Goal: Task Accomplishment & Management: Complete application form

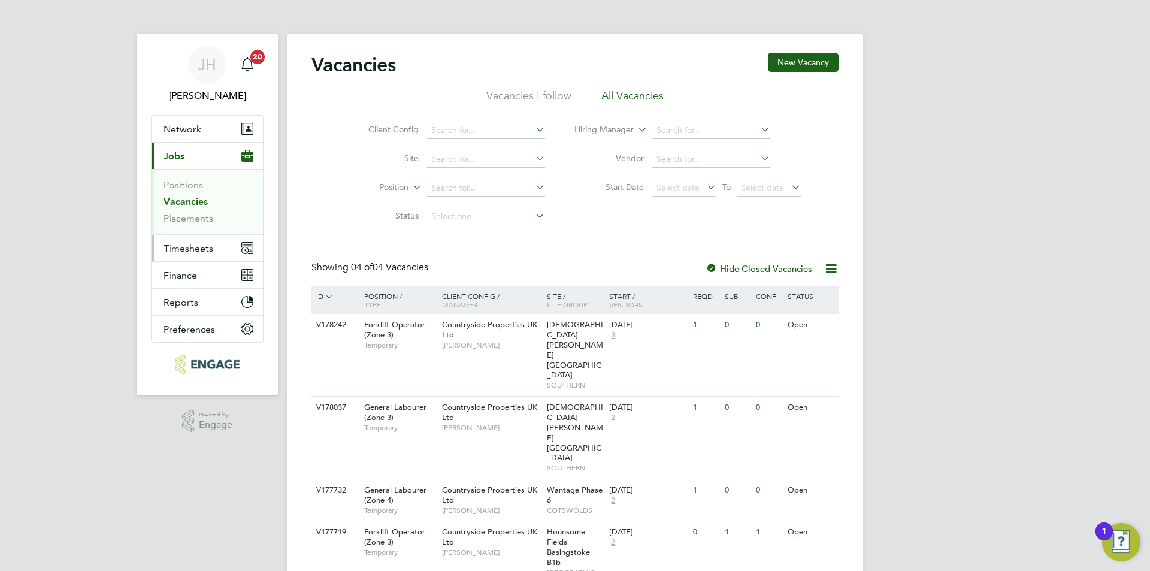
click at [193, 243] on span "Timesheets" at bounding box center [189, 248] width 50 height 11
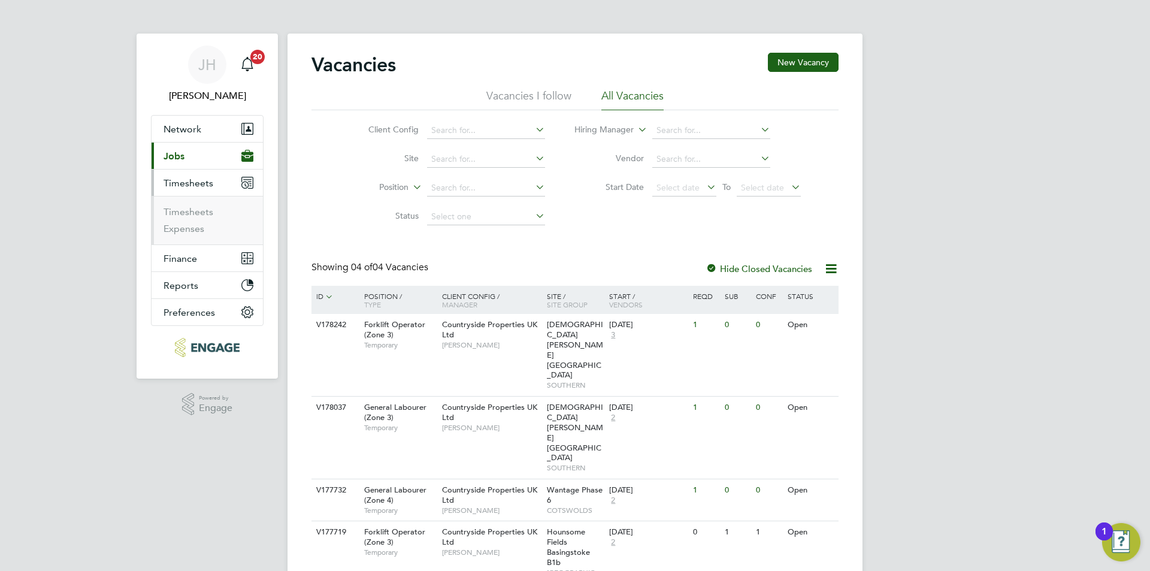
click at [192, 196] on ul "Timesheets Expenses" at bounding box center [207, 220] width 111 height 49
click at [195, 207] on link "Timesheets" at bounding box center [189, 211] width 50 height 11
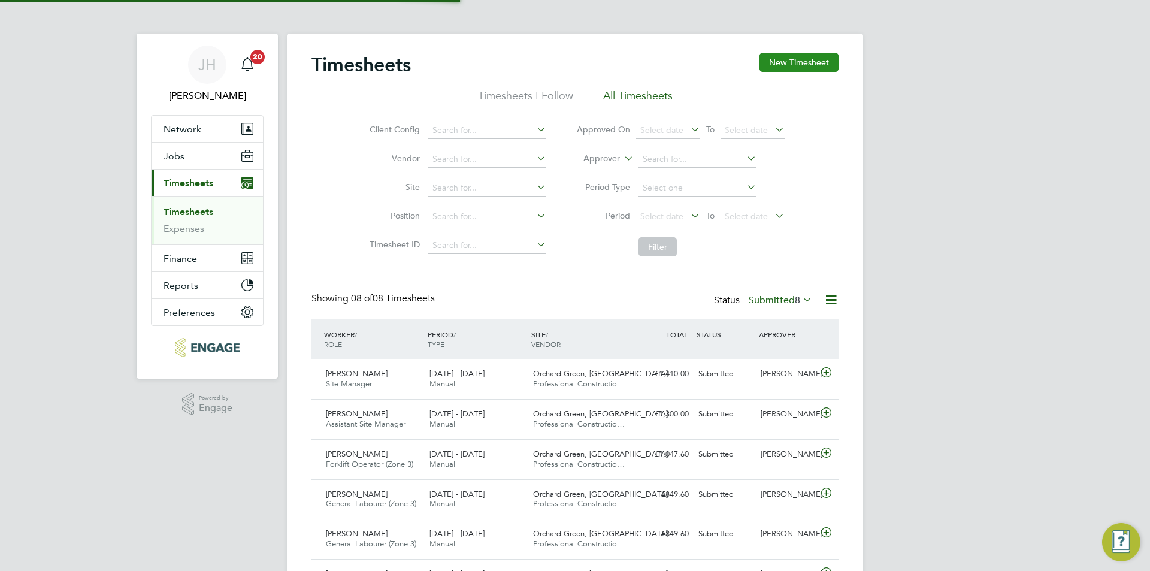
click at [803, 66] on button "New Timesheet" at bounding box center [799, 62] width 79 height 19
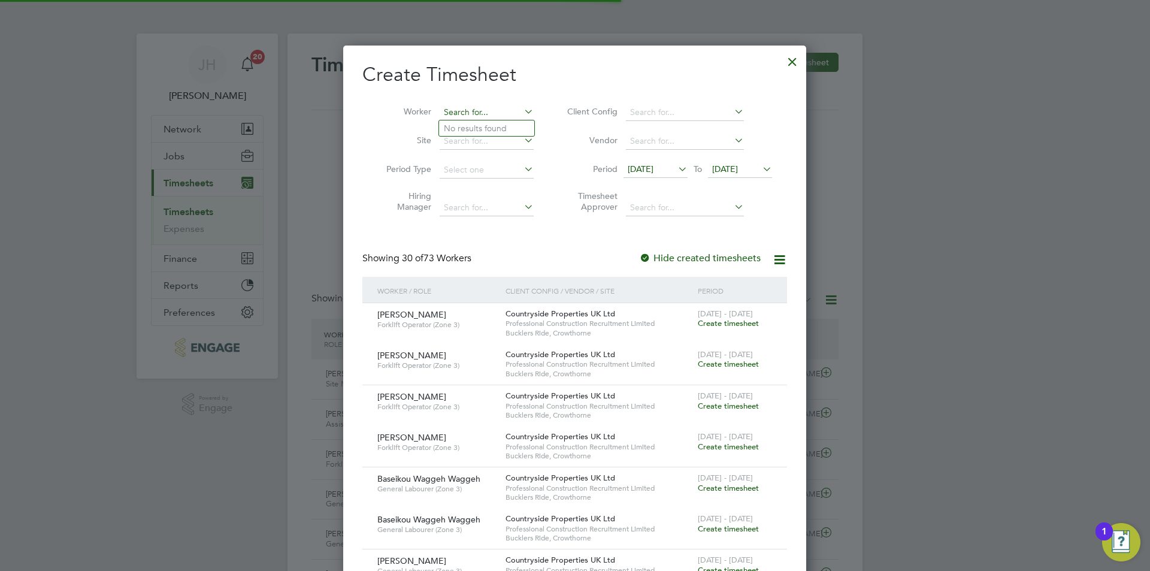
click at [474, 116] on input at bounding box center [487, 112] width 94 height 17
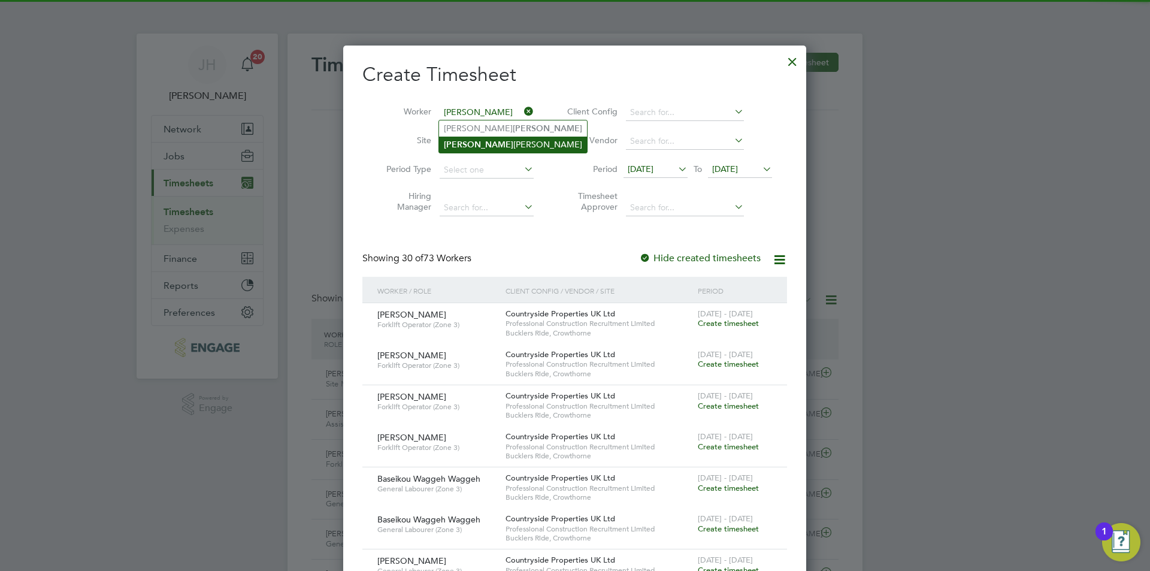
click at [498, 139] on li "[PERSON_NAME]" at bounding box center [513, 145] width 148 height 16
type input "[PERSON_NAME]"
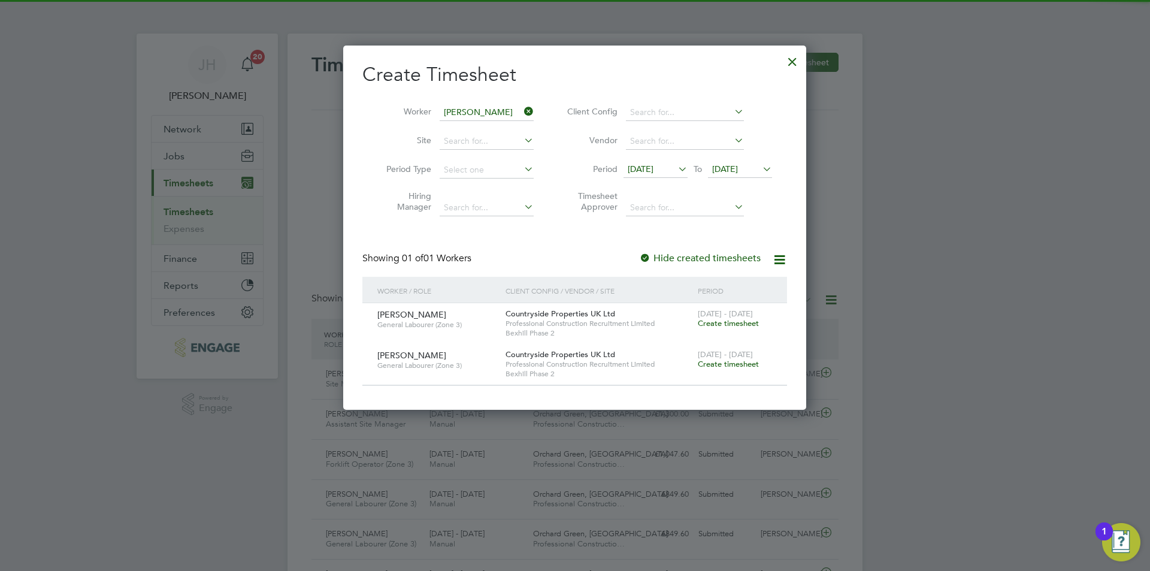
click at [721, 324] on span "Create timesheet" at bounding box center [728, 323] width 61 height 10
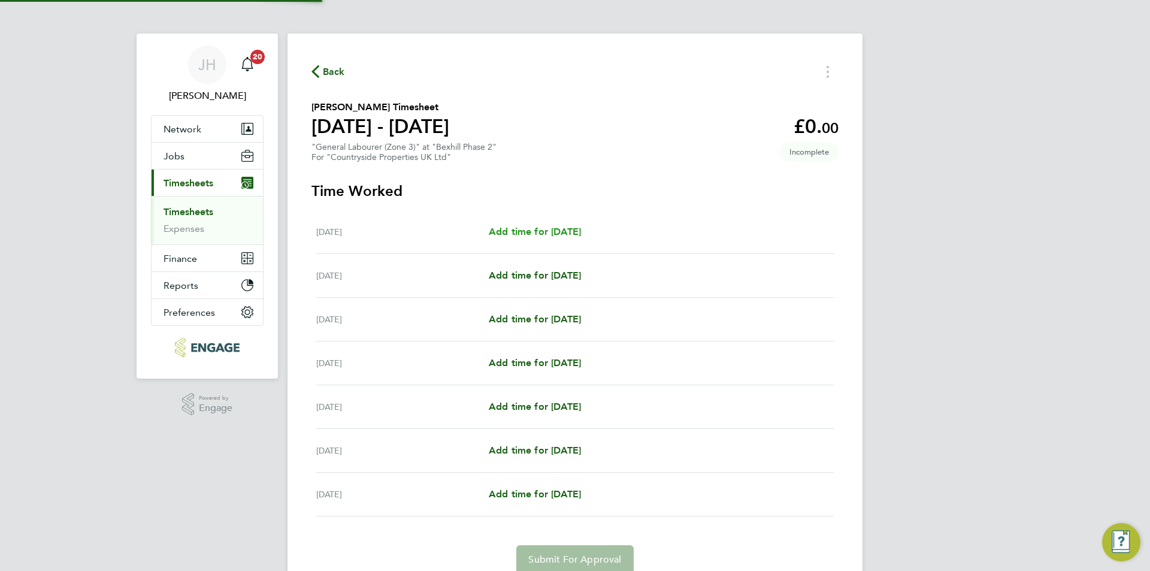
click at [501, 229] on span "Add time for [DATE]" at bounding box center [535, 231] width 92 height 11
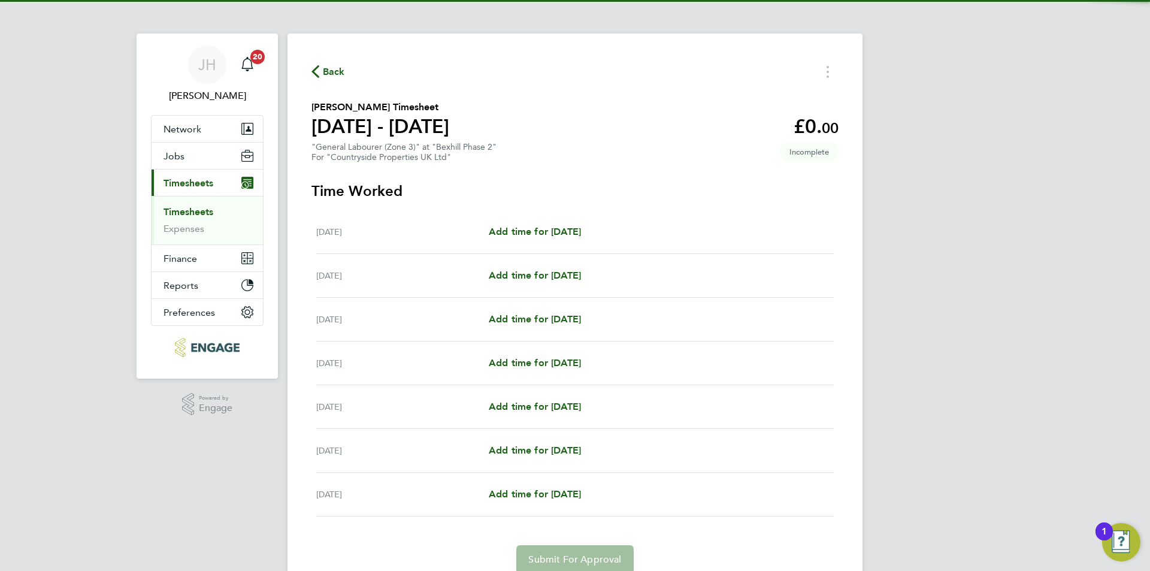
select select "30"
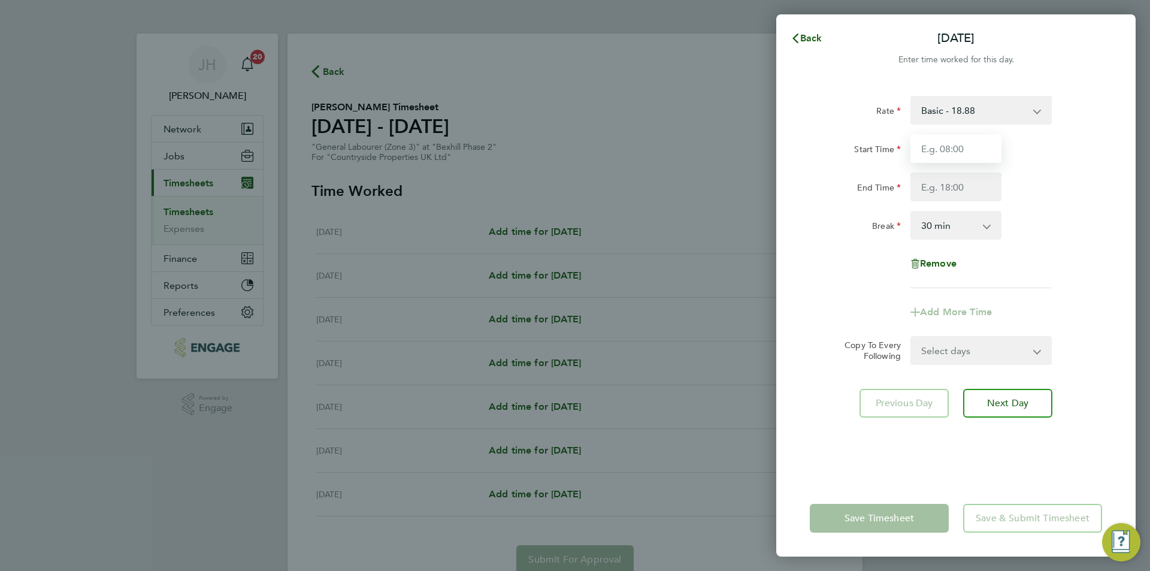
click at [943, 153] on input "Start Time" at bounding box center [956, 148] width 91 height 29
type input "07:30"
type input "17:00"
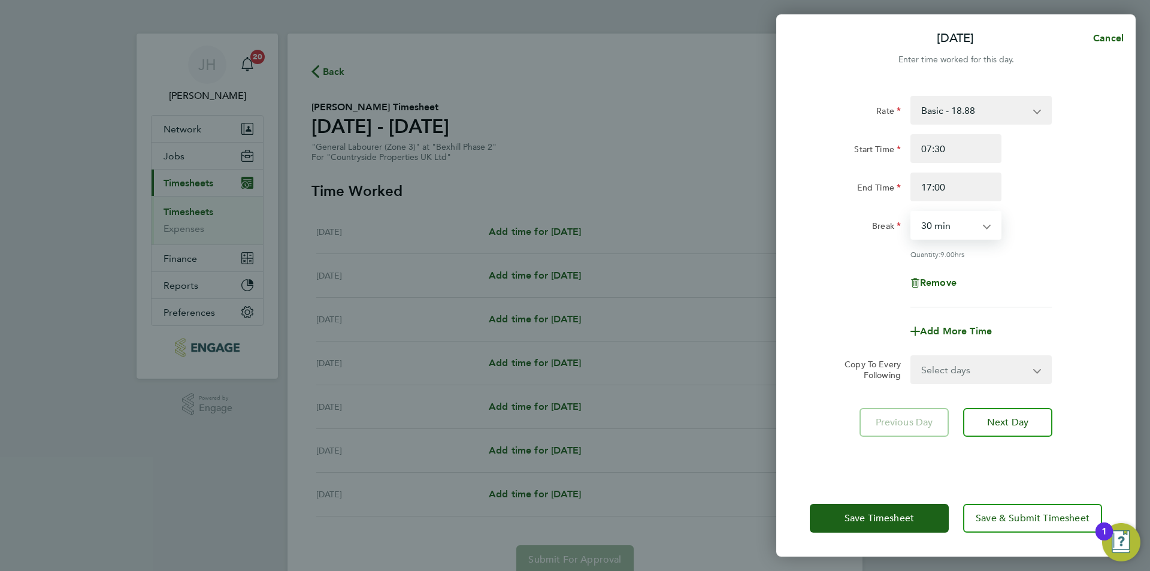
click at [952, 352] on form "Rate Basic - 18.88 Start Time 07:30 End Time 17:00 Break 0 min 15 min 30 min 45…" at bounding box center [956, 240] width 292 height 288
click at [953, 370] on select "Select days Day Weekday (Mon-Fri) Weekend (Sat-Sun) [DATE] [DATE] [DATE] [DATE]…" at bounding box center [975, 369] width 126 height 26
select select "WEEKDAY"
click at [912, 356] on select "Select days Day Weekday (Mon-Fri) Weekend (Sat-Sun) [DATE] [DATE] [DATE] [DATE]…" at bounding box center [975, 369] width 126 height 26
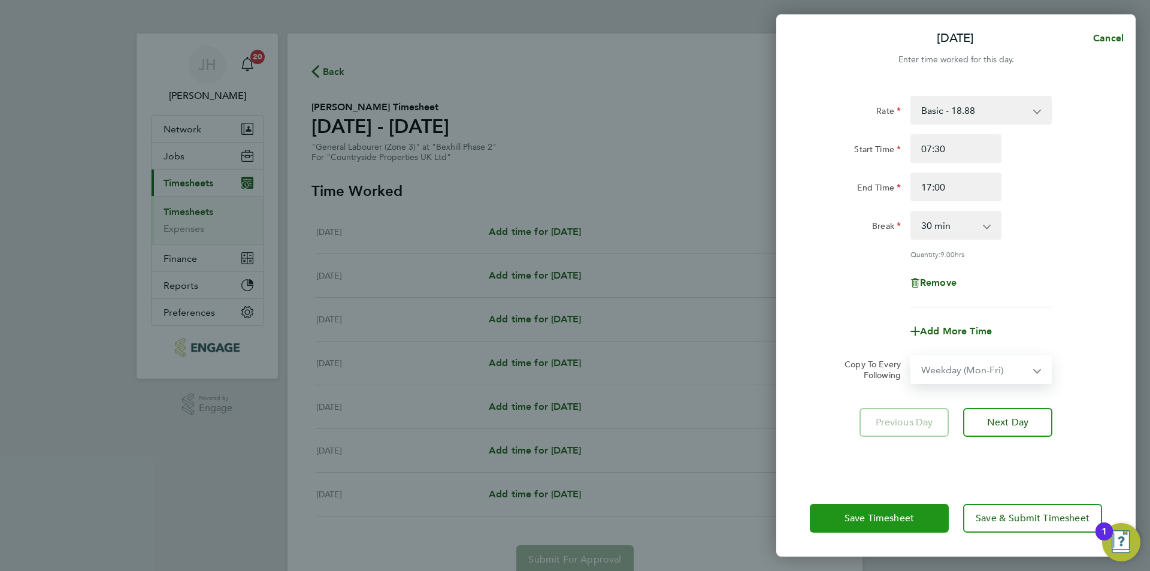
select select "[DATE]"
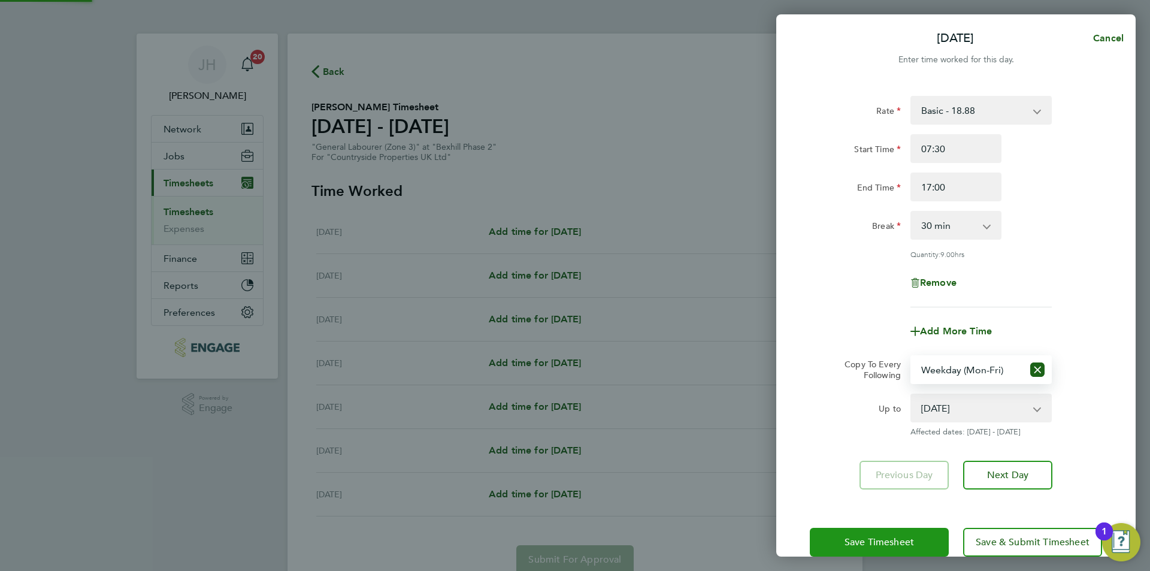
click at [878, 549] on button "Save Timesheet" at bounding box center [879, 542] width 139 height 29
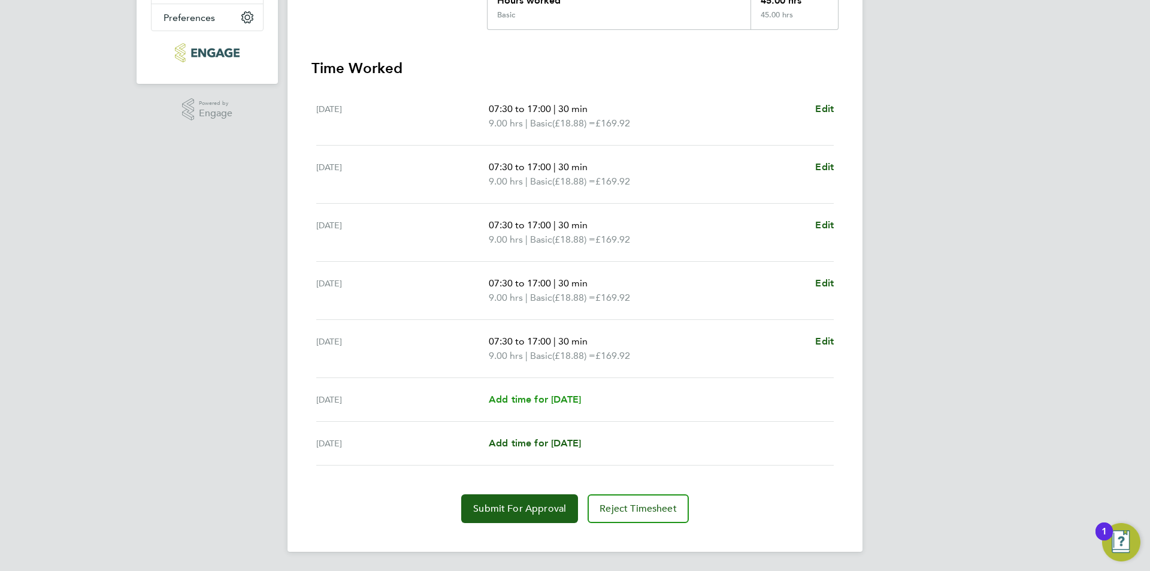
click at [581, 399] on span "Add time for [DATE]" at bounding box center [535, 399] width 92 height 11
select select "30"
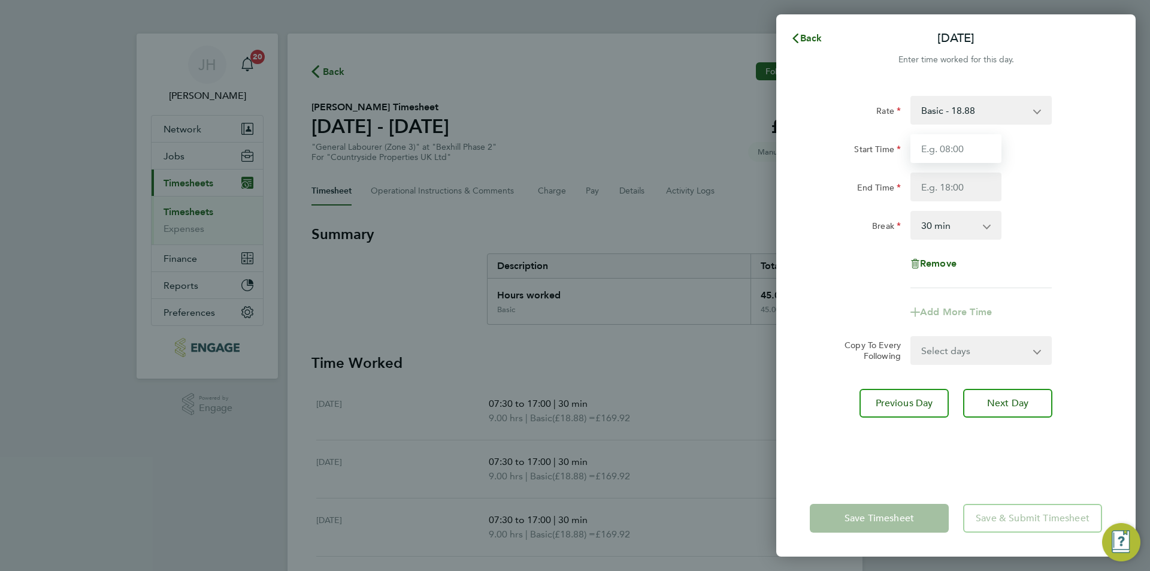
click at [972, 149] on input "Start Time" at bounding box center [956, 148] width 91 height 29
type input "07:30"
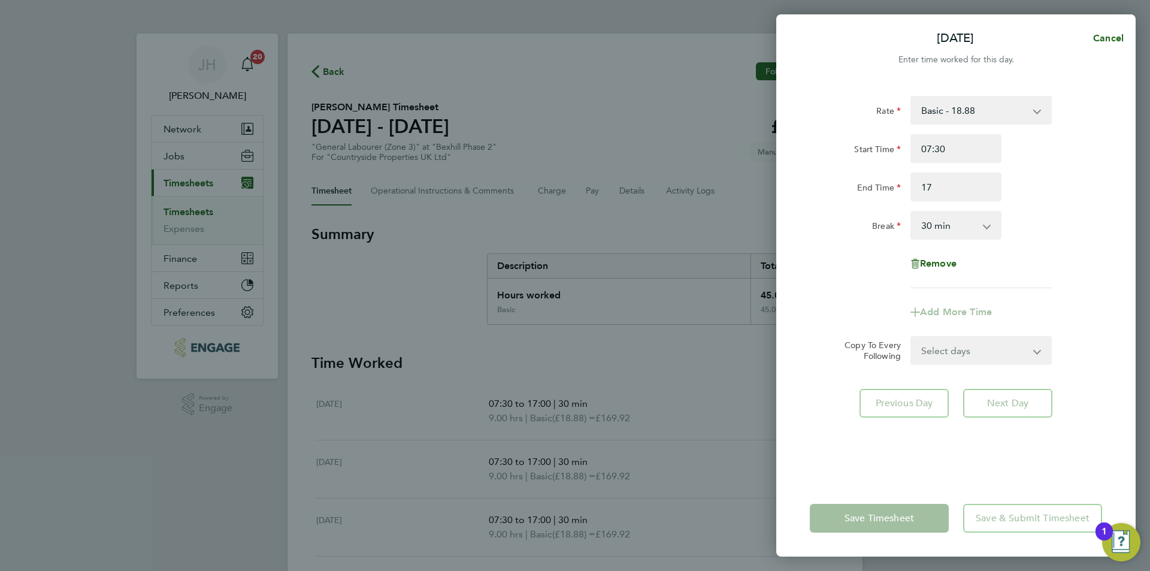
type input "17:00"
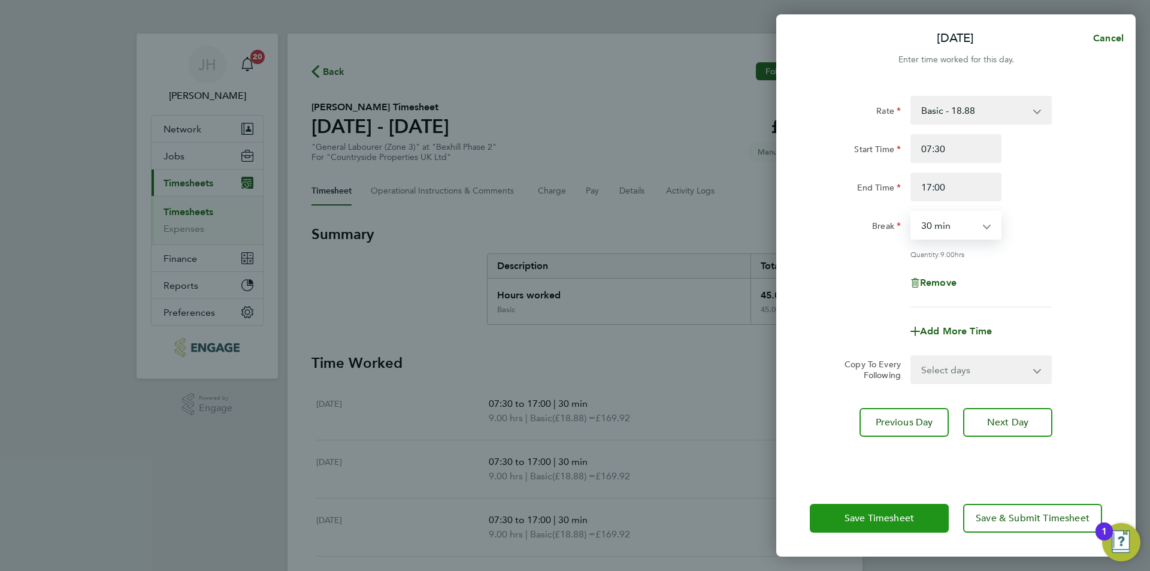
click at [899, 525] on button "Save Timesheet" at bounding box center [879, 518] width 139 height 29
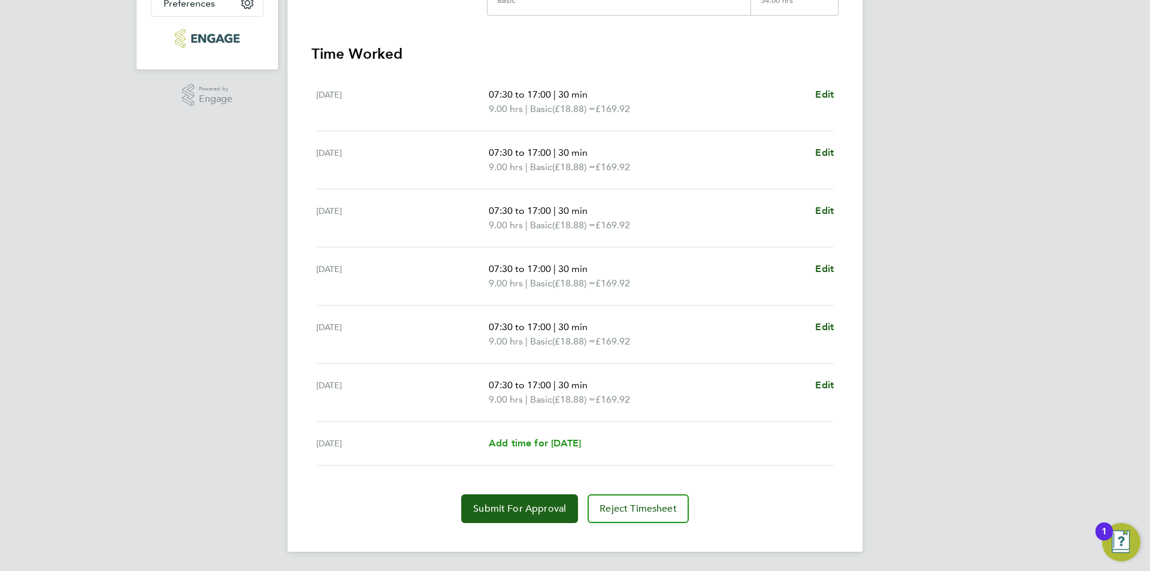
click at [572, 441] on span "Add time for [DATE]" at bounding box center [535, 442] width 92 height 11
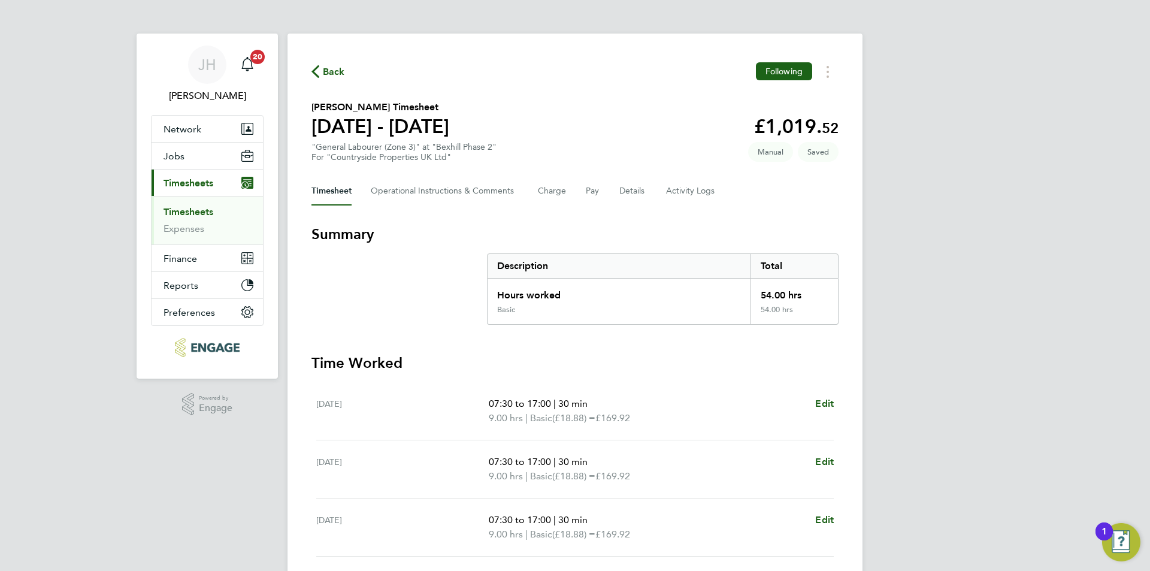
select select "30"
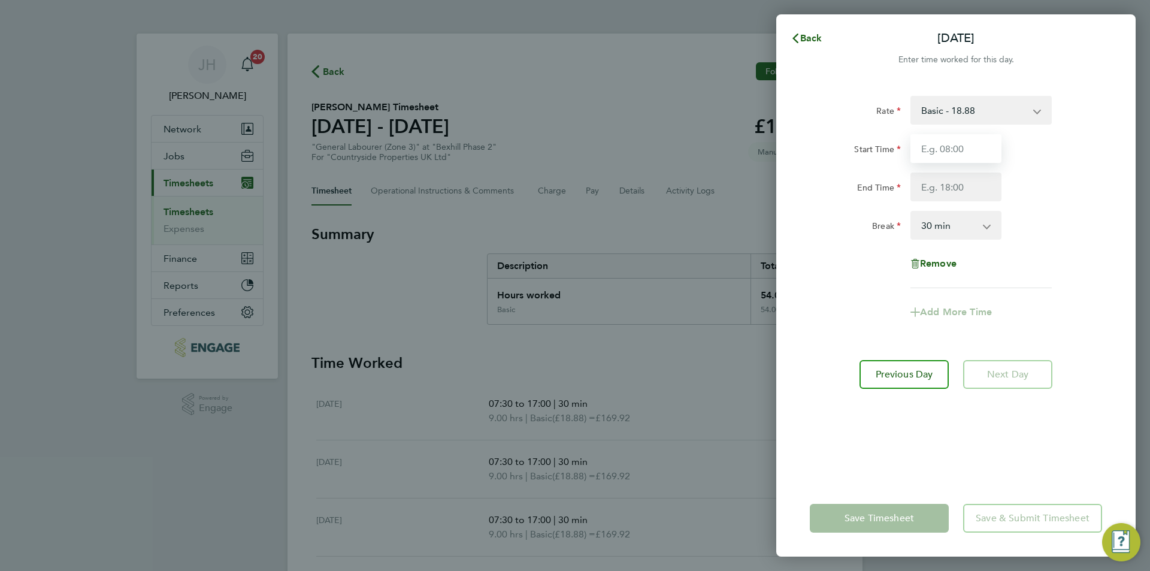
click at [932, 152] on input "Start Time" at bounding box center [956, 148] width 91 height 29
type input "07:30"
type input "01:00"
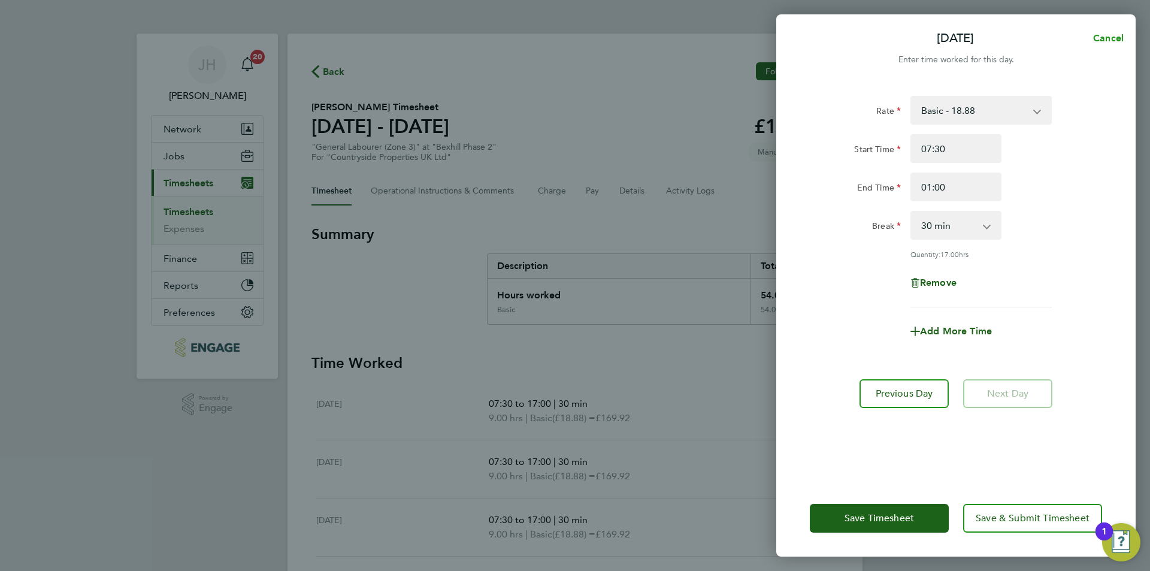
click at [1116, 36] on span "Cancel" at bounding box center [1107, 37] width 34 height 11
select select "30"
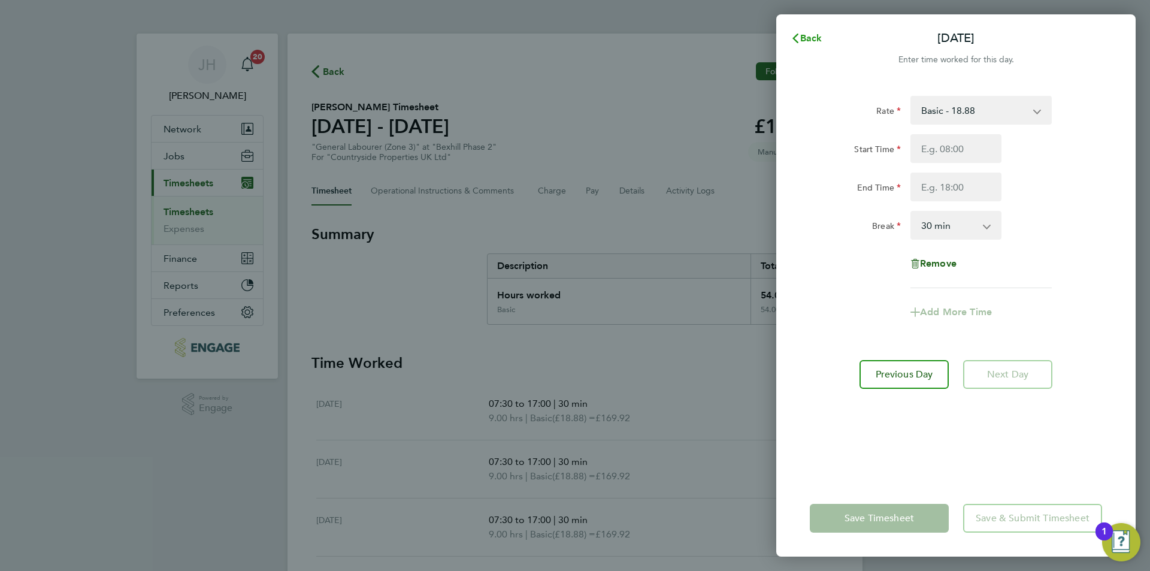
click at [815, 38] on span "Back" at bounding box center [811, 37] width 22 height 11
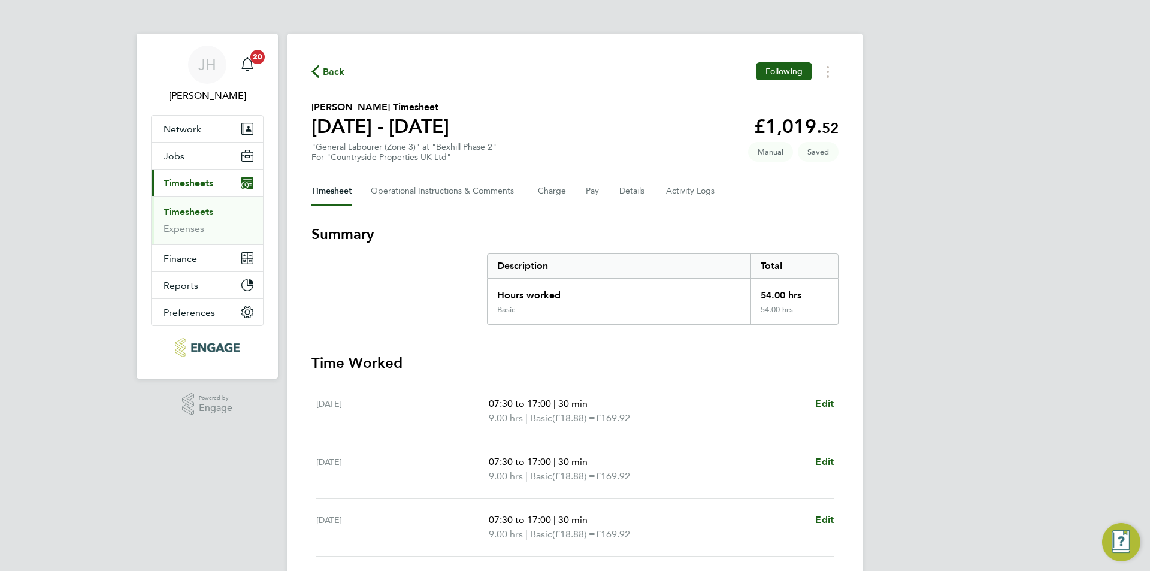
click at [940, 276] on div "[PERSON_NAME] Notifications 20 Applications: Network Team Members Businesses Si…" at bounding box center [575, 440] width 1150 height 880
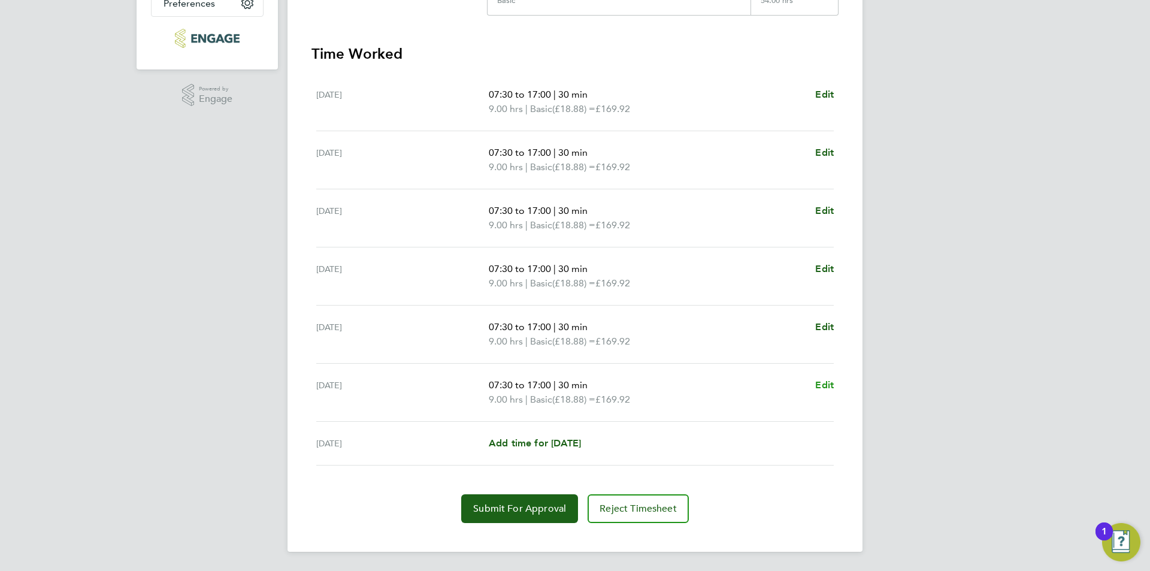
click at [830, 381] on span "Edit" at bounding box center [824, 384] width 19 height 11
select select "30"
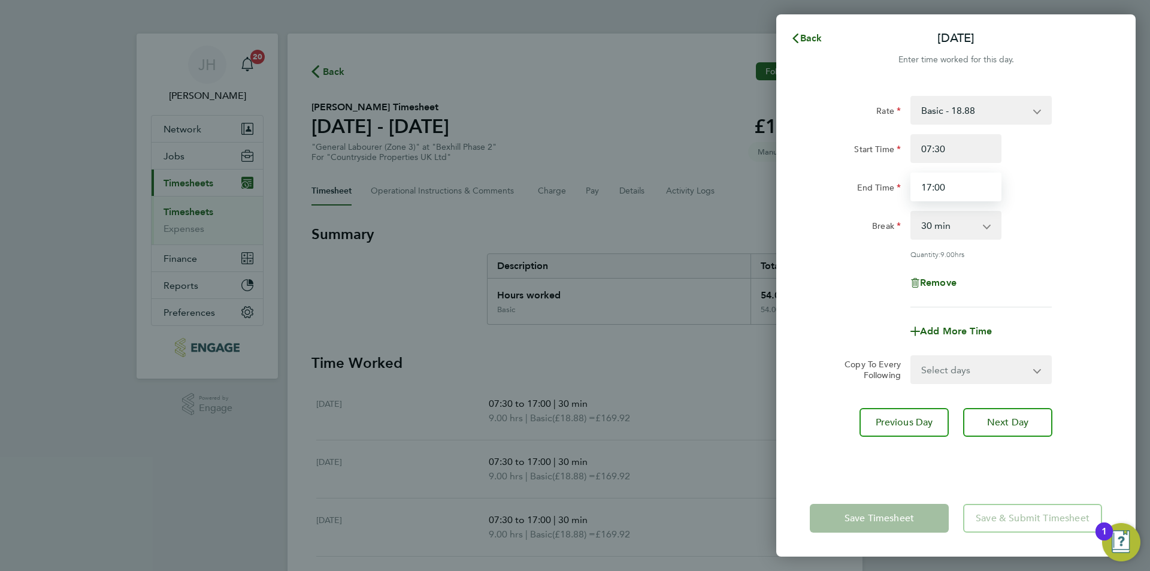
drag, startPoint x: 969, startPoint y: 190, endPoint x: 910, endPoint y: 183, distance: 59.1
click at [911, 183] on input "17:00" at bounding box center [956, 187] width 91 height 29
type input "21:00"
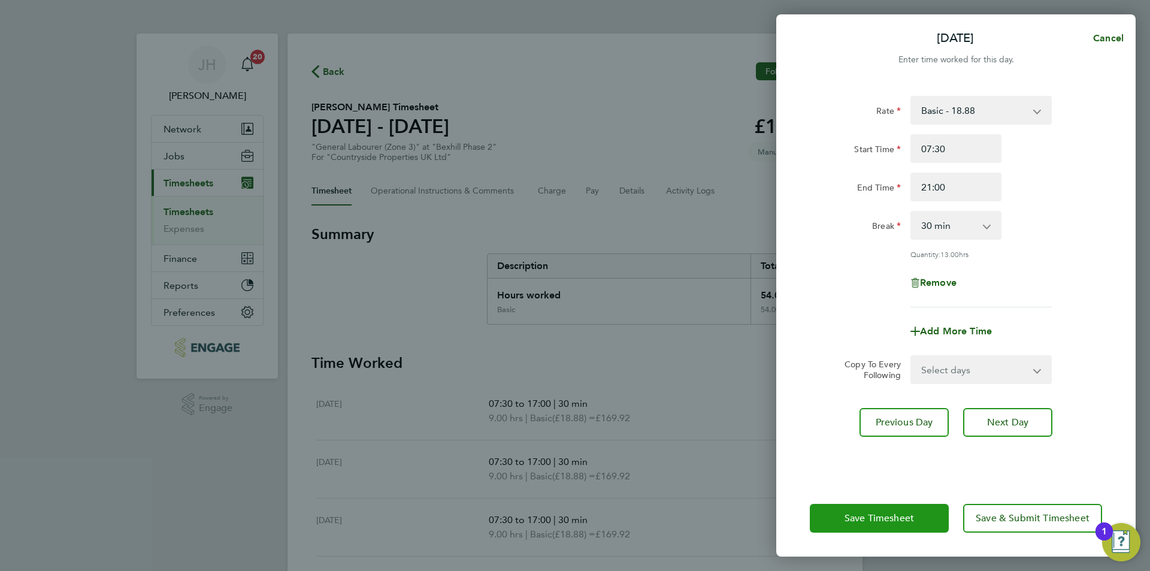
click at [885, 524] on span "Save Timesheet" at bounding box center [879, 518] width 69 height 12
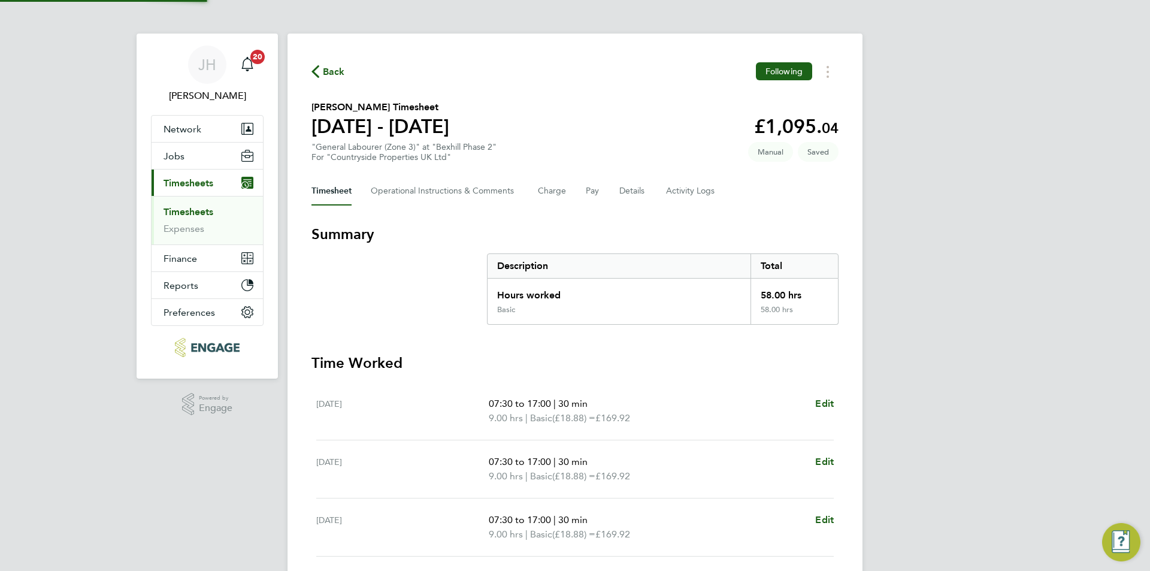
click at [672, 296] on div "Hours worked" at bounding box center [619, 292] width 263 height 26
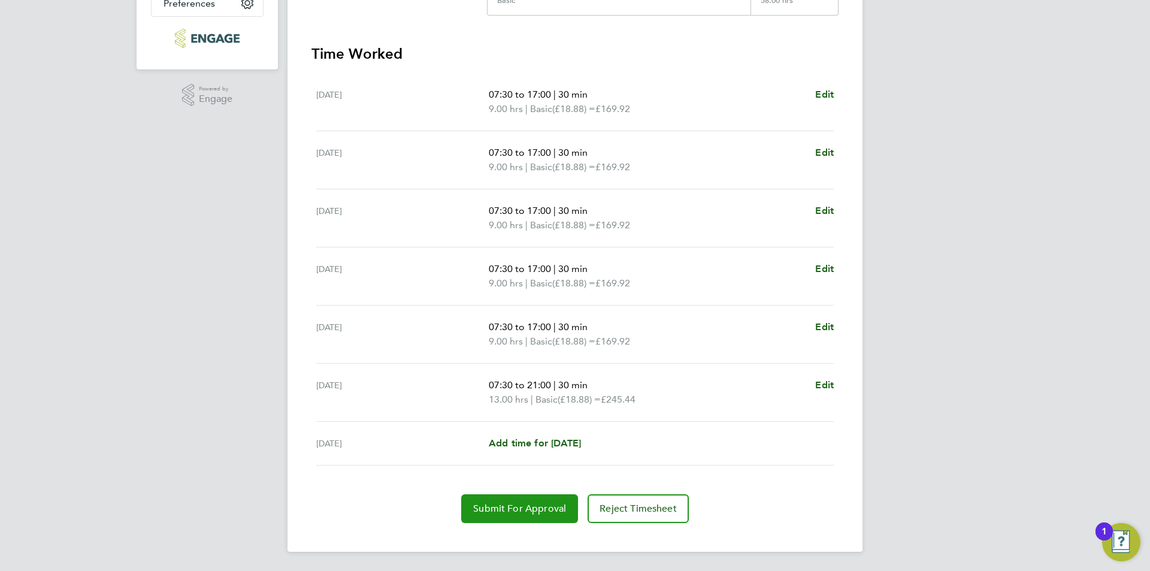
click at [549, 504] on span "Submit For Approval" at bounding box center [519, 509] width 93 height 12
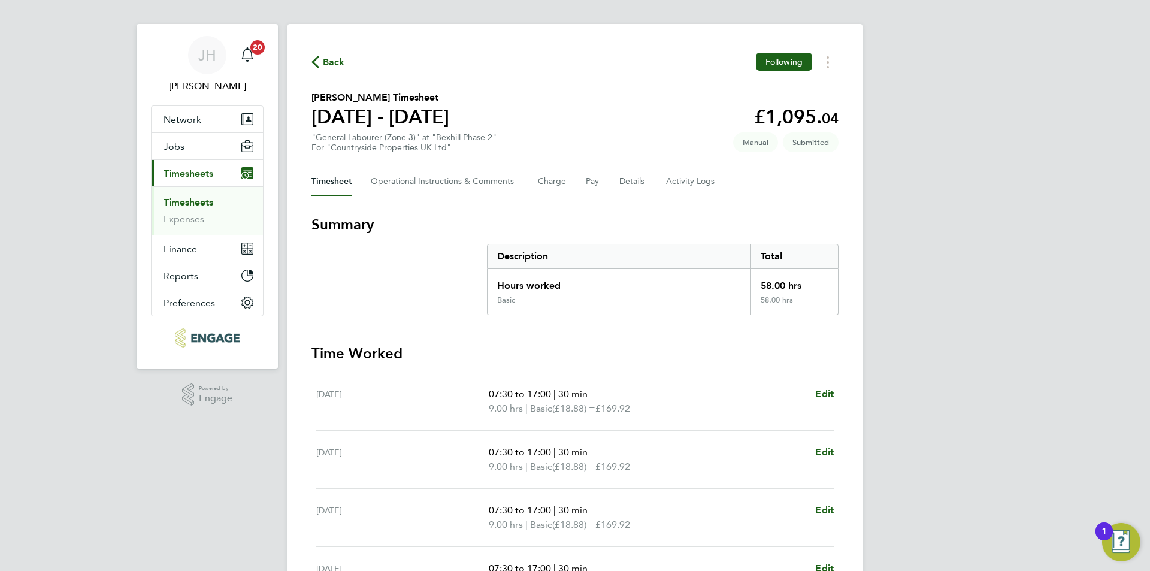
click at [342, 62] on span "Back" at bounding box center [334, 62] width 22 height 14
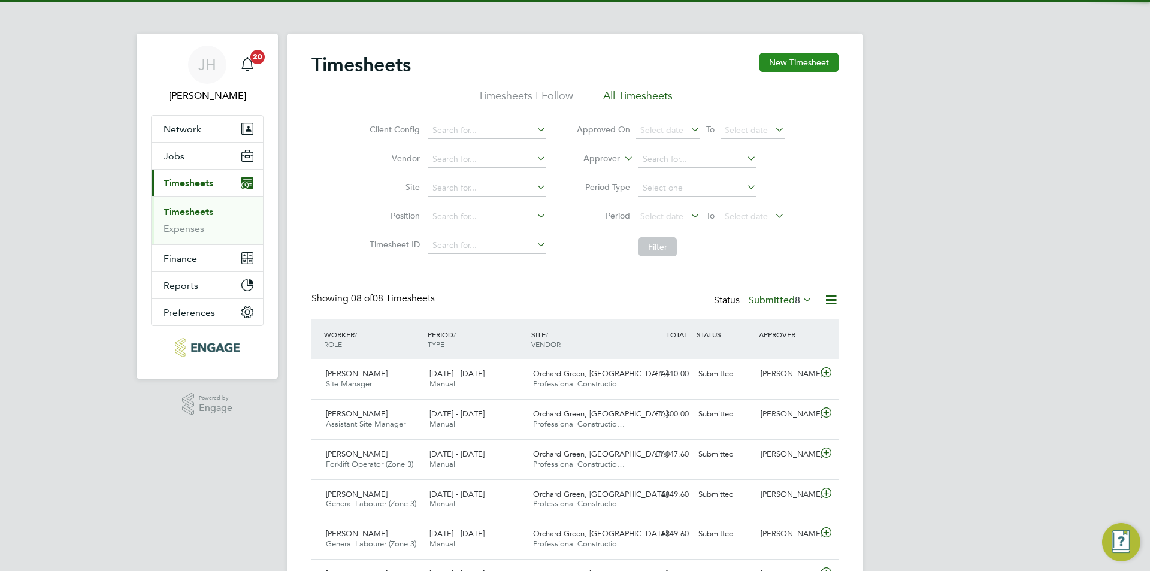
click at [788, 66] on button "New Timesheet" at bounding box center [799, 62] width 79 height 19
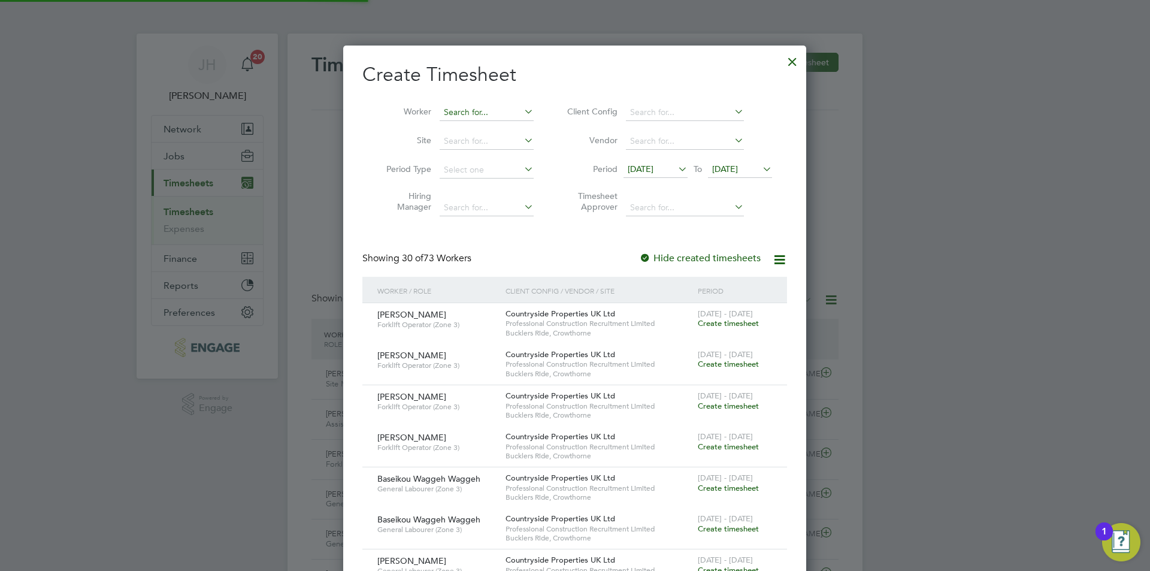
click at [479, 105] on input at bounding box center [487, 112] width 94 height 17
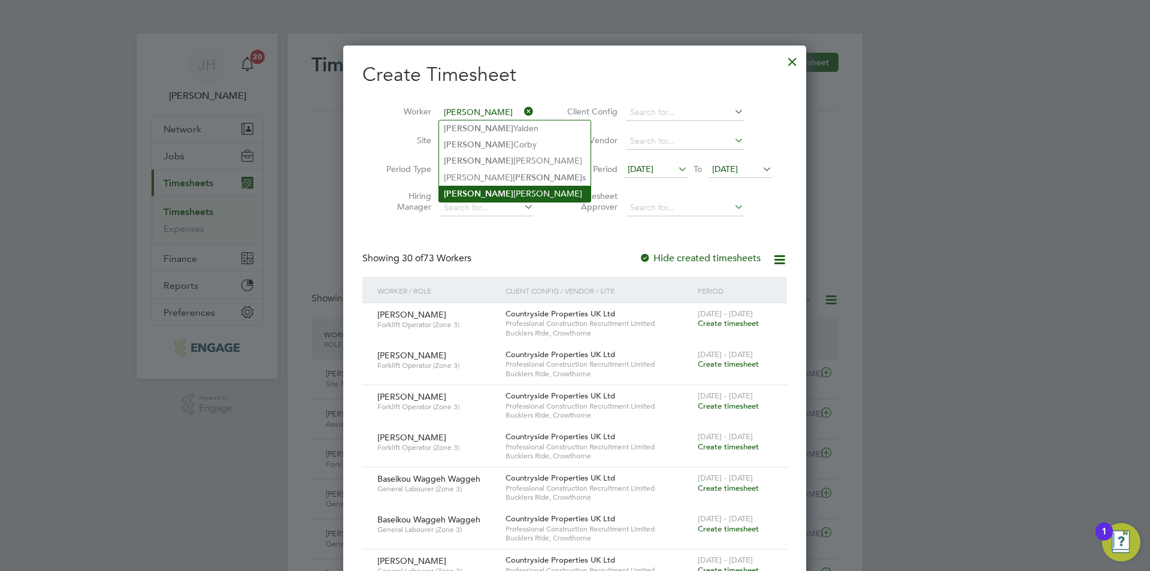
click at [509, 188] on li "[PERSON_NAME]" at bounding box center [515, 194] width 152 height 16
type input "[PERSON_NAME]"
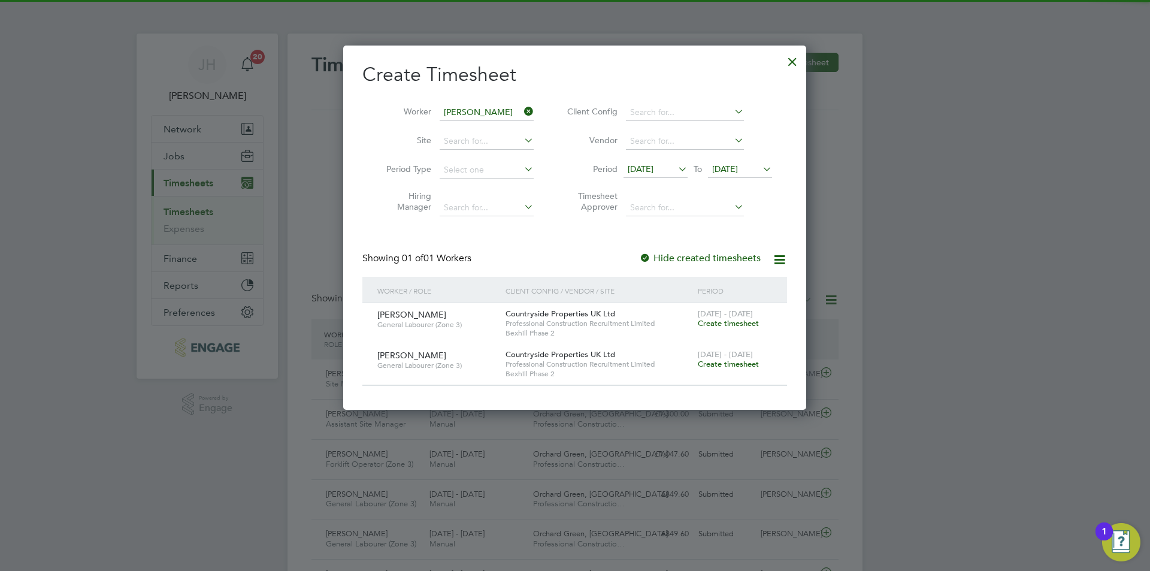
click at [742, 319] on span "Create timesheet" at bounding box center [728, 323] width 61 height 10
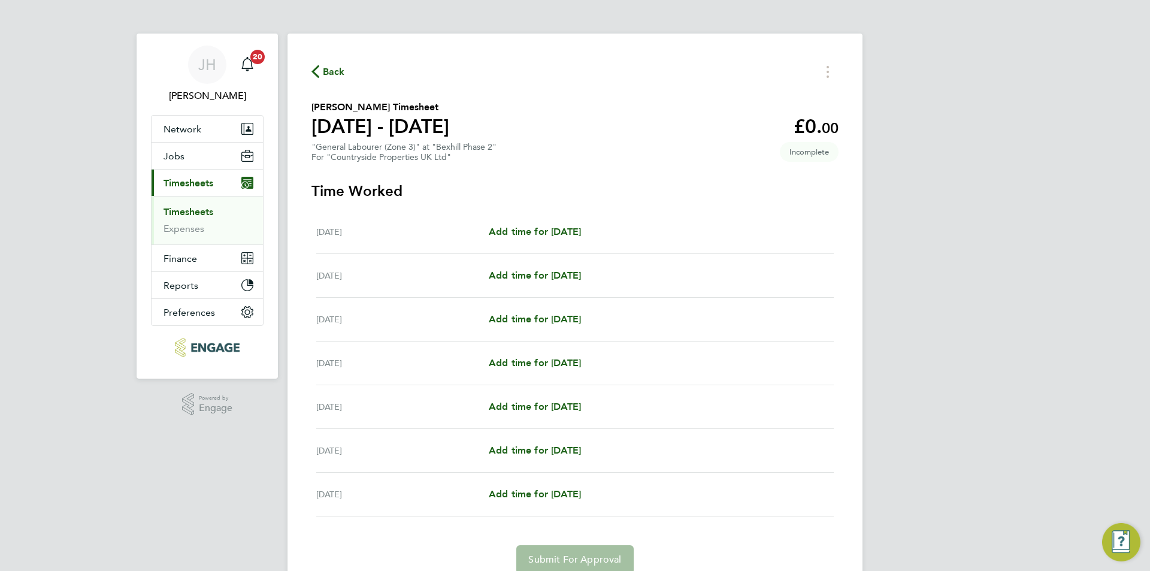
click at [533, 241] on div "[DATE] Add time for [DATE] Add time for [DATE]" at bounding box center [575, 232] width 518 height 44
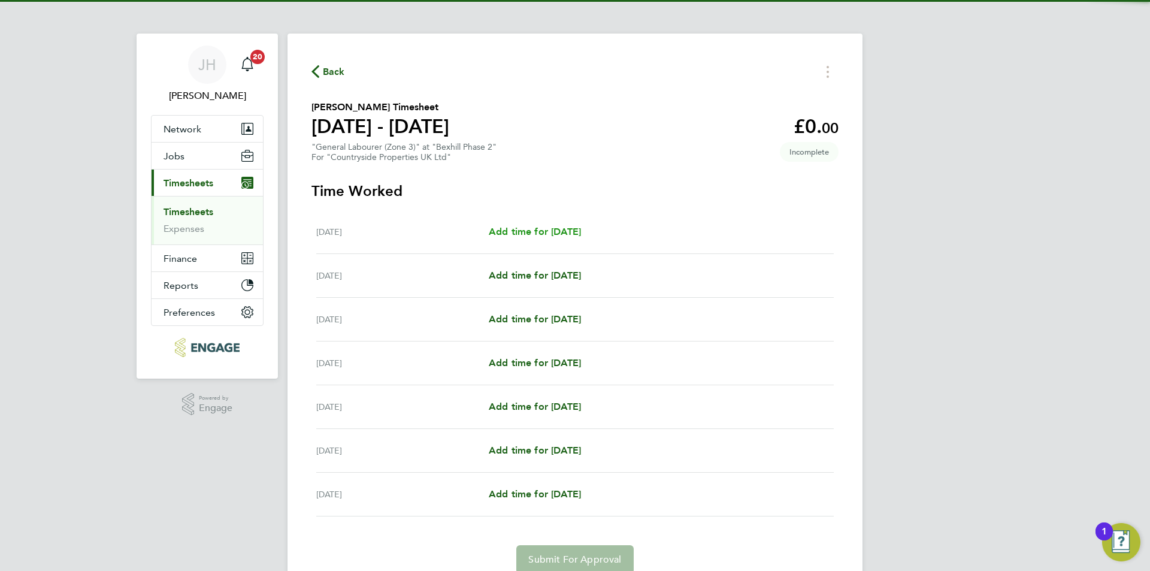
click at [539, 236] on span "Add time for [DATE]" at bounding box center [535, 231] width 92 height 11
select select "30"
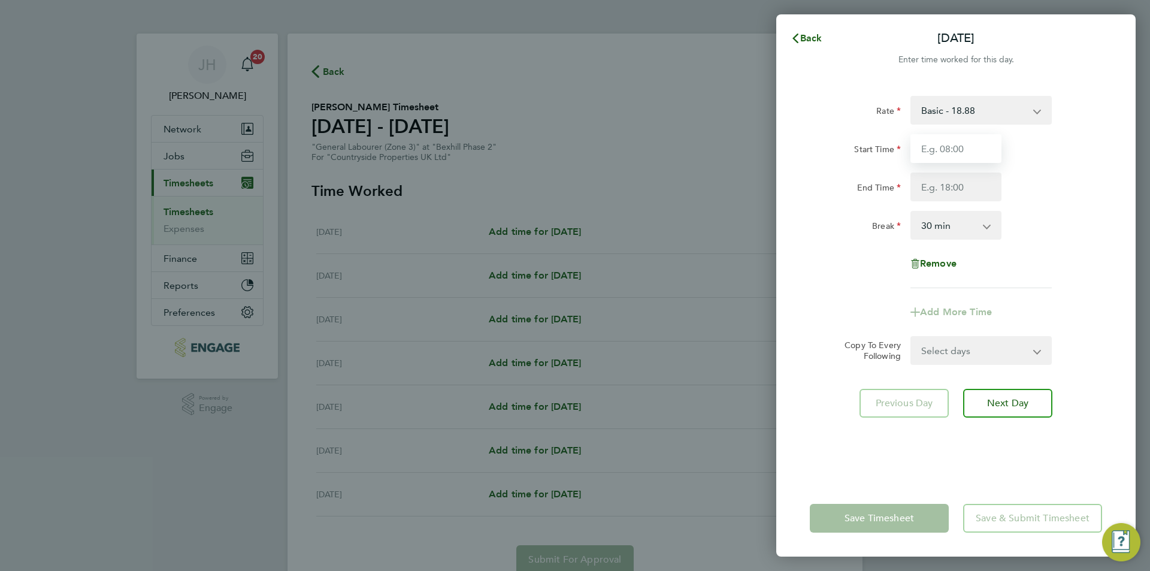
click at [954, 136] on input "Start Time" at bounding box center [956, 148] width 91 height 29
type input "07:30"
type input "17:00"
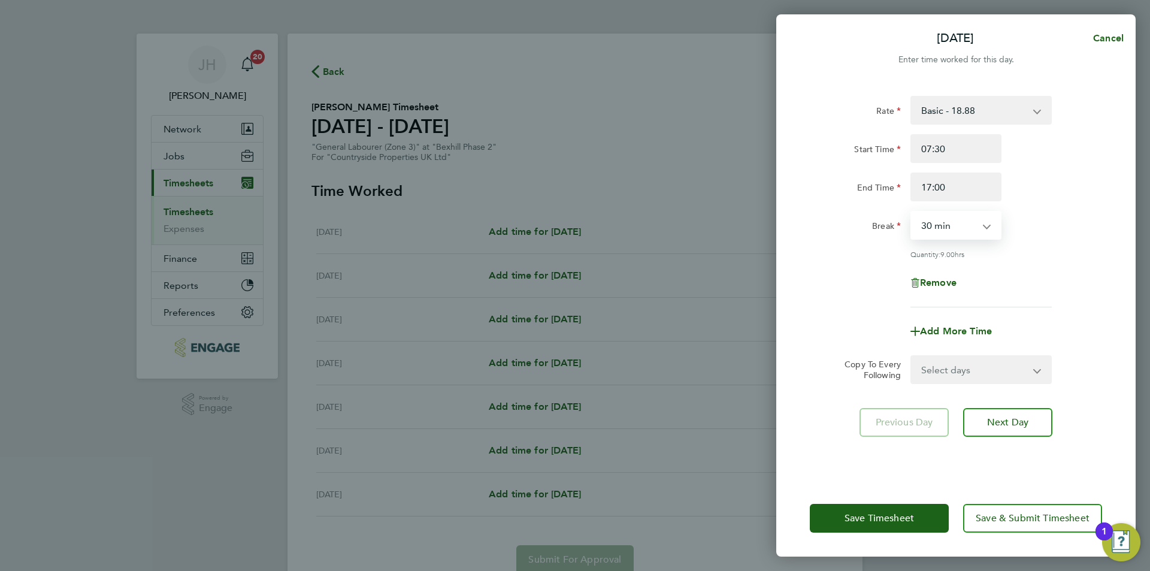
click at [991, 369] on select "Select days Day Weekday (Mon-Fri) Weekend (Sat-Sun) [DATE] [DATE] [DATE] [DATE]…" at bounding box center [975, 369] width 126 height 26
select select "WEEKDAY"
click at [912, 356] on select "Select days Day Weekday (Mon-Fri) Weekend (Sat-Sun) [DATE] [DATE] [DATE] [DATE]…" at bounding box center [975, 369] width 126 height 26
select select "[DATE]"
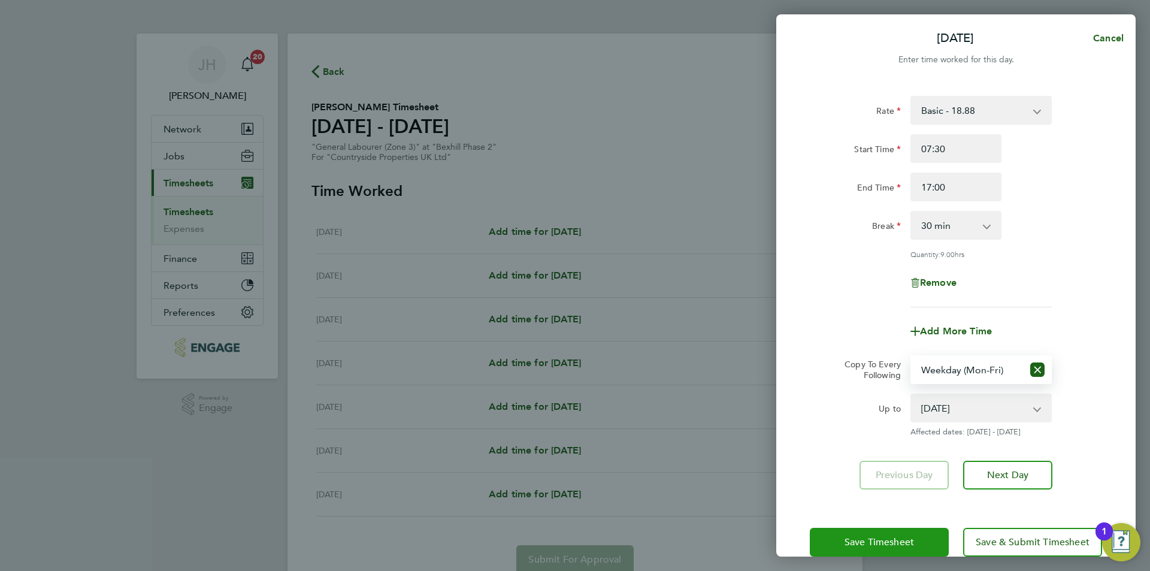
click at [879, 528] on button "Save Timesheet" at bounding box center [879, 542] width 139 height 29
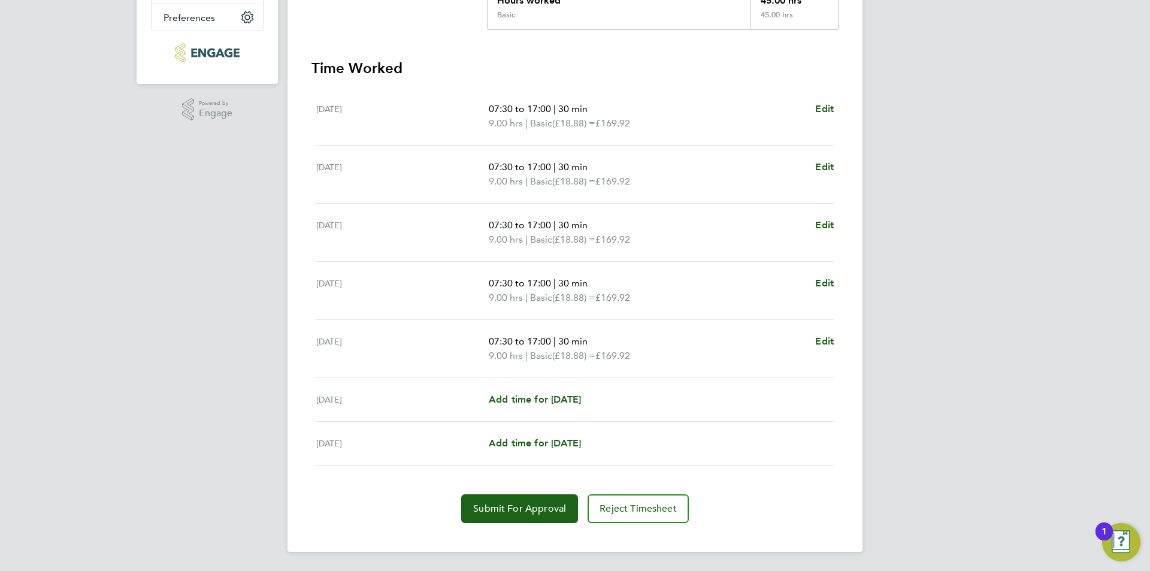
click at [570, 410] on div "[DATE] Add time for [DATE] Add time for [DATE]" at bounding box center [575, 400] width 518 height 44
click at [569, 405] on link "Add time for [DATE]" at bounding box center [535, 399] width 92 height 14
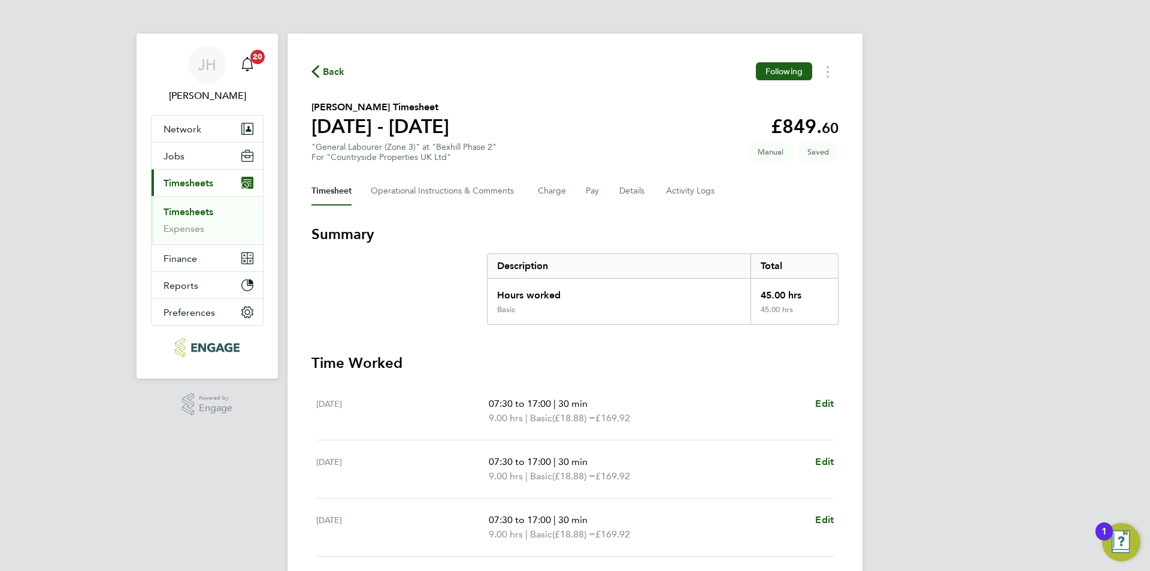
select select "30"
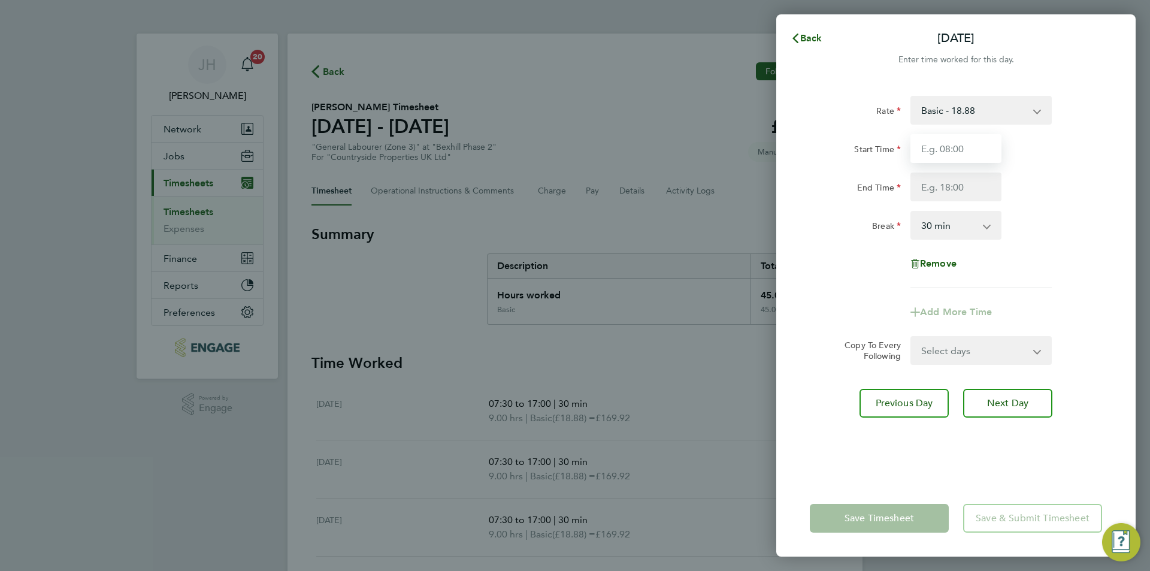
click at [958, 140] on input "Start Time" at bounding box center [956, 148] width 91 height 29
type input "07:30"
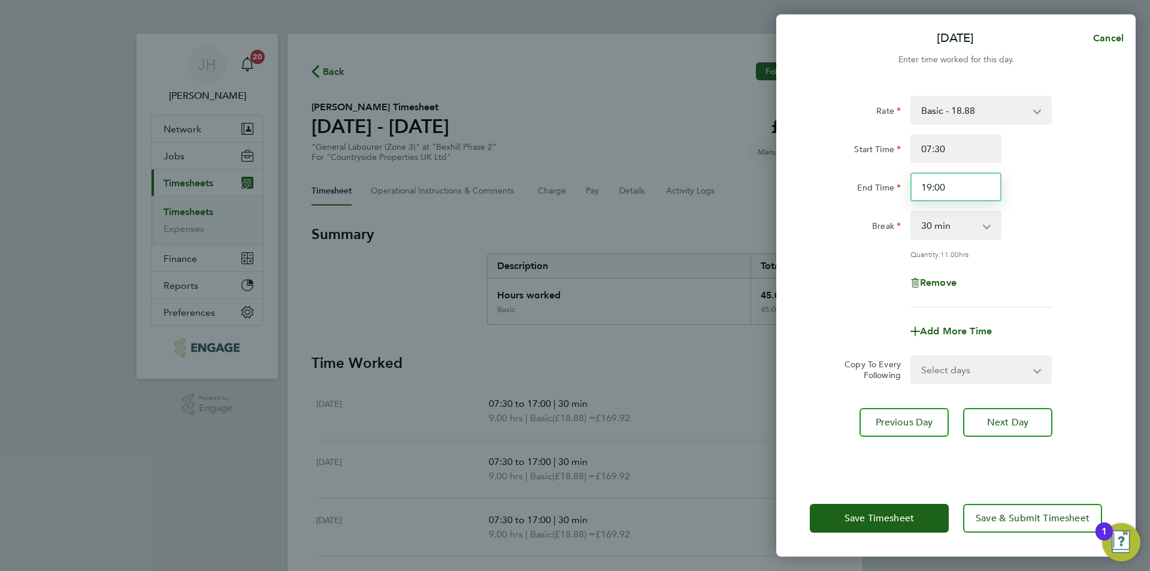
drag, startPoint x: 973, startPoint y: 190, endPoint x: 859, endPoint y: 190, distance: 113.8
click at [859, 190] on div "End Time 19:00" at bounding box center [956, 187] width 302 height 29
type input "21:00"
click at [884, 535] on div "Save Timesheet Save & Submit Timesheet" at bounding box center [955, 518] width 359 height 77
click at [888, 526] on button "Save Timesheet" at bounding box center [879, 518] width 139 height 29
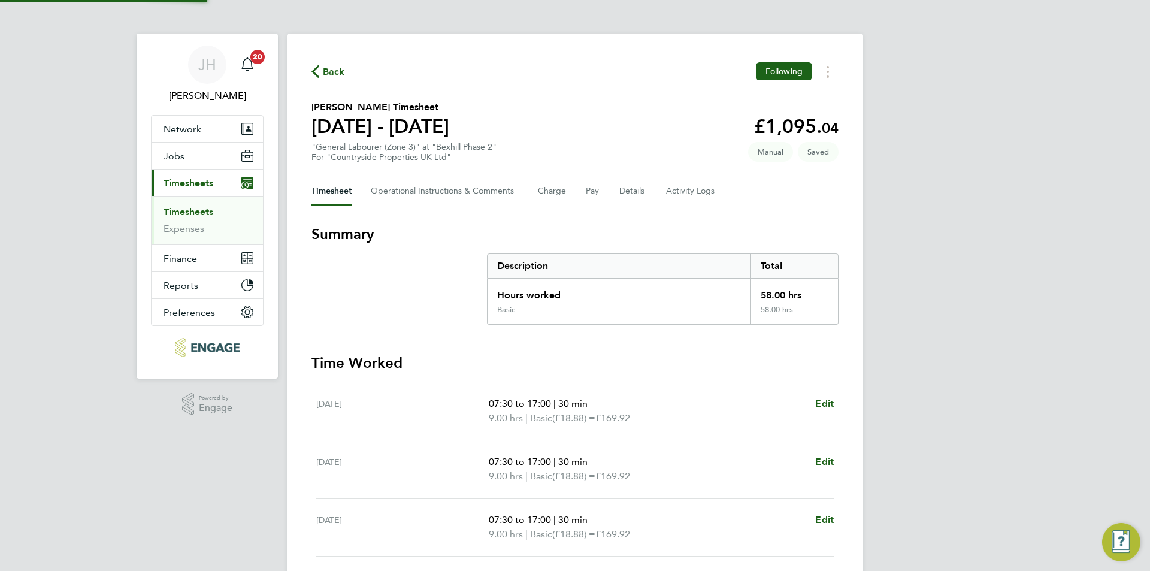
click at [682, 321] on div "Basic" at bounding box center [619, 314] width 263 height 19
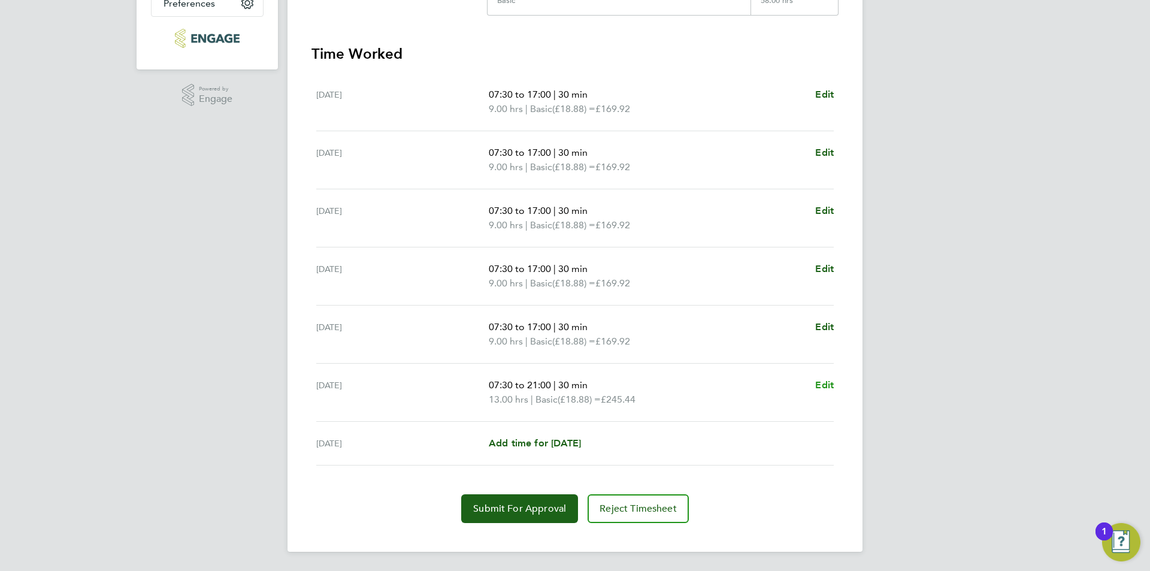
click at [821, 381] on span "Edit" at bounding box center [824, 384] width 19 height 11
select select "30"
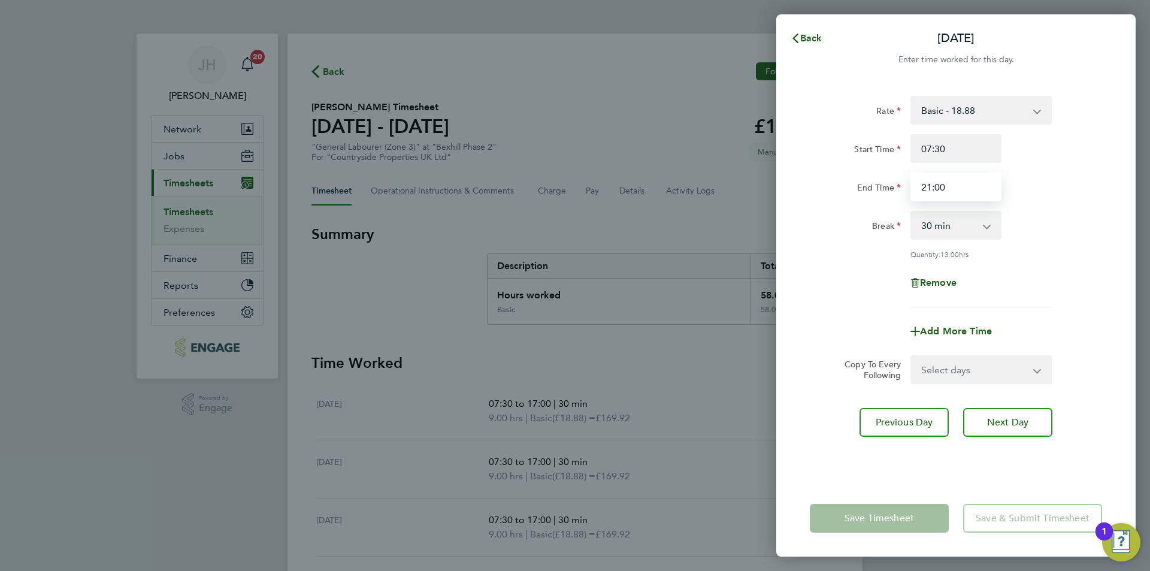
drag, startPoint x: 960, startPoint y: 195, endPoint x: 874, endPoint y: 186, distance: 86.1
click at [874, 186] on div "End Time 21:00" at bounding box center [956, 187] width 302 height 29
type input "17:00"
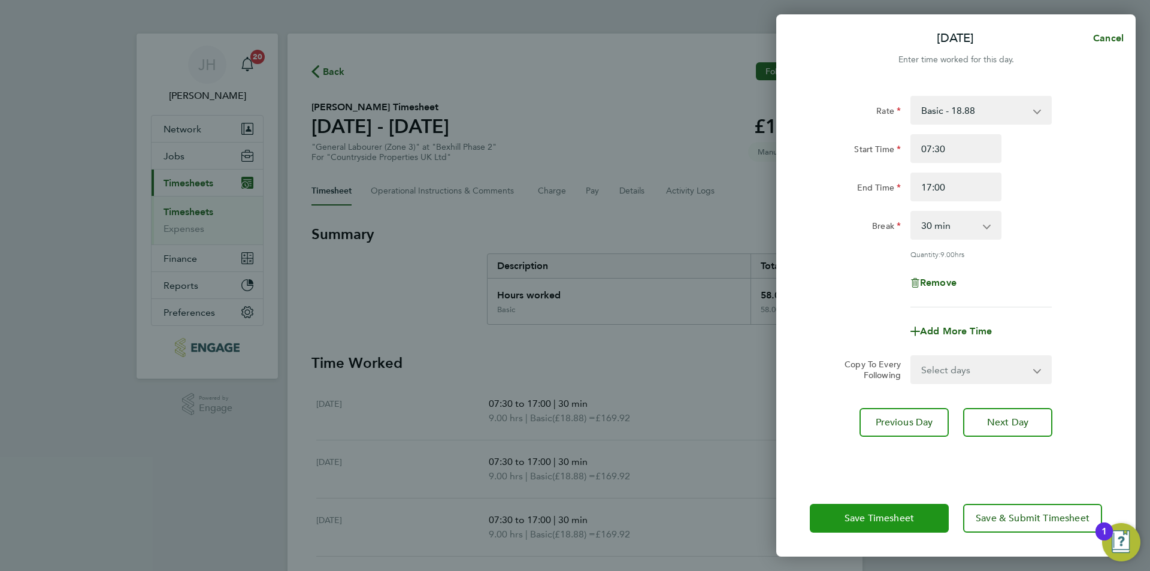
click at [882, 504] on button "Save Timesheet" at bounding box center [879, 518] width 139 height 29
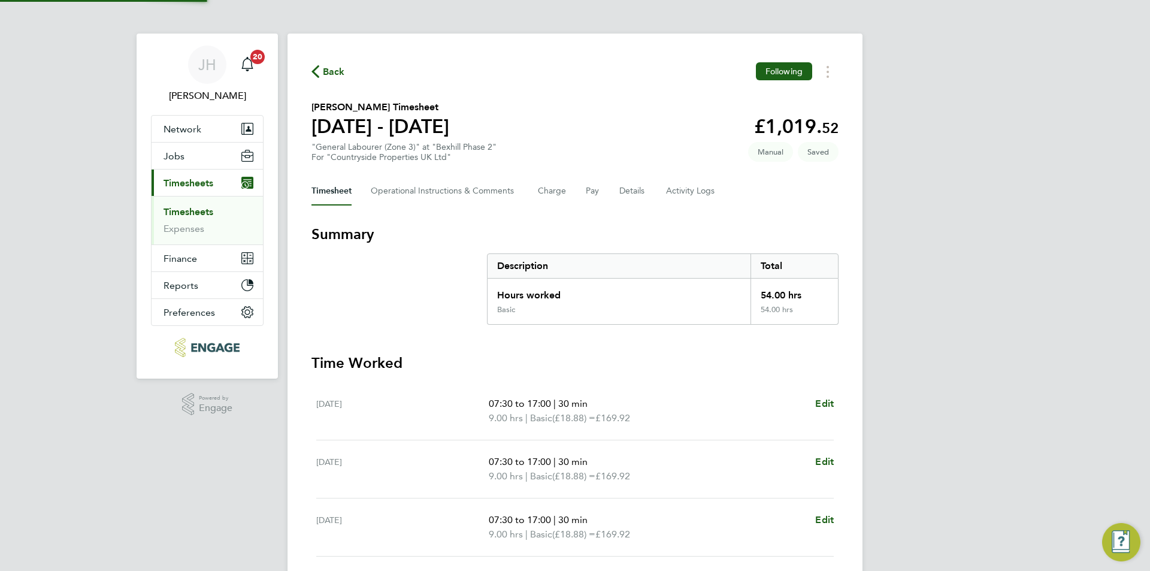
click at [629, 280] on div "Hours worked" at bounding box center [619, 292] width 263 height 26
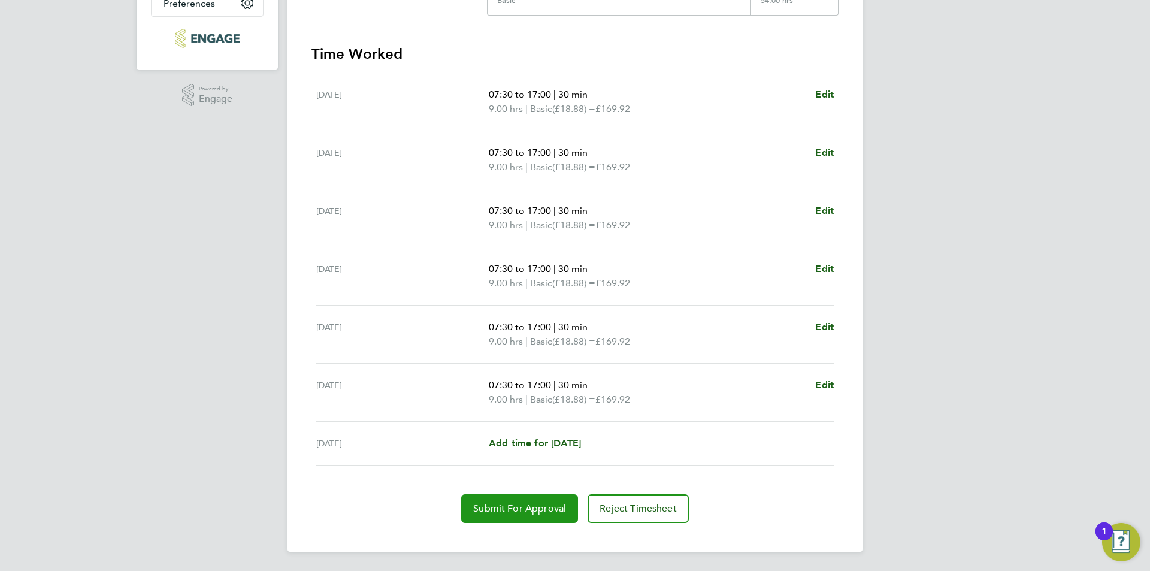
click at [530, 509] on span "Submit For Approval" at bounding box center [519, 509] width 93 height 12
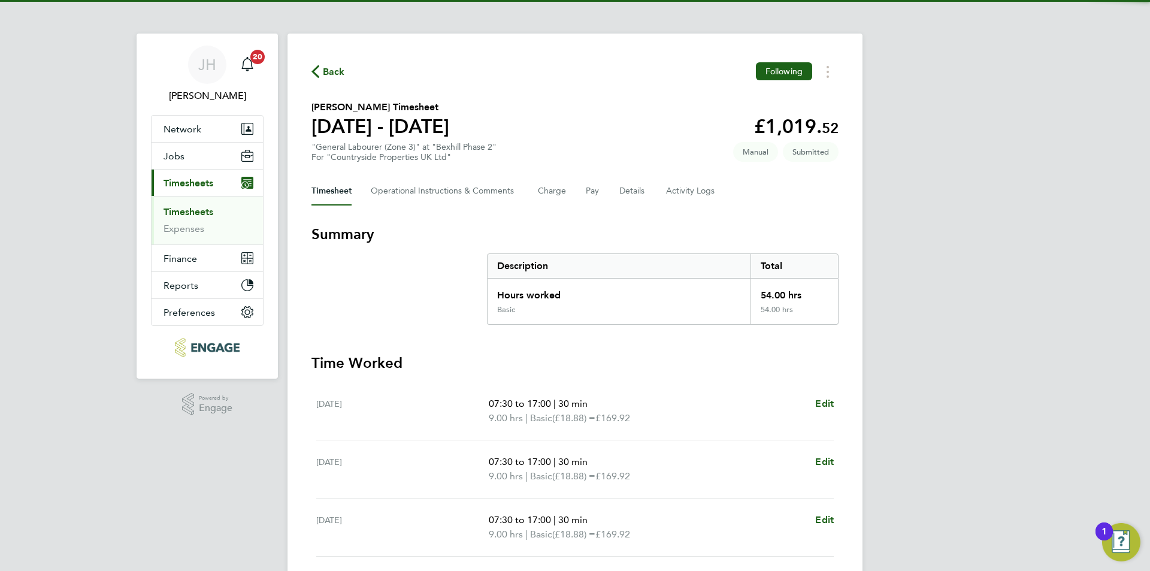
click at [330, 70] on span "Back" at bounding box center [334, 72] width 22 height 14
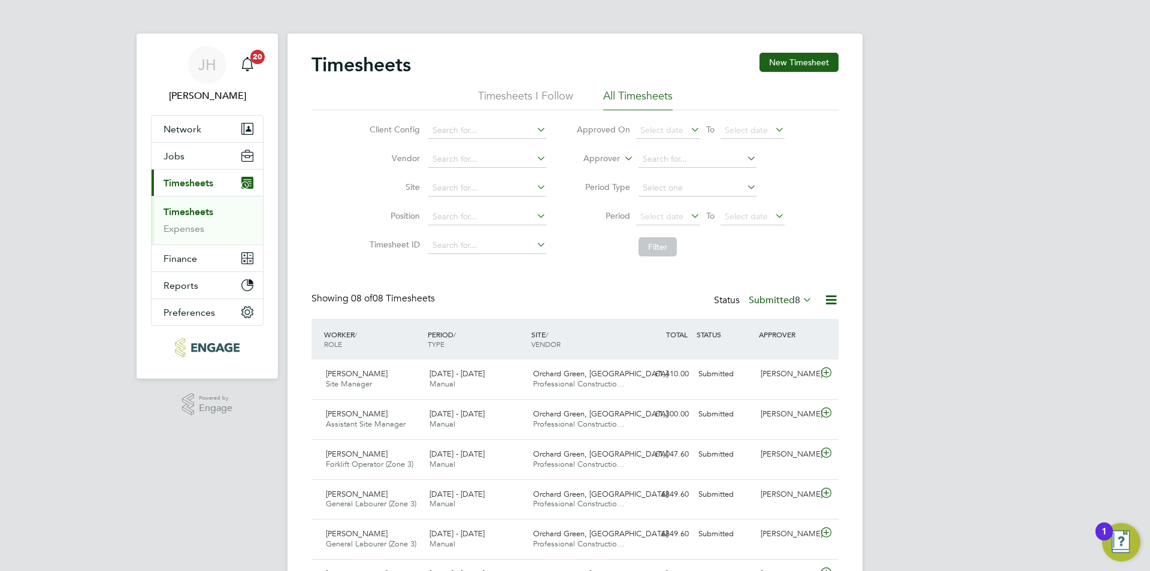
click at [951, 283] on div "[PERSON_NAME] Notifications 20 Applications: Network Team Members Businesses Si…" at bounding box center [575, 371] width 1150 height 743
click at [982, 259] on div "[PERSON_NAME] Notifications 20 Applications: Network Team Members Businesses Si…" at bounding box center [575, 371] width 1150 height 743
click at [788, 68] on button "New Timesheet" at bounding box center [799, 62] width 79 height 19
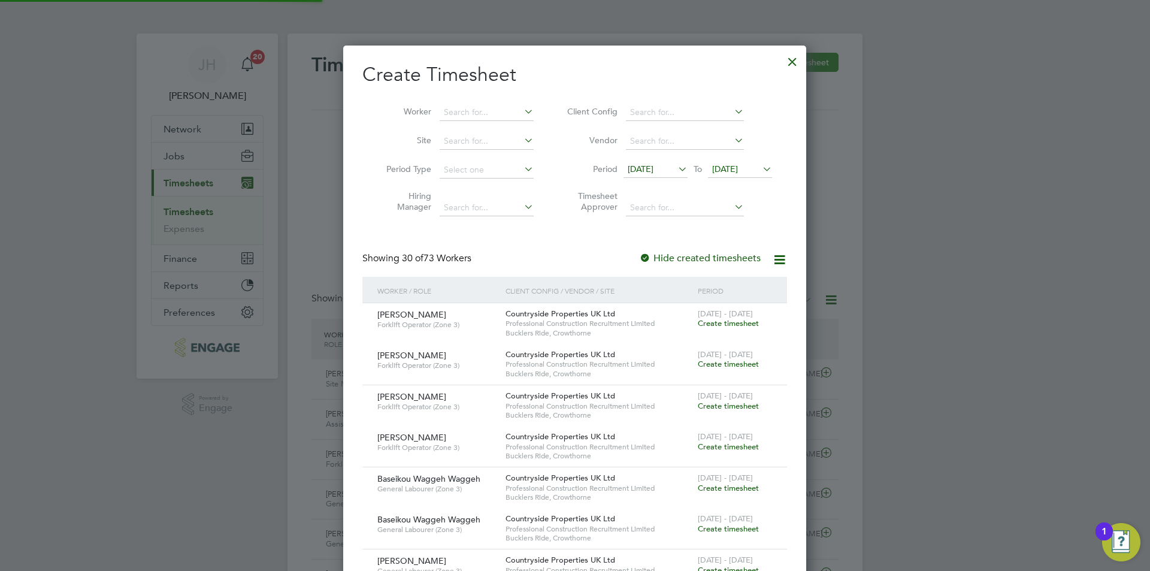
scroll to position [1967, 464]
click at [492, 118] on input at bounding box center [487, 112] width 94 height 17
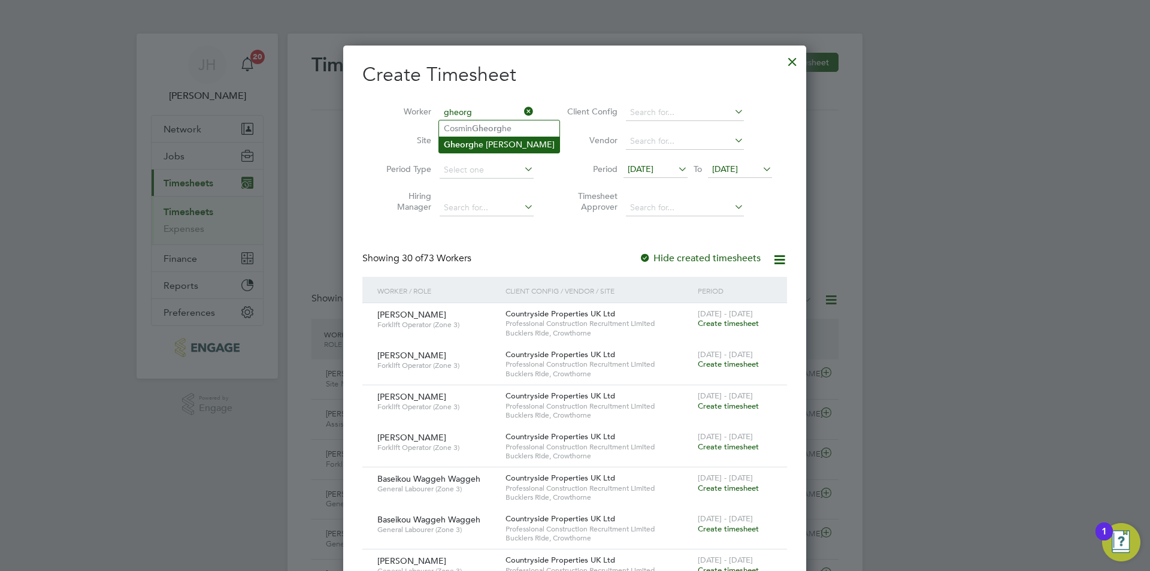
click at [518, 138] on li "Gheorg he [PERSON_NAME]" at bounding box center [499, 145] width 120 height 16
type input "[PERSON_NAME]"
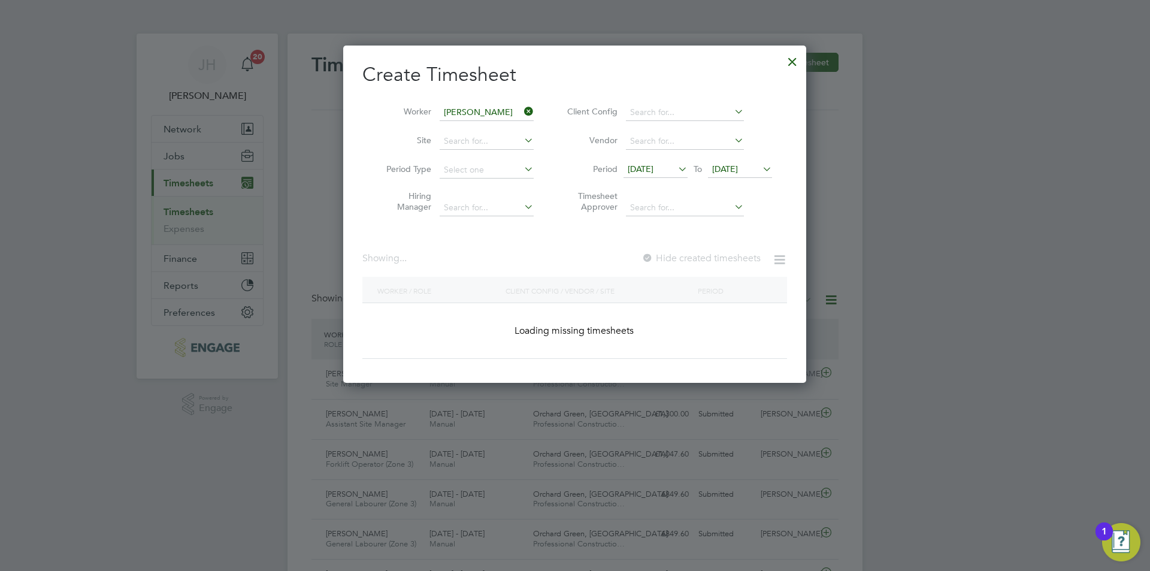
scroll to position [323, 464]
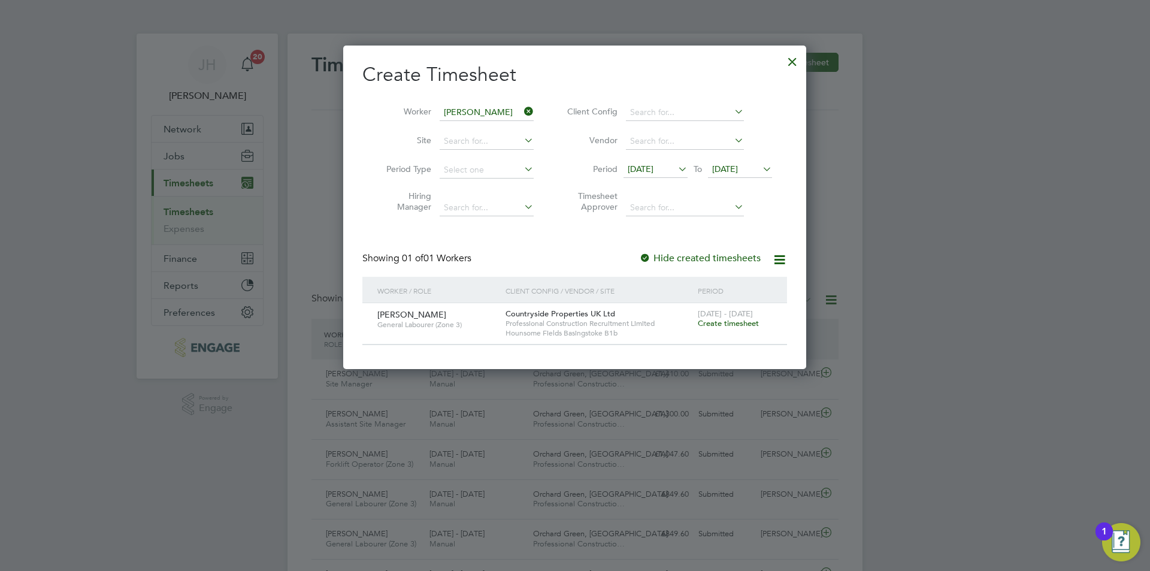
click at [740, 327] on span "Create timesheet" at bounding box center [728, 323] width 61 height 10
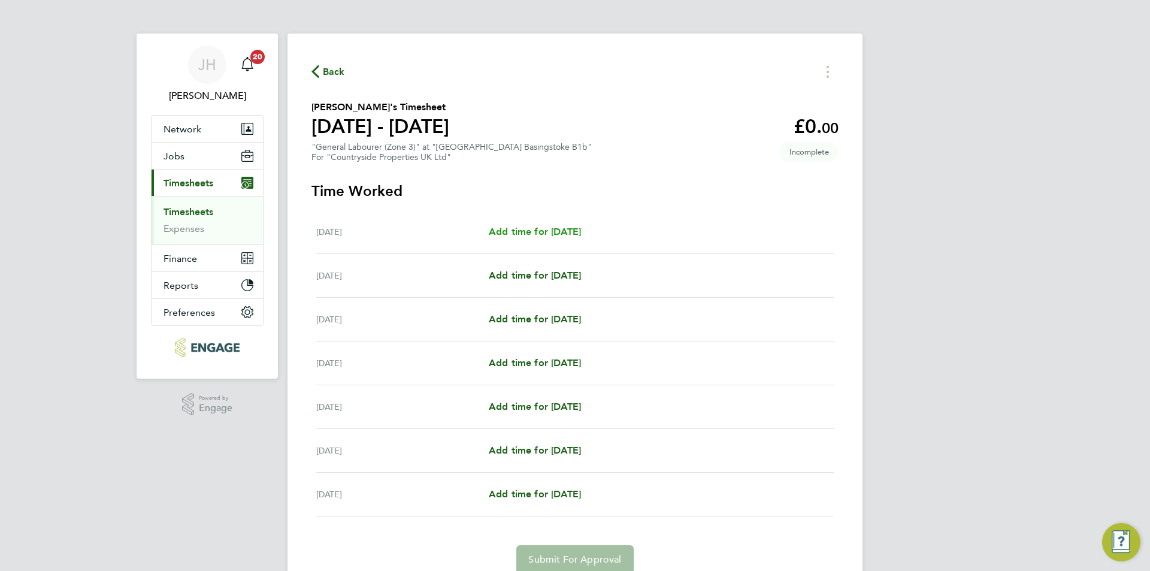
click at [536, 230] on span "Add time for [DATE]" at bounding box center [535, 231] width 92 height 11
select select "30"
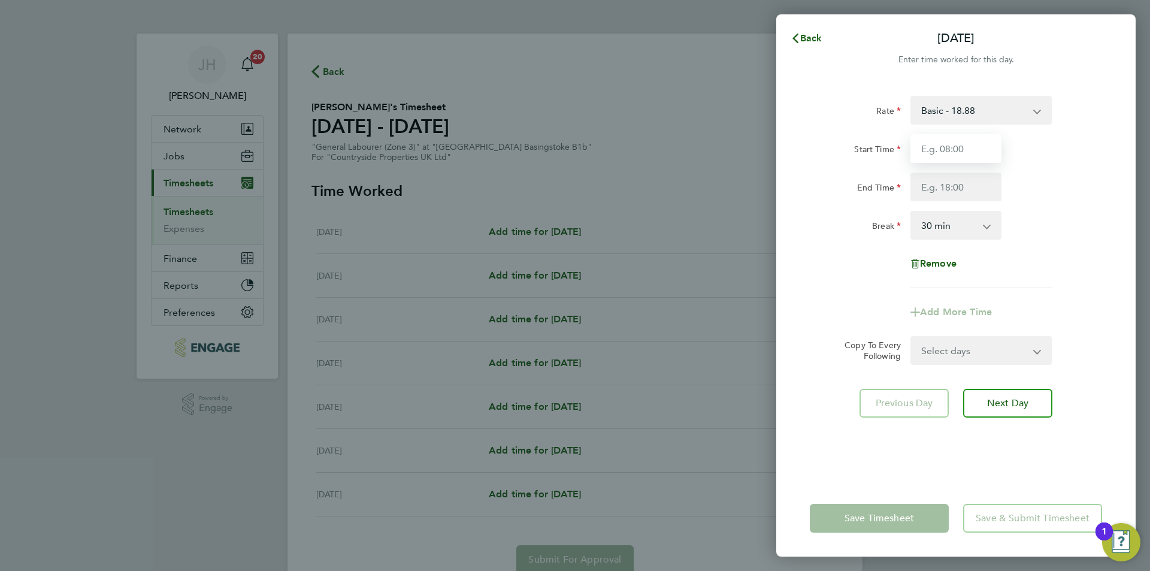
click at [946, 162] on input "Start Time" at bounding box center [956, 148] width 91 height 29
type input "07:30"
type input "17:00"
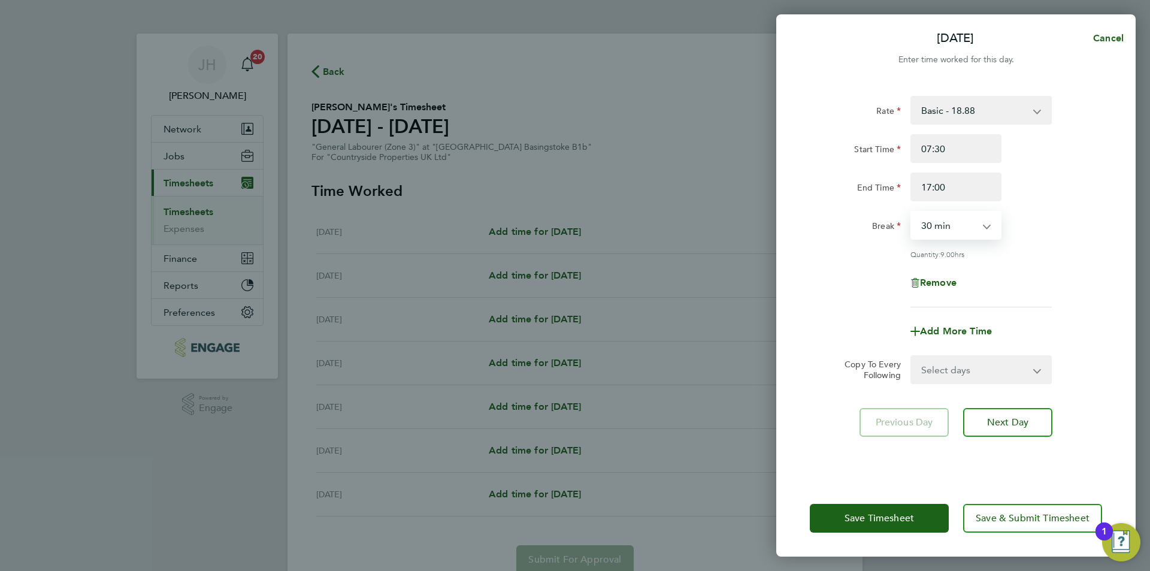
click at [935, 356] on select "Select days Day Weekday (Mon-Fri) Weekend (Sat-Sun) [DATE] [DATE] [DATE] [DATE]…" at bounding box center [975, 369] width 126 height 26
select select "WEEKDAY"
click at [912, 356] on select "Select days Day Weekday (Mon-Fri) Weekend (Sat-Sun) [DATE] [DATE] [DATE] [DATE]…" at bounding box center [975, 369] width 126 height 26
select select "[DATE]"
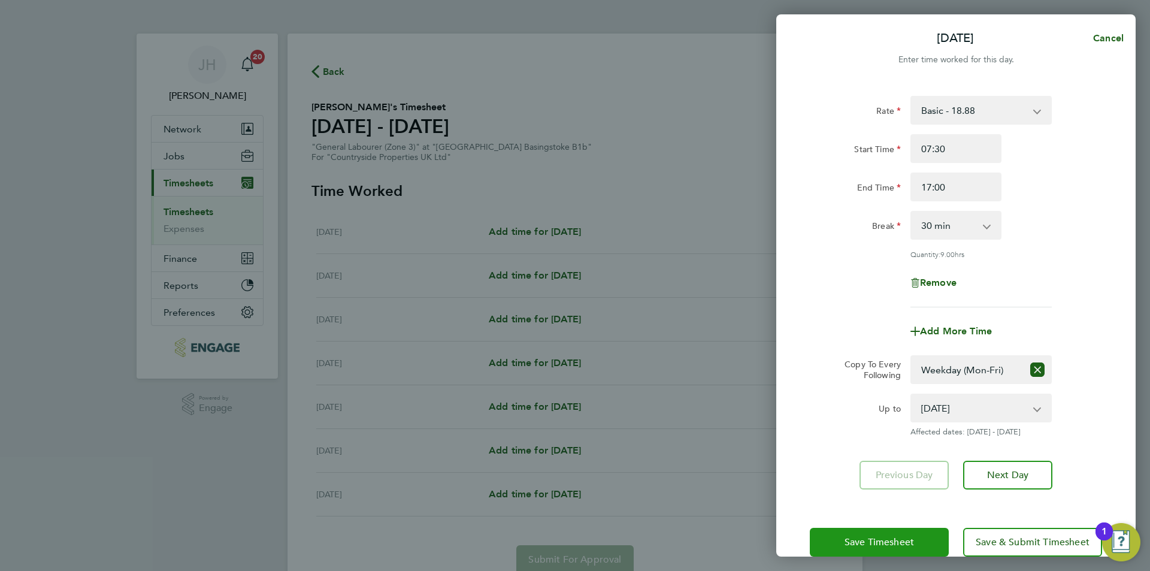
click at [912, 542] on span "Save Timesheet" at bounding box center [879, 542] width 69 height 12
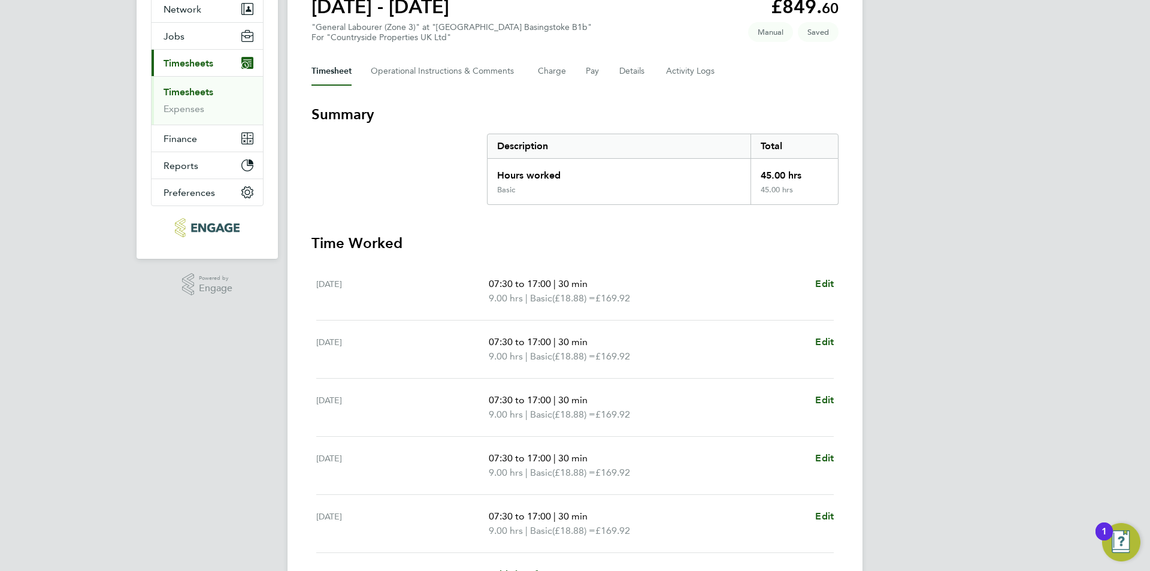
scroll to position [240, 0]
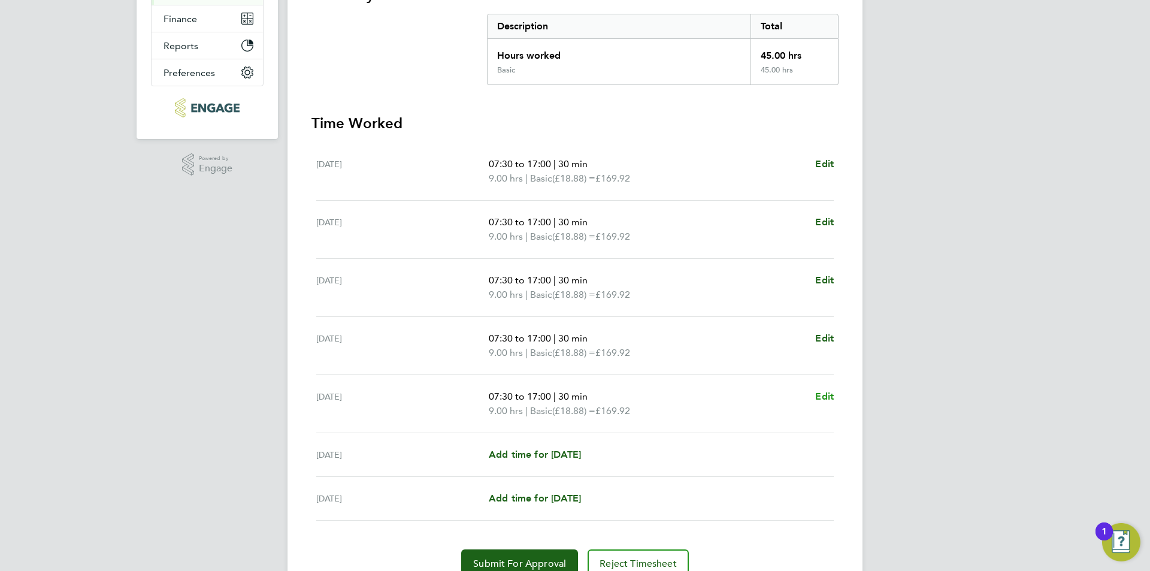
click at [824, 392] on span "Edit" at bounding box center [824, 396] width 19 height 11
select select "30"
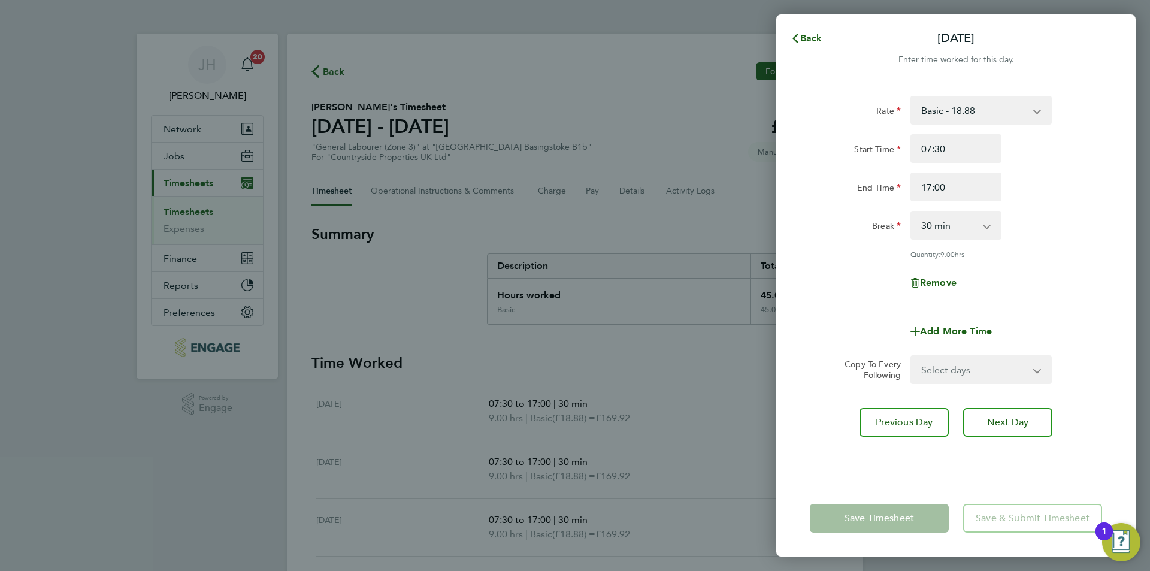
click at [943, 274] on div "Remove" at bounding box center [956, 282] width 101 height 29
click at [943, 277] on span "Remove" at bounding box center [938, 282] width 37 height 11
select select "null"
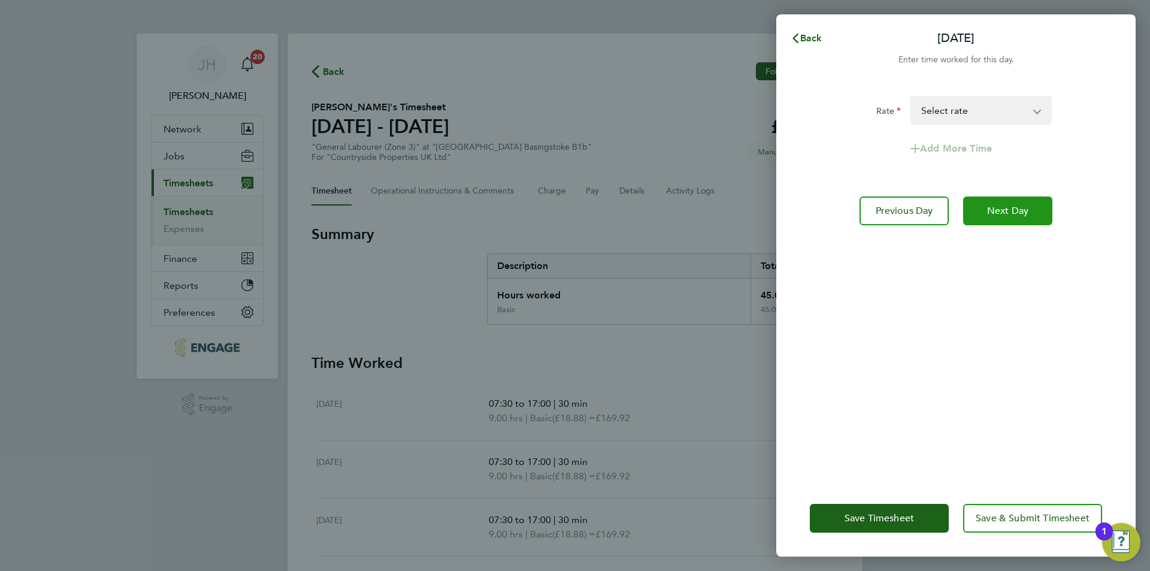
click at [1015, 211] on span "Next Day" at bounding box center [1007, 211] width 41 height 12
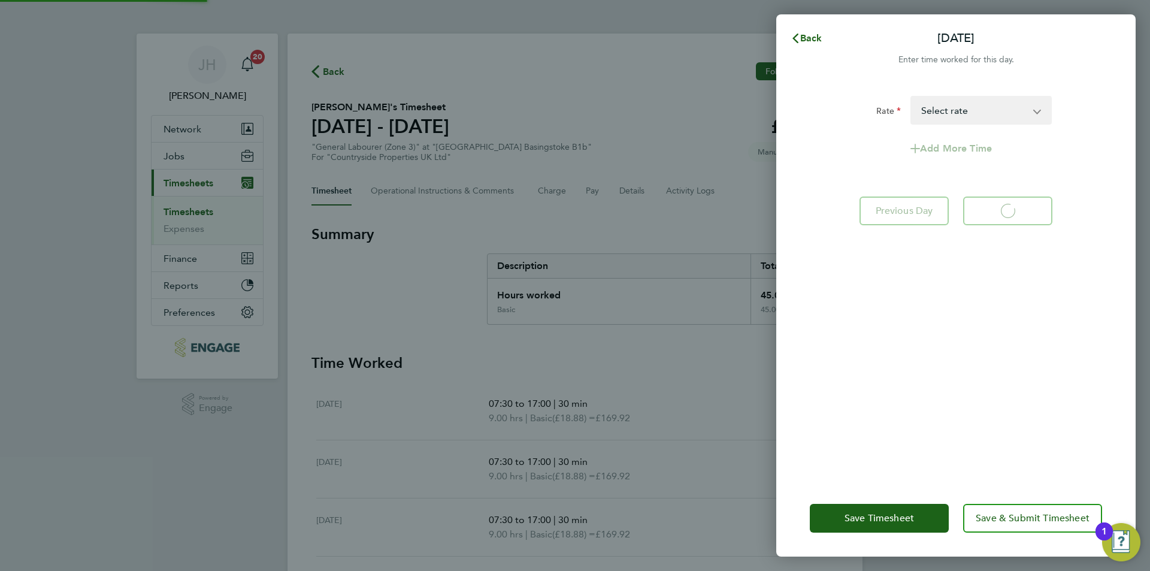
select select "30"
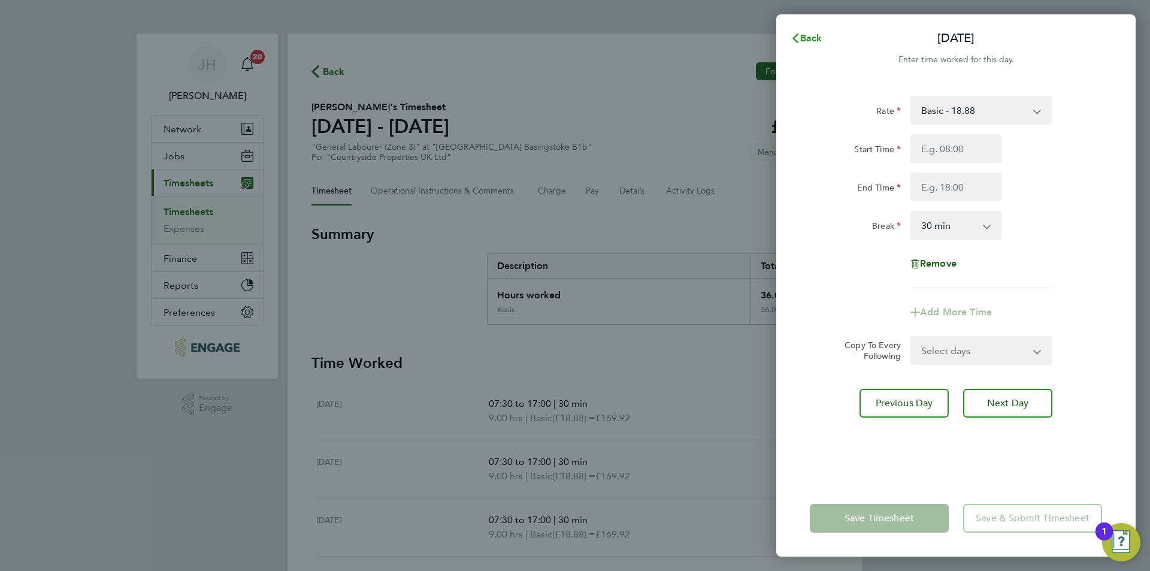
click at [824, 37] on button "Back" at bounding box center [807, 38] width 56 height 24
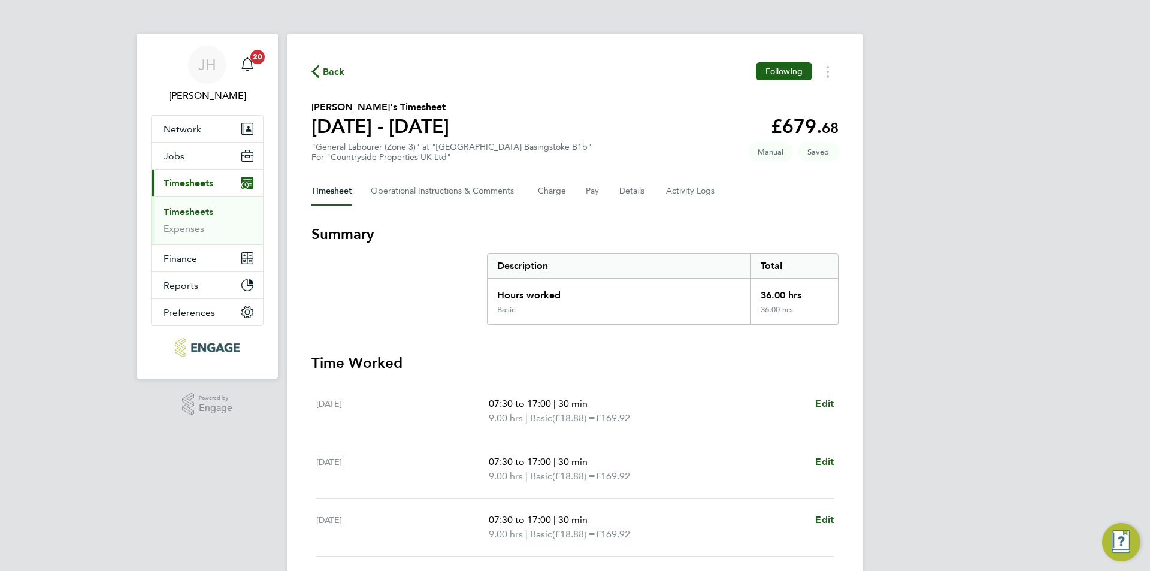
drag, startPoint x: 942, startPoint y: 324, endPoint x: 927, endPoint y: 328, distance: 15.4
click at [942, 325] on div "[PERSON_NAME] Notifications 20 Applications: Network Team Members Businesses Si…" at bounding box center [575, 425] width 1150 height 851
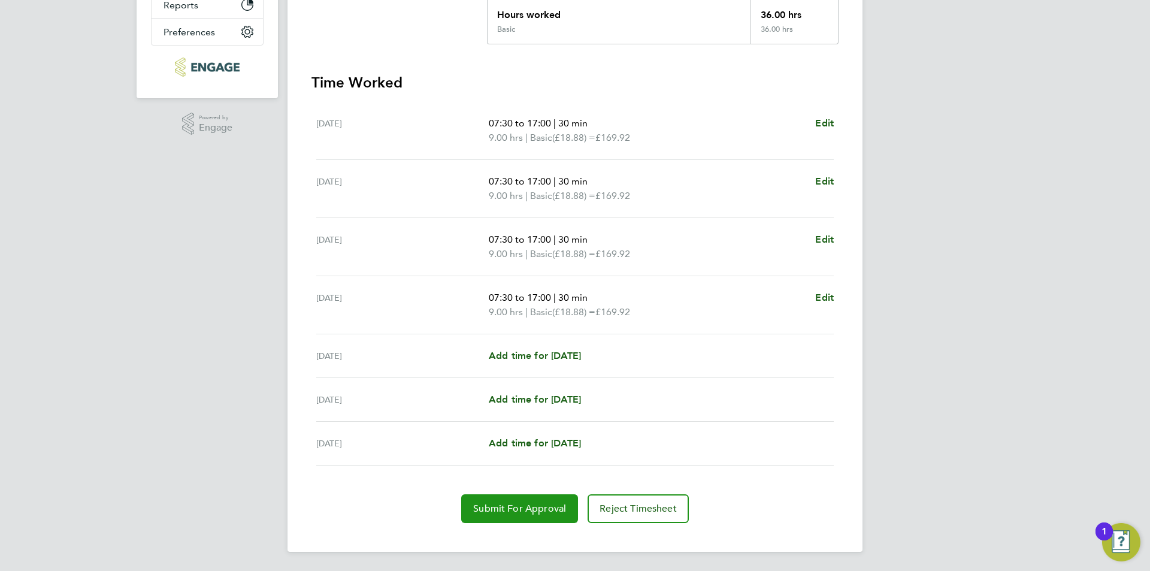
click at [512, 497] on button "Submit For Approval" at bounding box center [519, 508] width 117 height 29
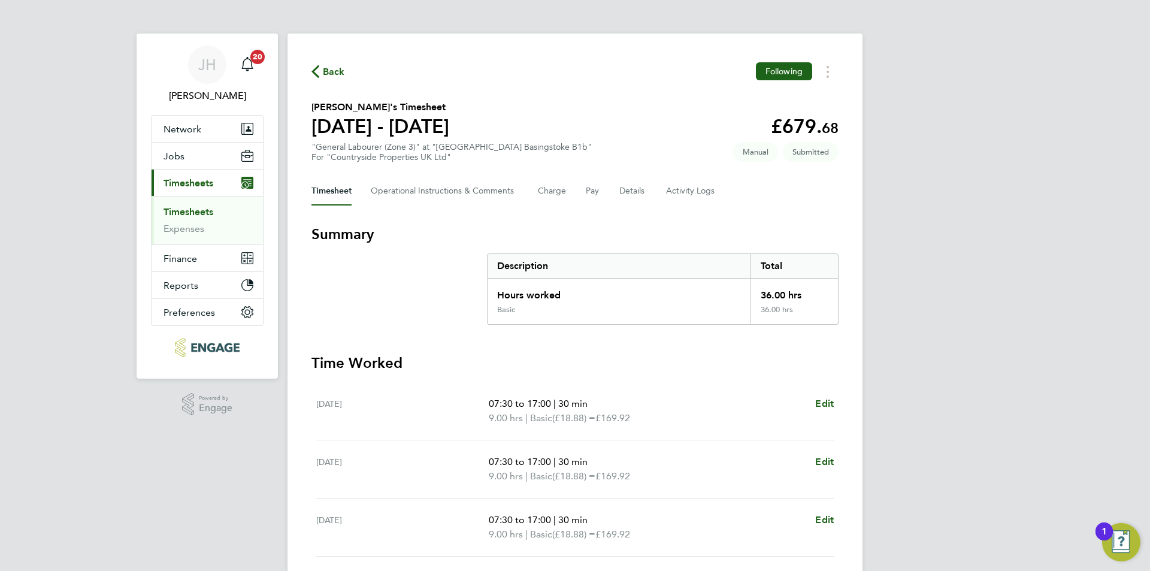
click at [331, 72] on span "Back" at bounding box center [334, 72] width 22 height 14
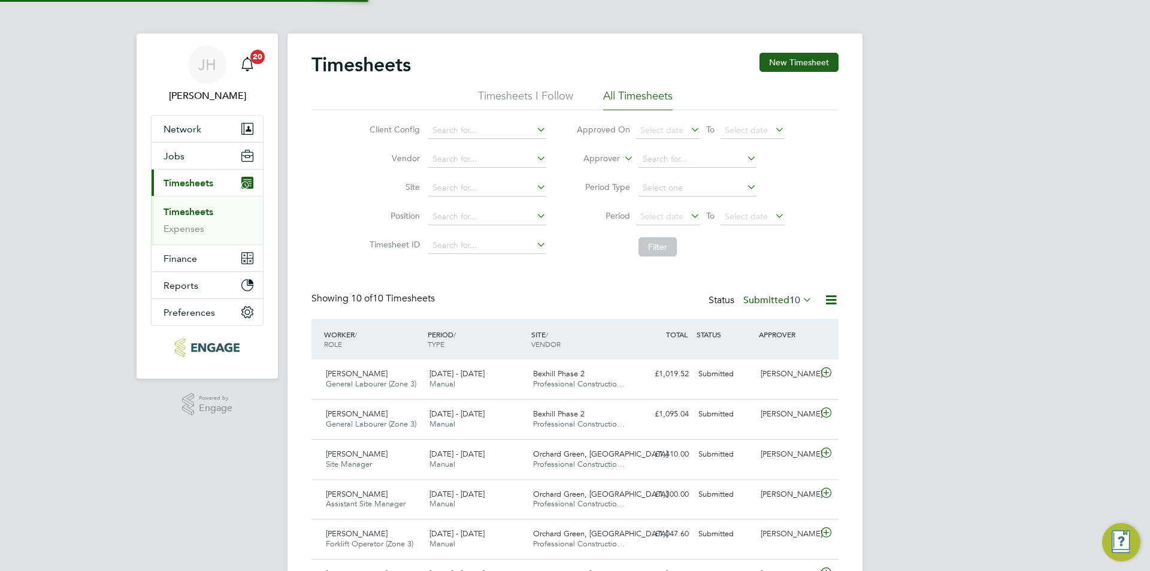
scroll to position [31, 104]
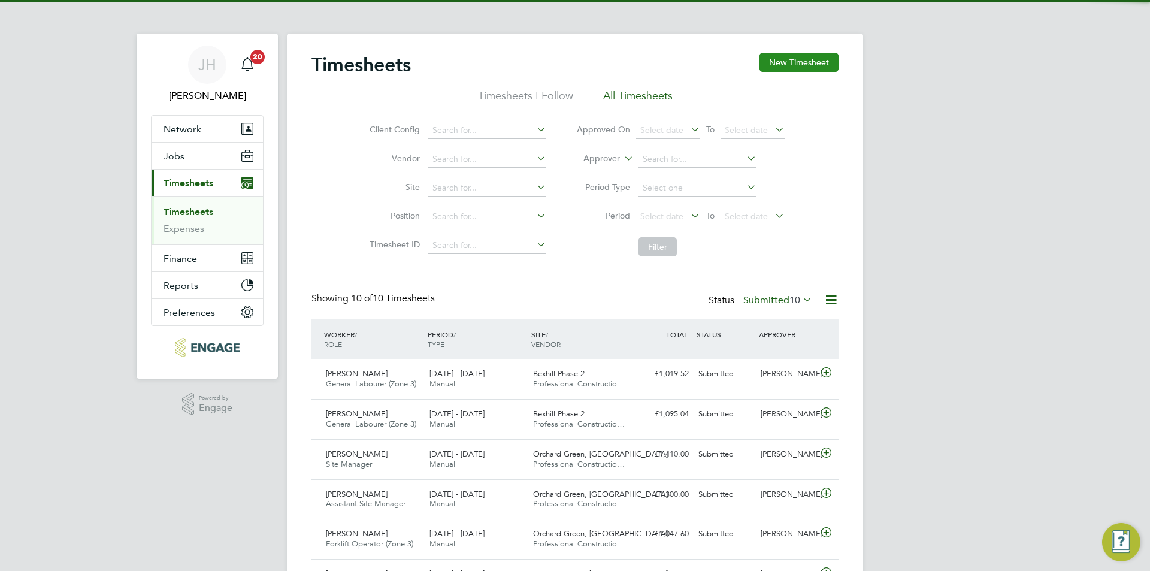
click at [766, 68] on button "New Timesheet" at bounding box center [799, 62] width 79 height 19
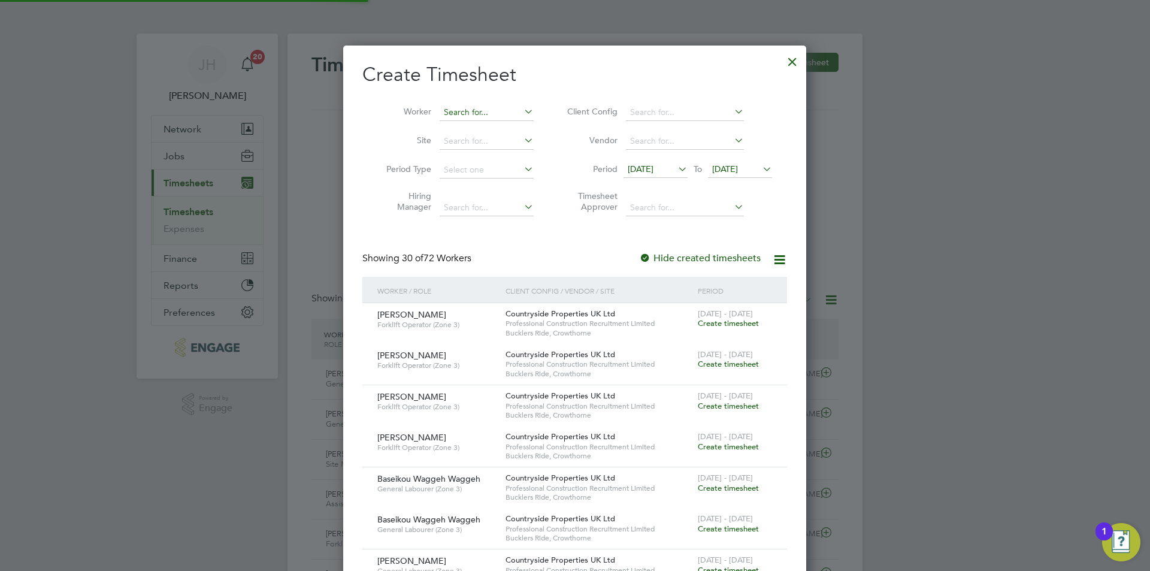
click at [479, 111] on input at bounding box center [487, 112] width 94 height 17
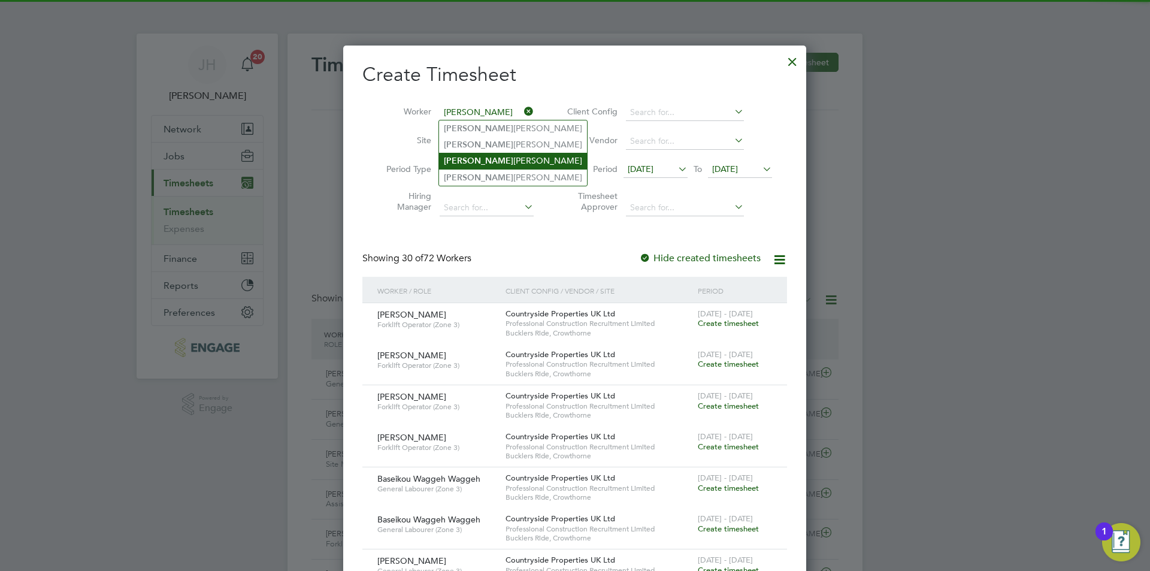
click at [485, 162] on li "[PERSON_NAME]" at bounding box center [513, 161] width 148 height 16
type input "[PERSON_NAME]"
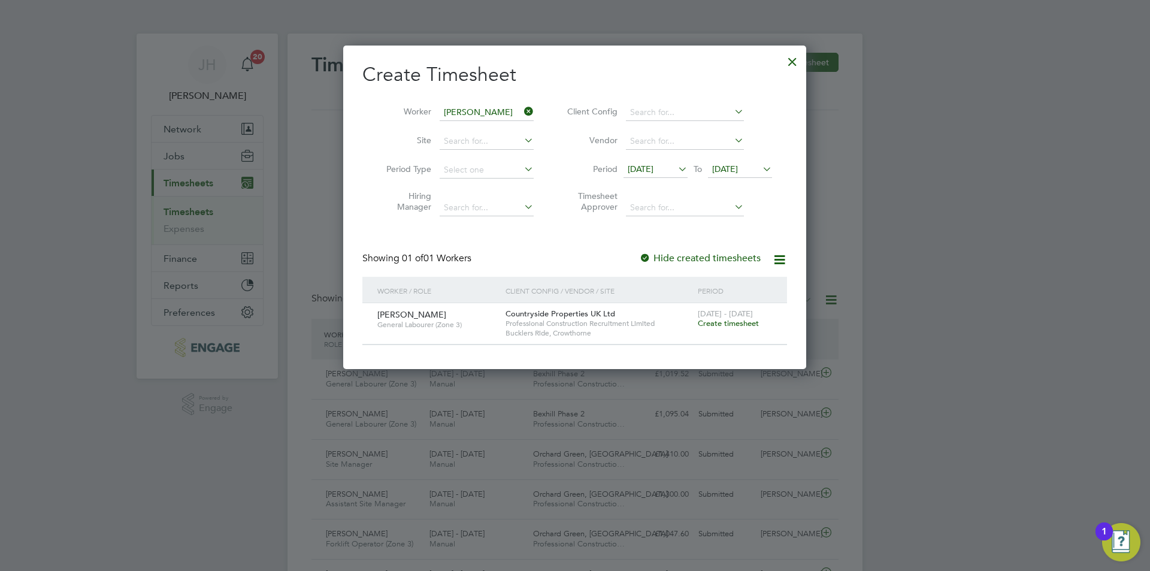
click at [728, 324] on span "Create timesheet" at bounding box center [728, 323] width 61 height 10
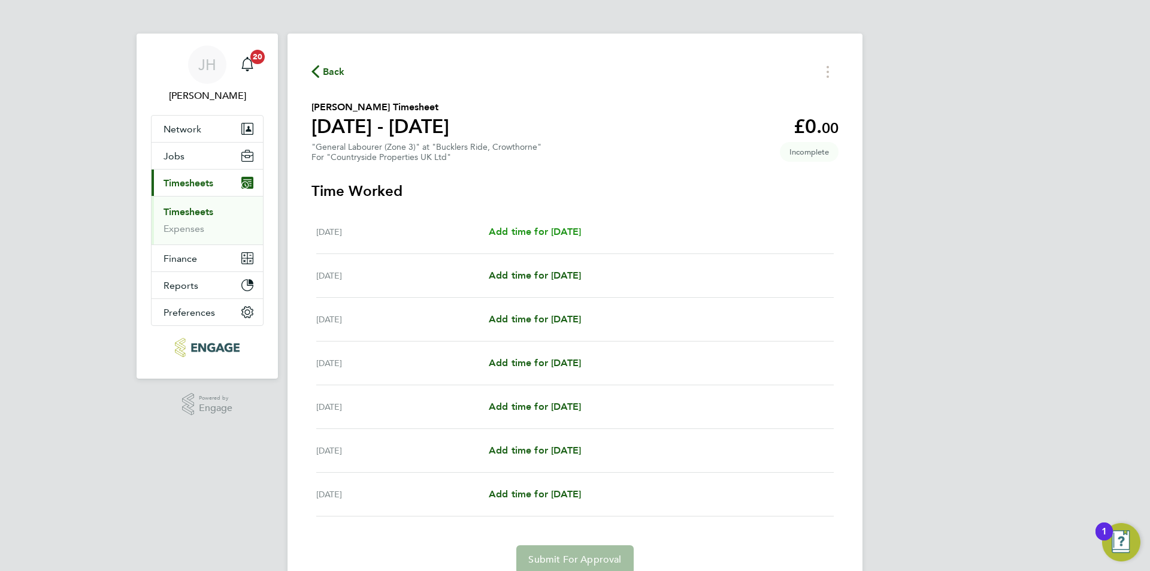
click at [576, 232] on span "Add time for [DATE]" at bounding box center [535, 231] width 92 height 11
select select "30"
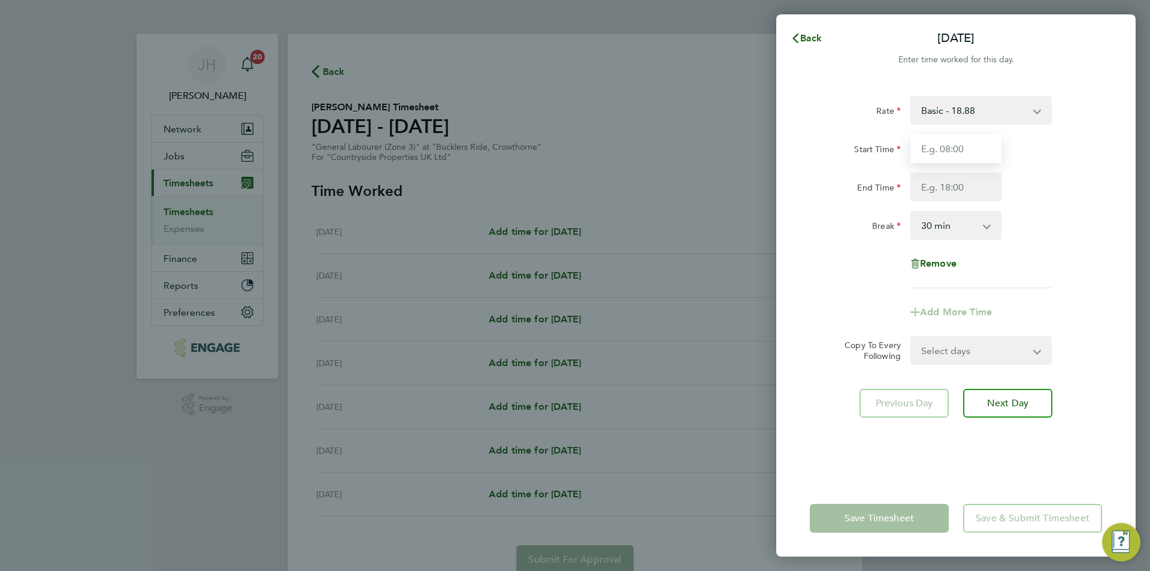
click at [958, 159] on input "Start Time" at bounding box center [956, 148] width 91 height 29
type input "07:30"
type input "17:00"
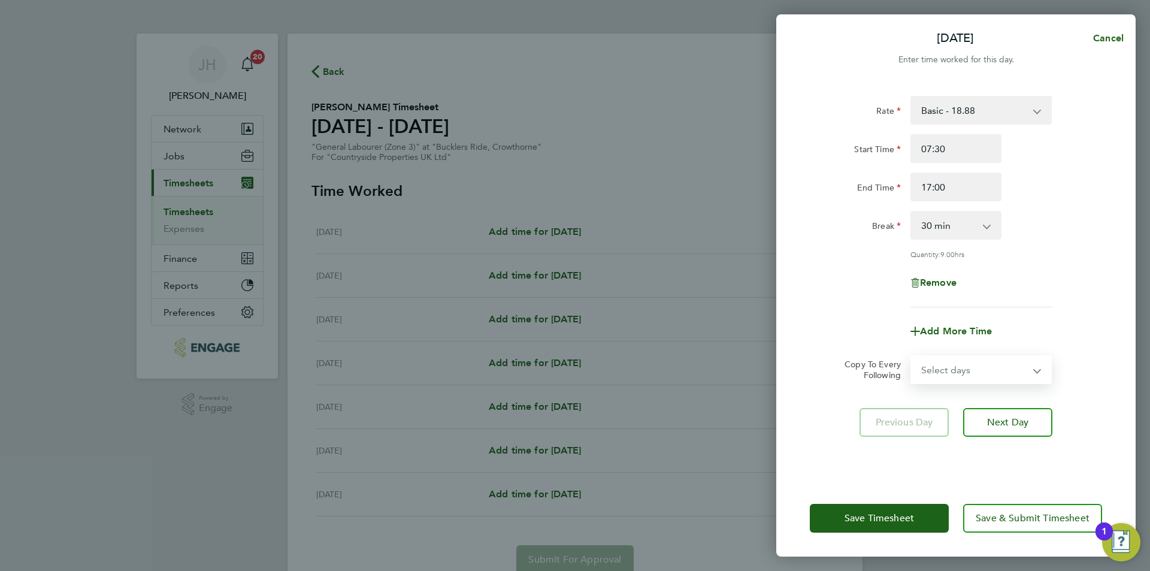
drag, startPoint x: 981, startPoint y: 358, endPoint x: 981, endPoint y: 379, distance: 21.6
click at [981, 358] on select "Select days Day Weekday (Mon-Fri) Weekend (Sat-Sun) [DATE] [DATE] [DATE] [DATE]…" at bounding box center [975, 369] width 126 height 26
select select "WEEKDAY"
click at [912, 356] on select "Select days Day Weekday (Mon-Fri) Weekend (Sat-Sun) [DATE] [DATE] [DATE] [DATE]…" at bounding box center [975, 369] width 126 height 26
select select "[DATE]"
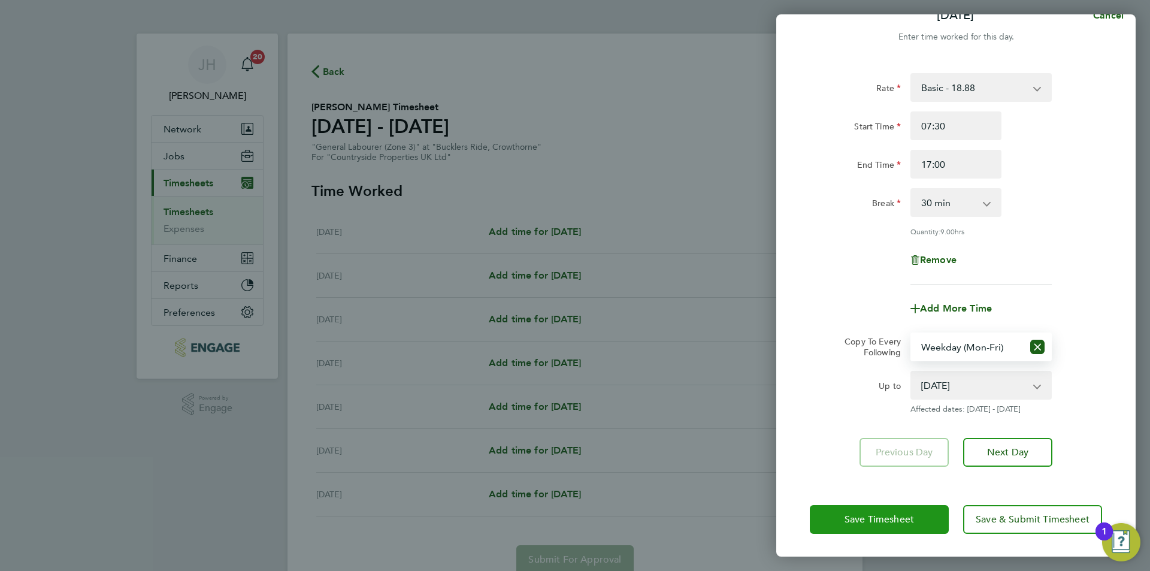
click at [839, 508] on button "Save Timesheet" at bounding box center [879, 519] width 139 height 29
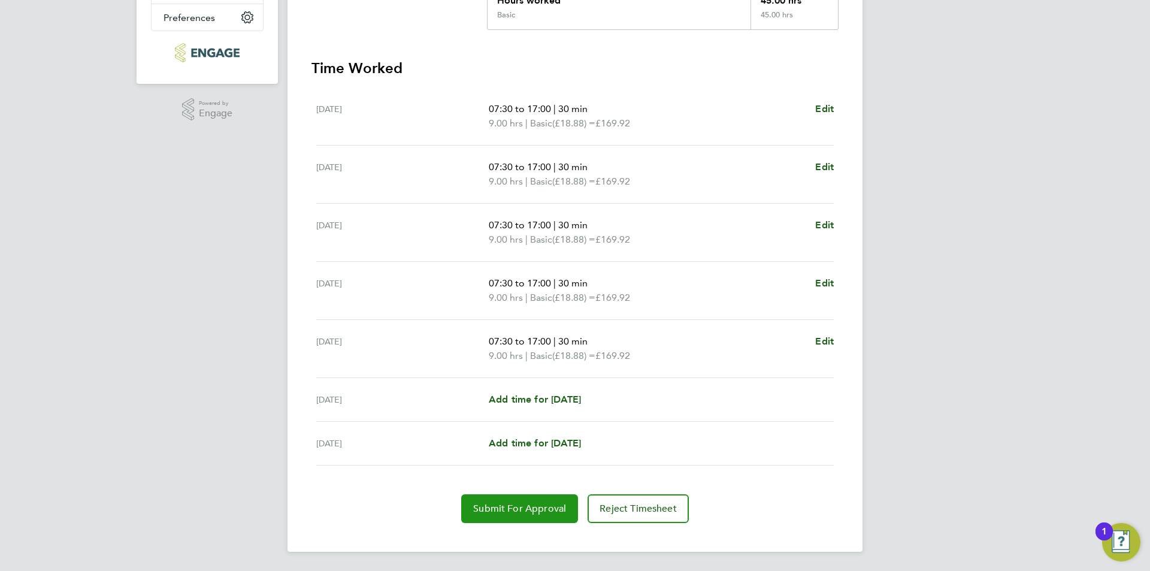
click at [536, 506] on span "Submit For Approval" at bounding box center [519, 509] width 93 height 12
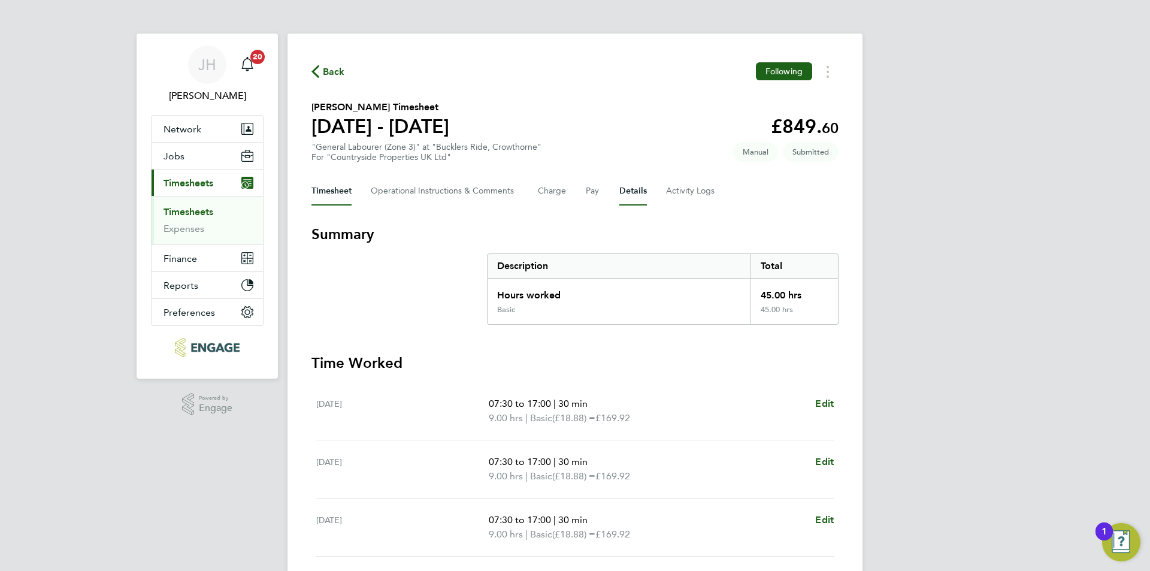
click at [629, 177] on button "Details" at bounding box center [633, 191] width 28 height 29
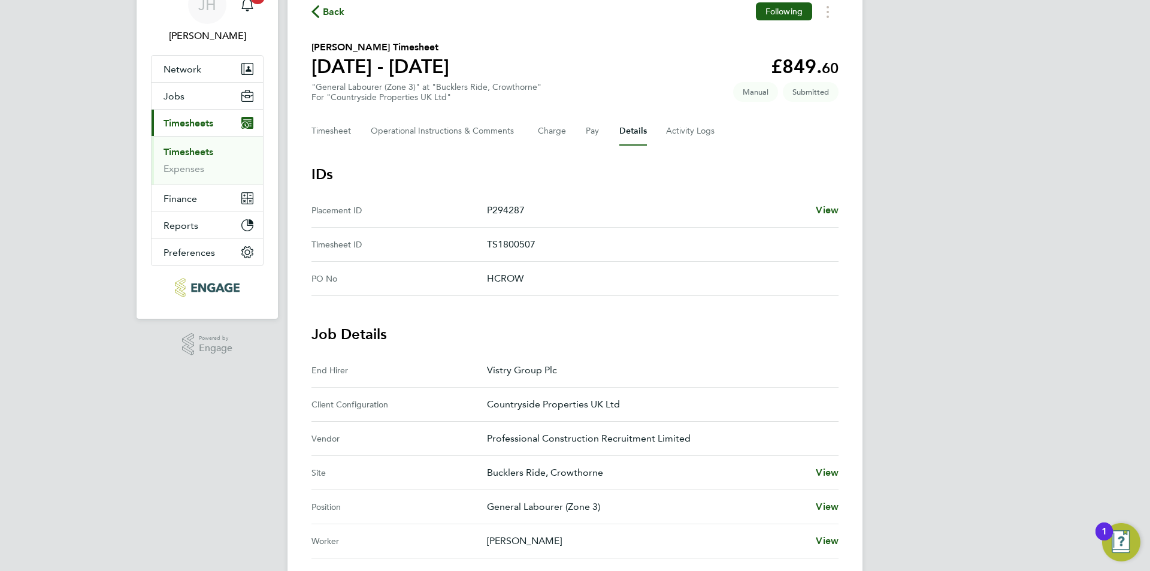
click at [333, 18] on span "Back" at bounding box center [334, 12] width 22 height 14
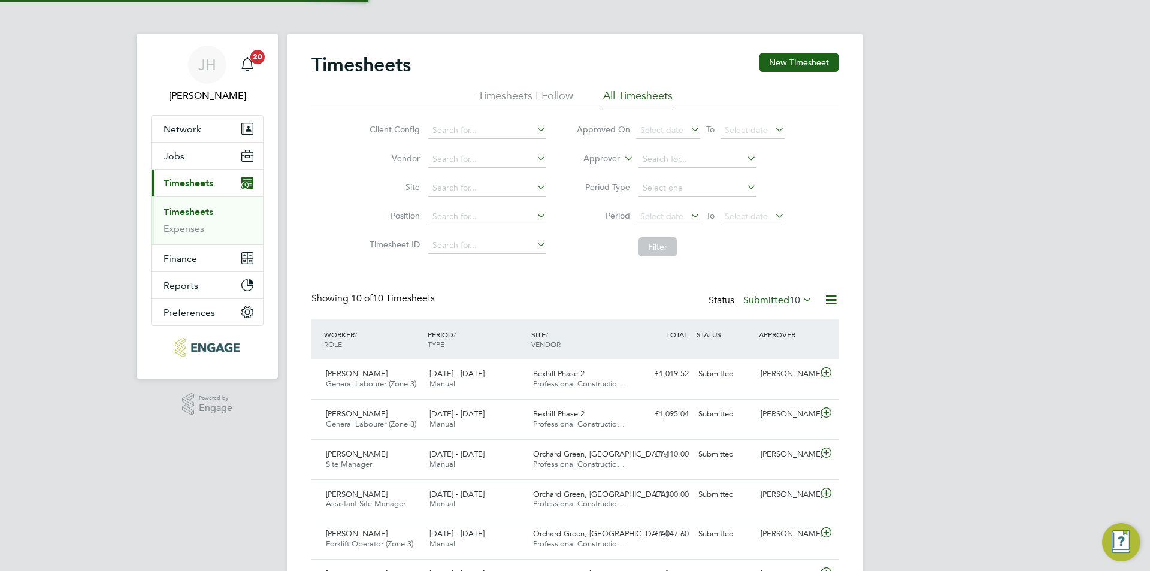
click at [786, 50] on div "Timesheets New Timesheet Timesheets I Follow All Timesheets Client Config Vendo…" at bounding box center [575, 419] width 575 height 770
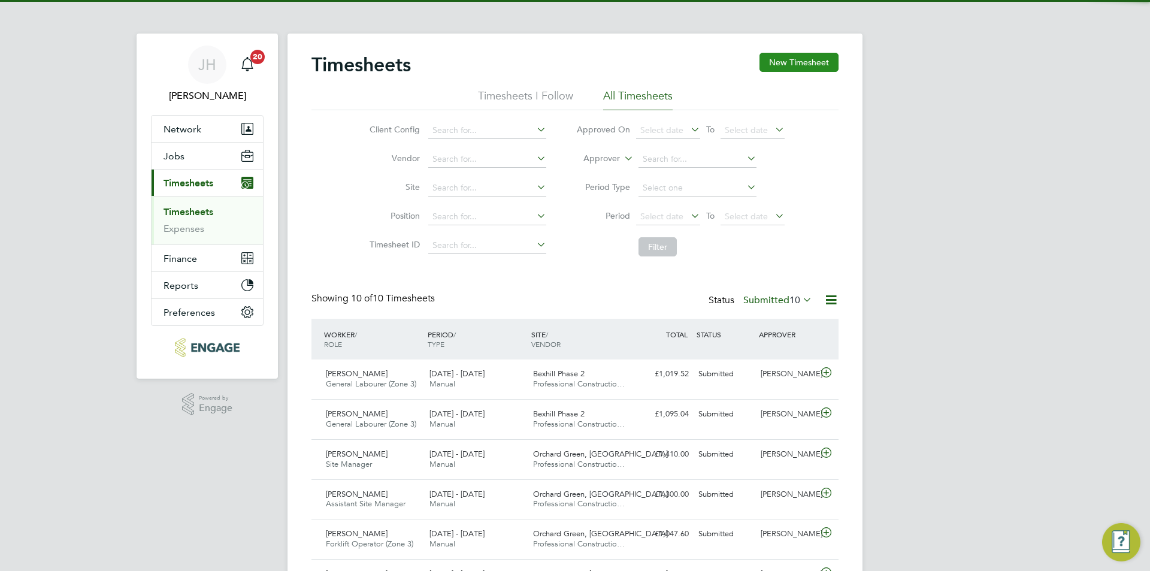
click at [791, 62] on button "New Timesheet" at bounding box center [799, 62] width 79 height 19
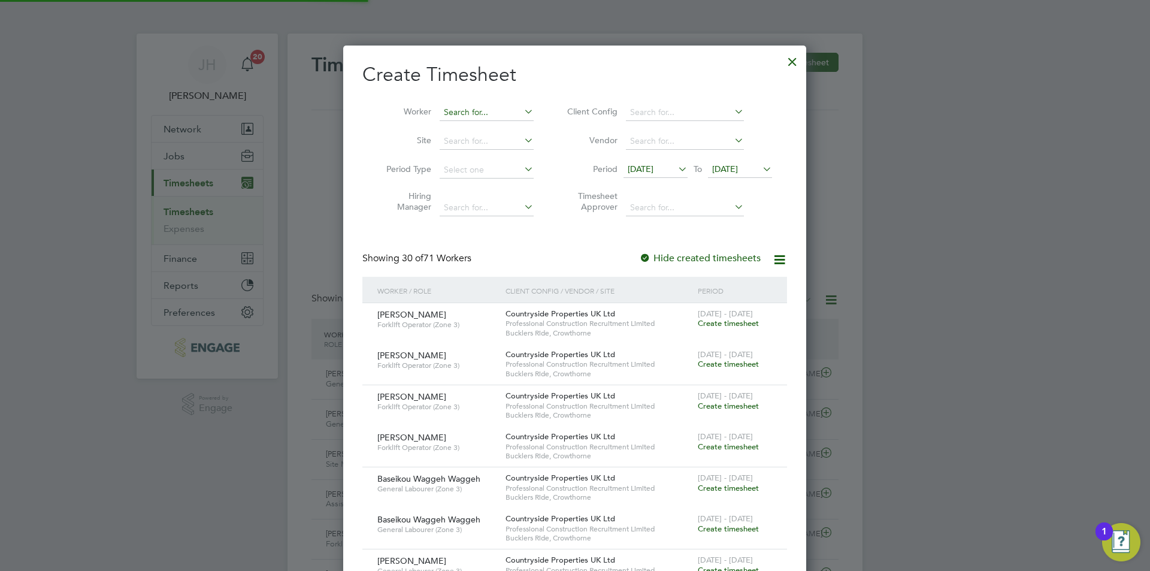
click at [474, 107] on input at bounding box center [487, 112] width 94 height 17
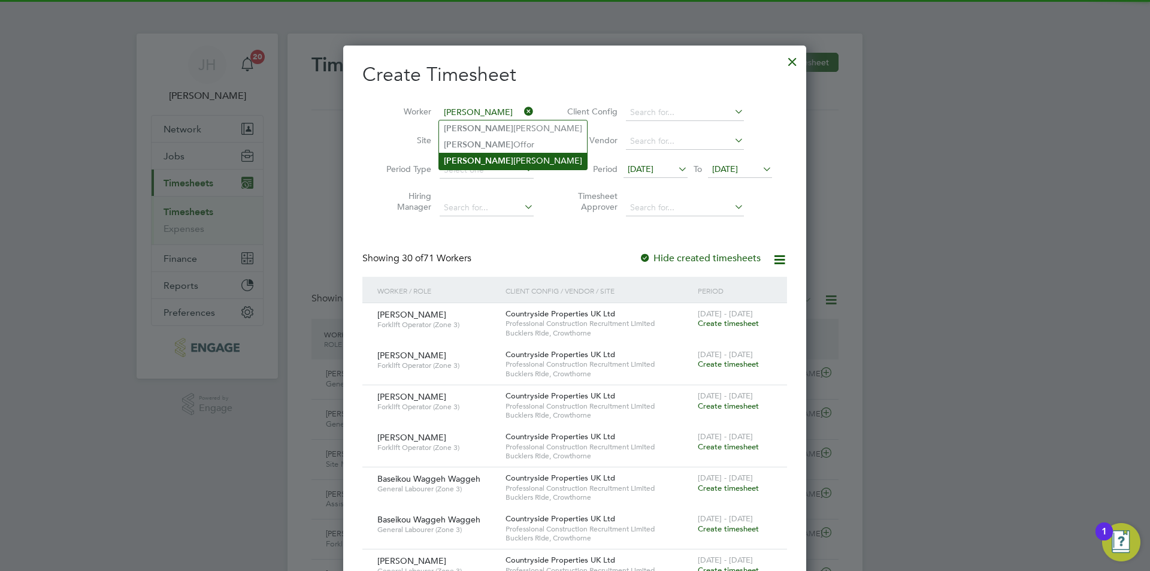
click at [498, 159] on li "[PERSON_NAME]" at bounding box center [513, 161] width 148 height 16
type input "[PERSON_NAME]"
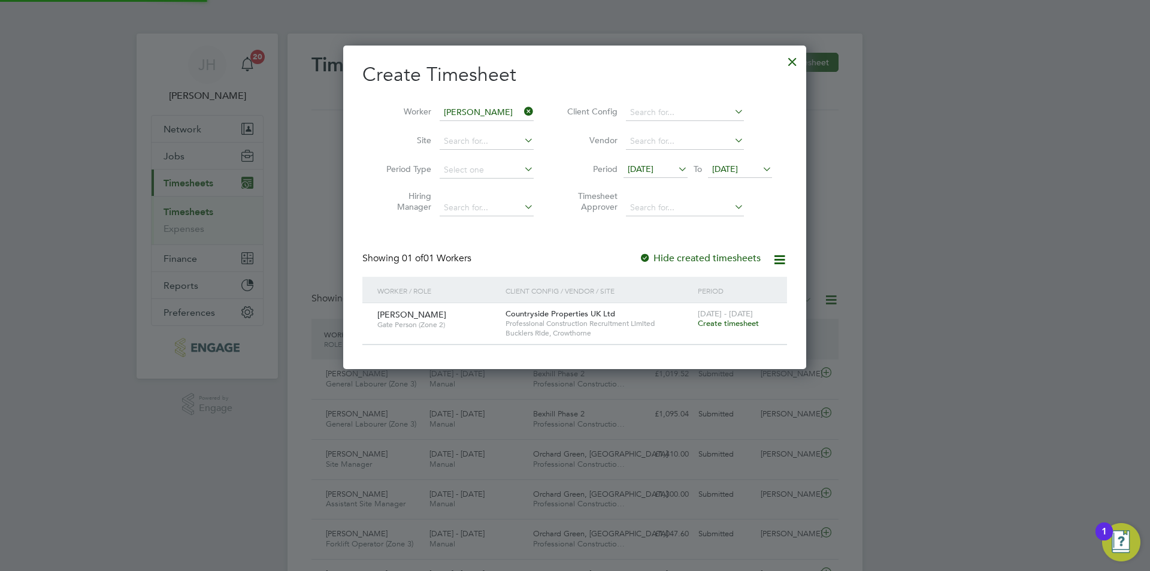
click at [737, 319] on span "Create timesheet" at bounding box center [728, 323] width 61 height 10
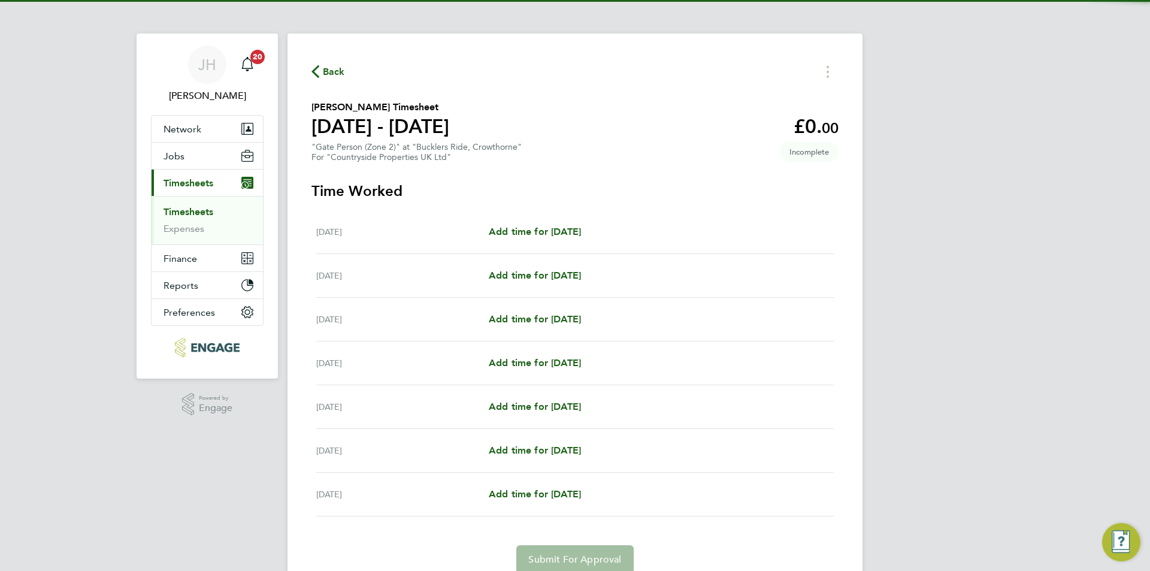
click at [577, 241] on div "[DATE] Add time for [DATE] Add time for [DATE]" at bounding box center [575, 232] width 518 height 44
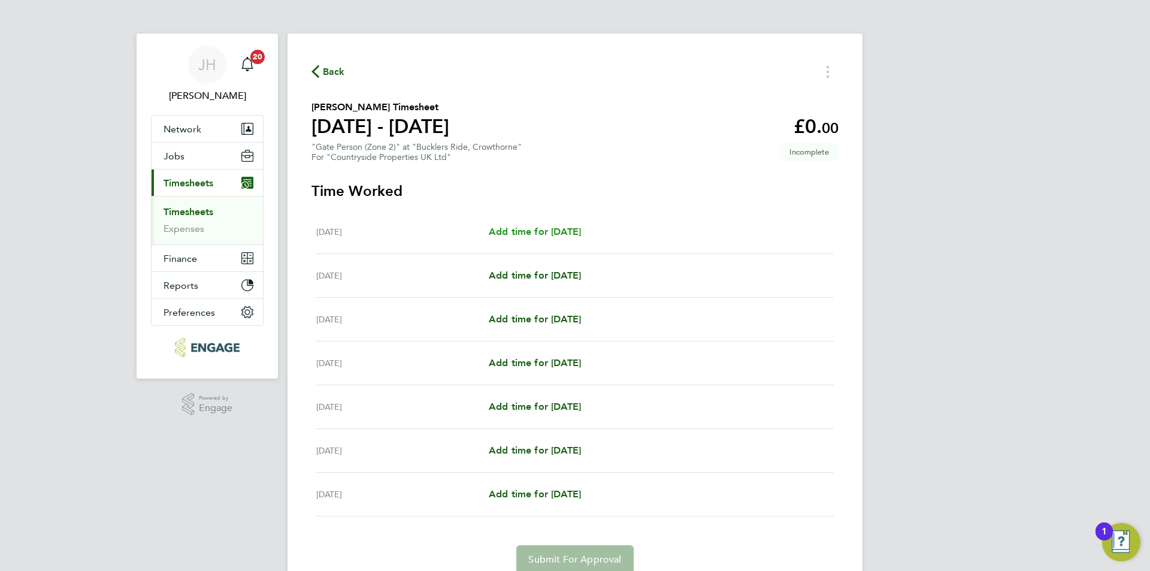
click at [581, 235] on span "Add time for [DATE]" at bounding box center [535, 231] width 92 height 11
select select "30"
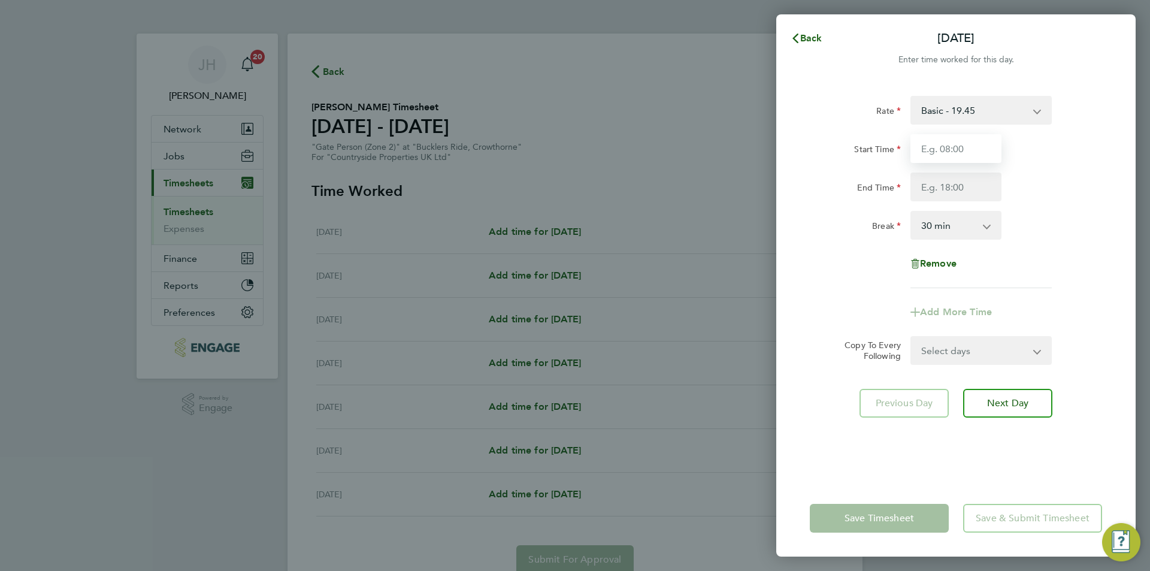
click at [968, 147] on input "Start Time" at bounding box center [956, 148] width 91 height 29
type input "07:30"
type input "18:00"
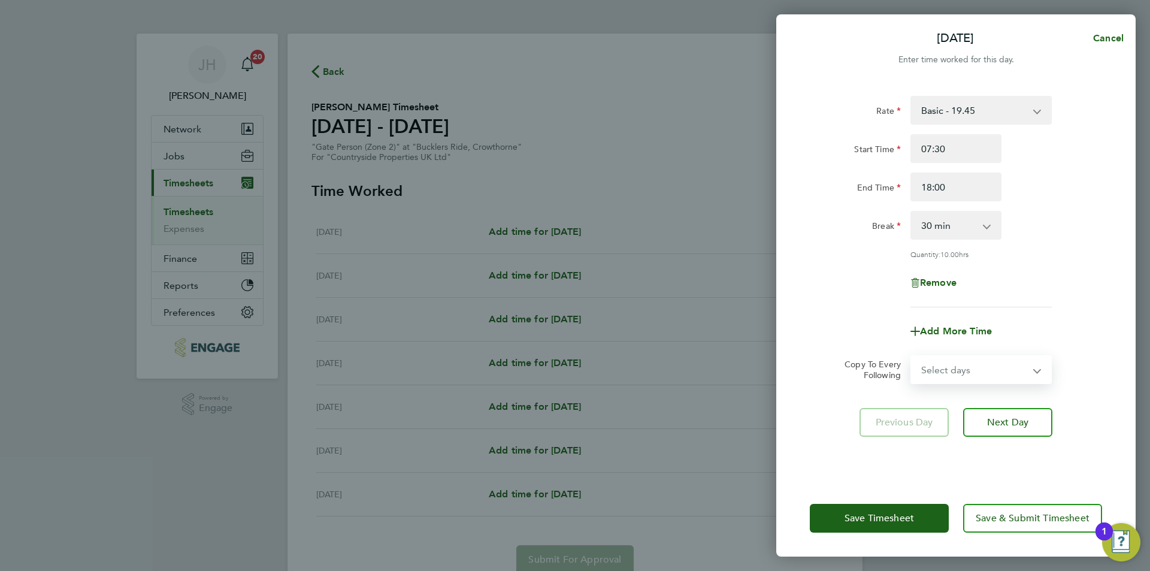
click at [982, 368] on select "Select days Day Weekday (Mon-Fri) Weekend (Sat-Sun) [DATE] [DATE] [DATE] [DATE]…" at bounding box center [975, 369] width 126 height 26
select select "WEEKDAY"
click at [912, 356] on select "Select days Day Weekday (Mon-Fri) Weekend (Sat-Sun) [DATE] [DATE] [DATE] [DATE]…" at bounding box center [975, 369] width 126 height 26
select select "[DATE]"
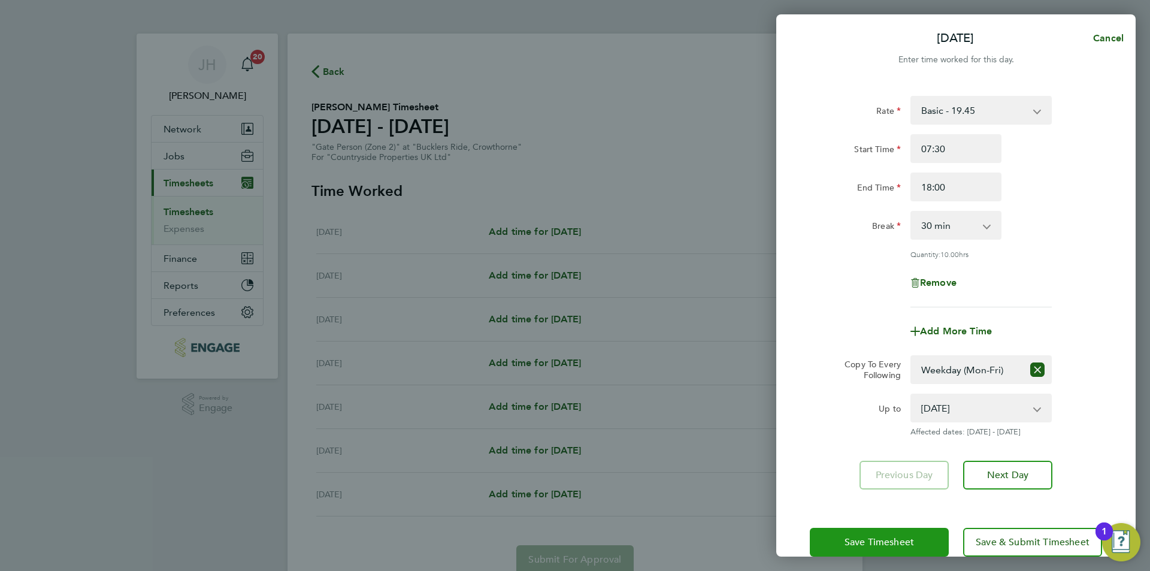
click at [904, 536] on span "Save Timesheet" at bounding box center [879, 542] width 69 height 12
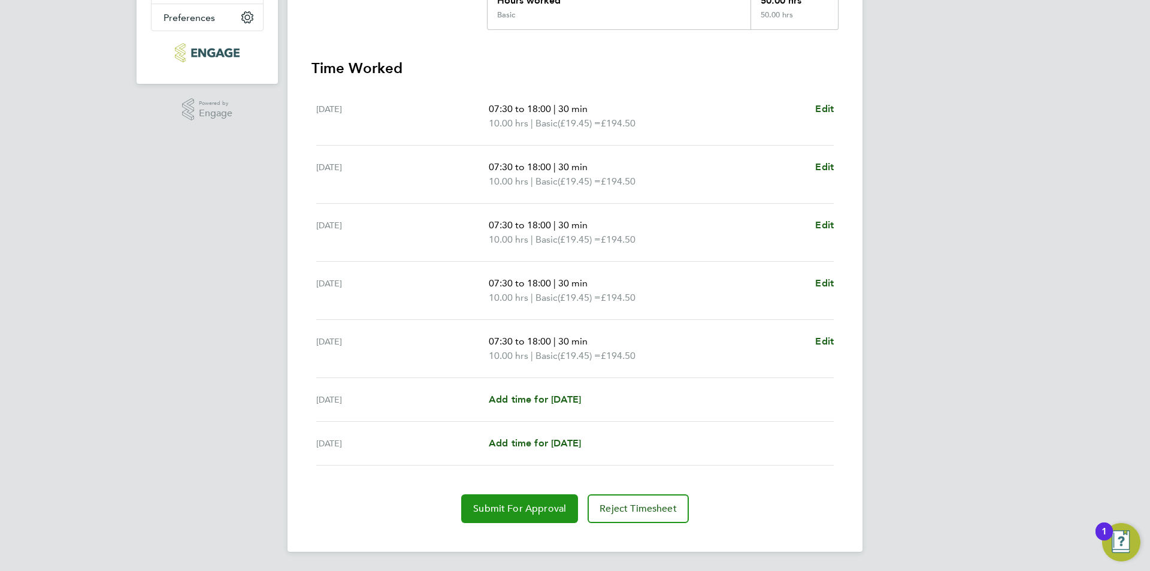
click at [519, 503] on span "Submit For Approval" at bounding box center [519, 509] width 93 height 12
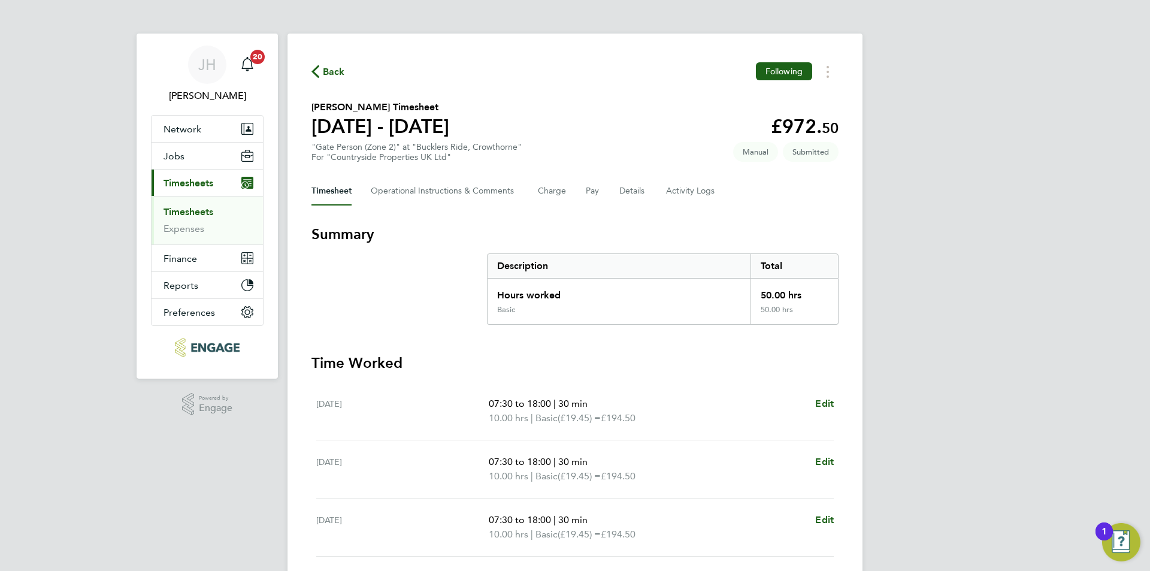
click at [337, 76] on span "Back" at bounding box center [334, 72] width 22 height 14
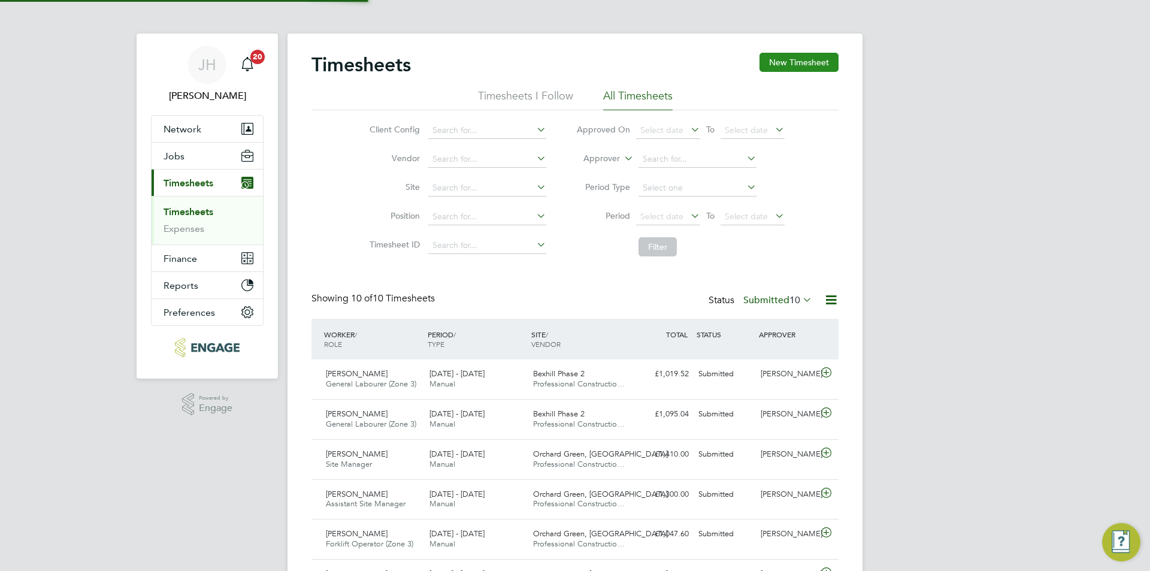
click at [782, 65] on button "New Timesheet" at bounding box center [799, 62] width 79 height 19
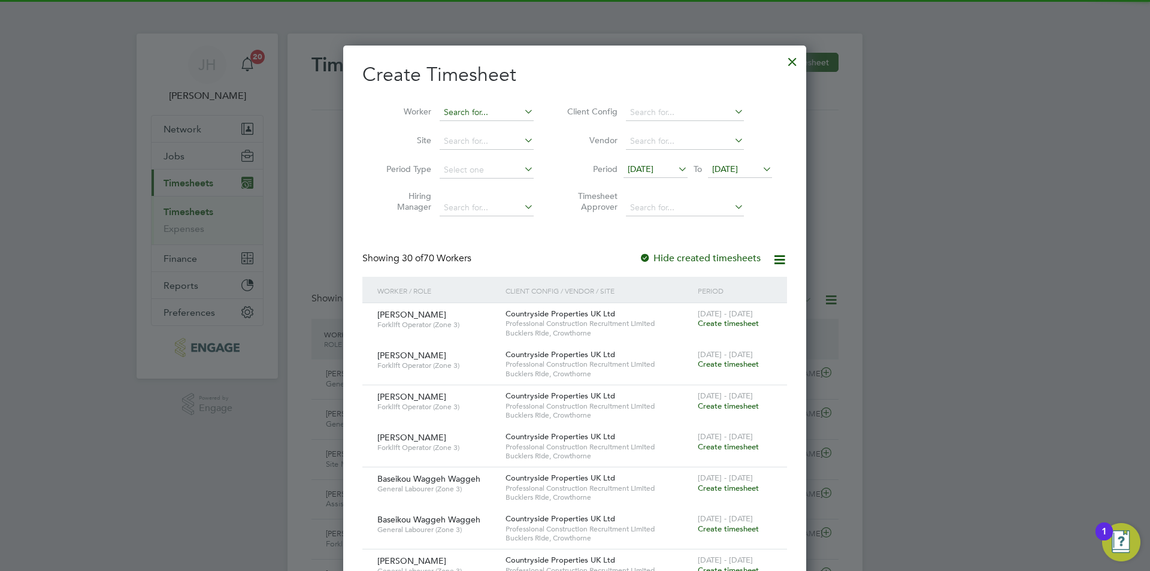
click at [468, 112] on input at bounding box center [487, 112] width 94 height 17
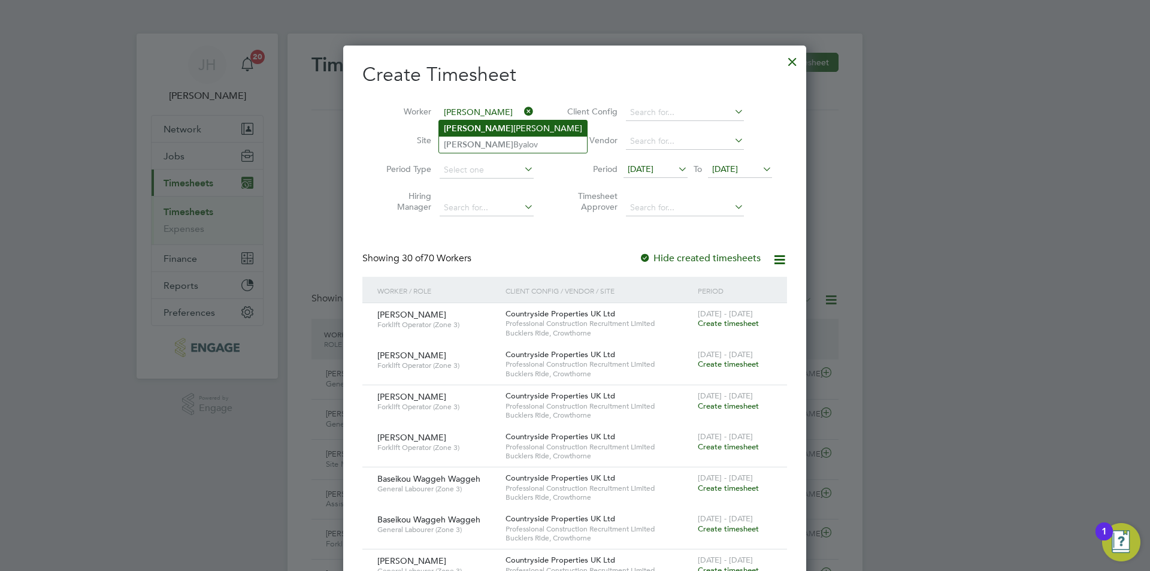
click at [501, 130] on li "[PERSON_NAME]" at bounding box center [513, 128] width 148 height 16
type input "[PERSON_NAME]"
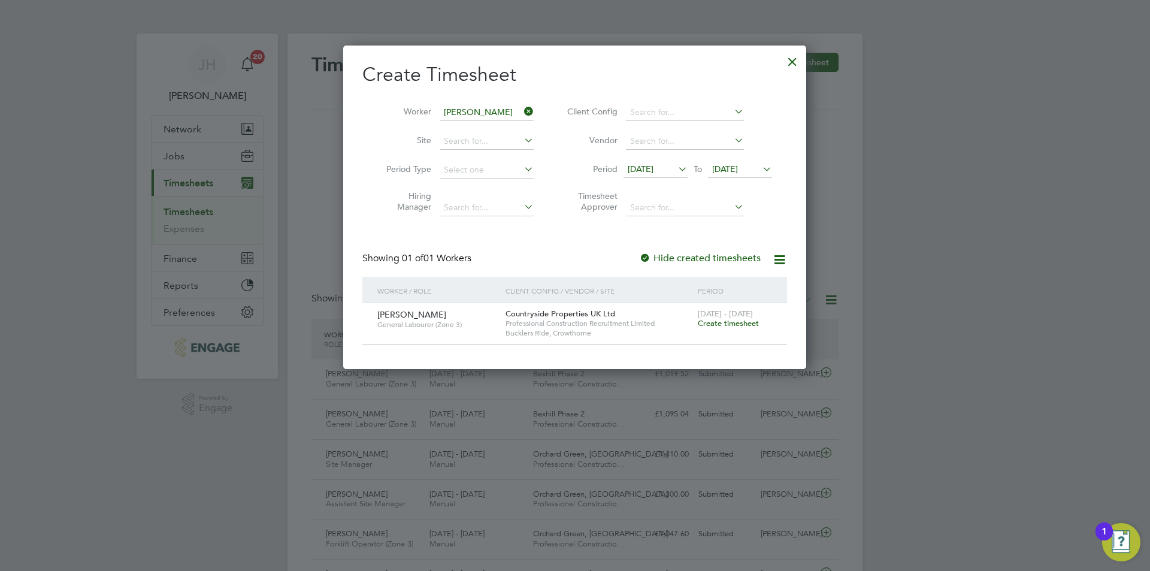
click at [734, 328] on span "Create timesheet" at bounding box center [728, 323] width 61 height 10
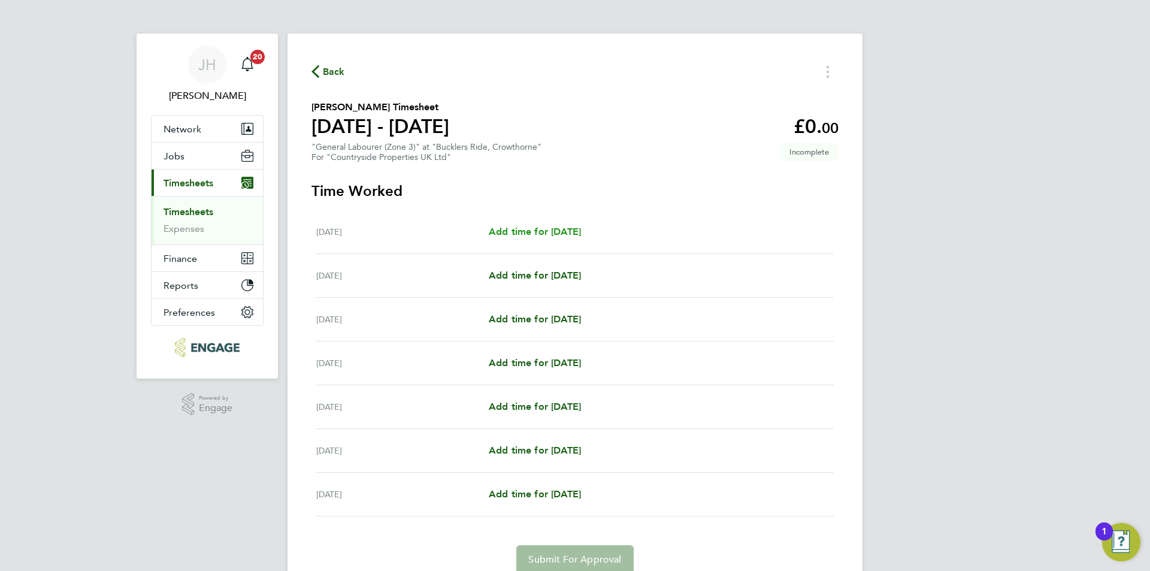
click at [581, 227] on span "Add time for [DATE]" at bounding box center [535, 231] width 92 height 11
select select "30"
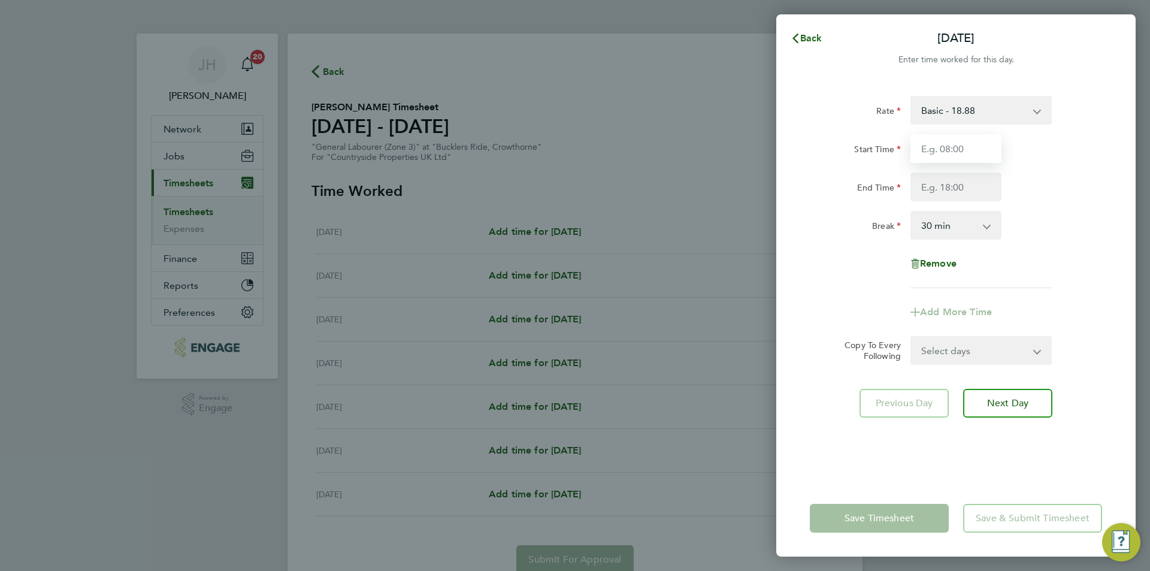
click at [963, 149] on input "Start Time" at bounding box center [956, 148] width 91 height 29
type input "07:30"
type input "18:00"
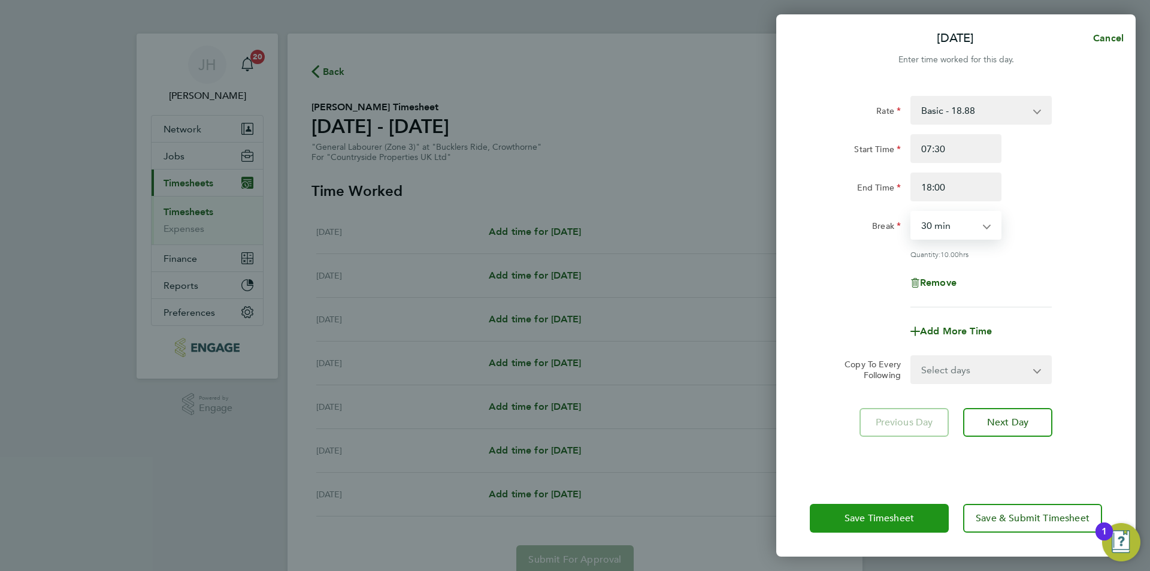
click at [885, 504] on button "Save Timesheet" at bounding box center [879, 518] width 139 height 29
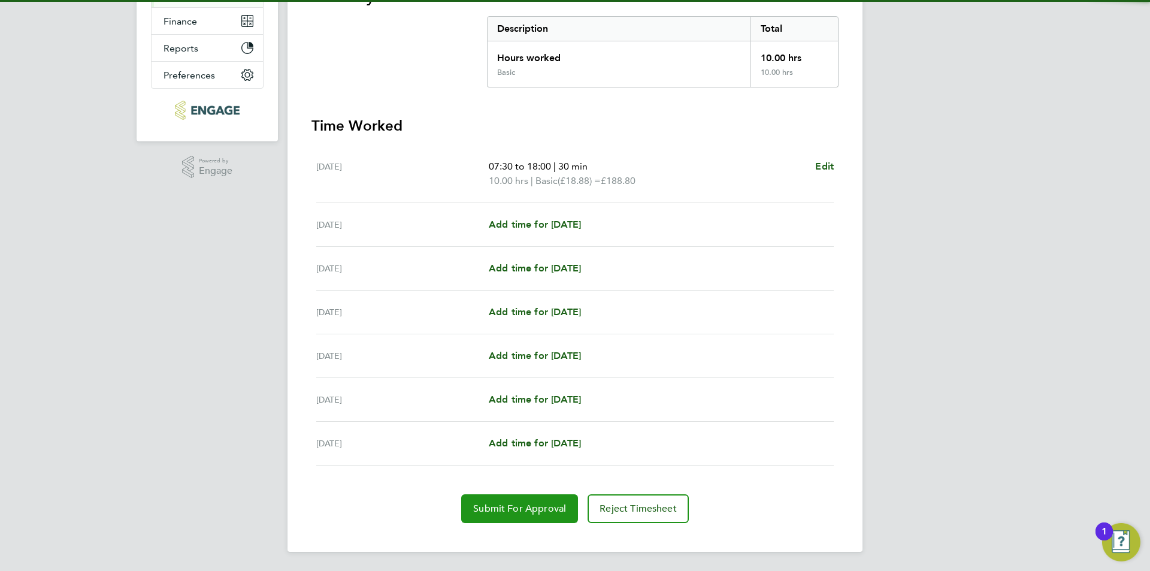
click at [543, 508] on span "Submit For Approval" at bounding box center [519, 509] width 93 height 12
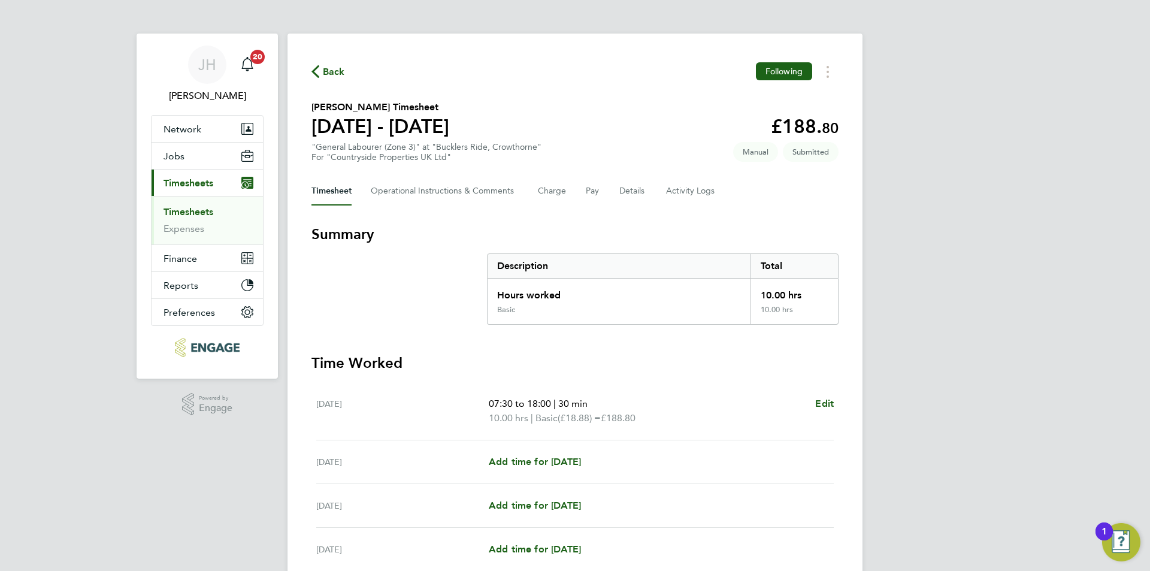
click at [337, 69] on span "Back" at bounding box center [334, 72] width 22 height 14
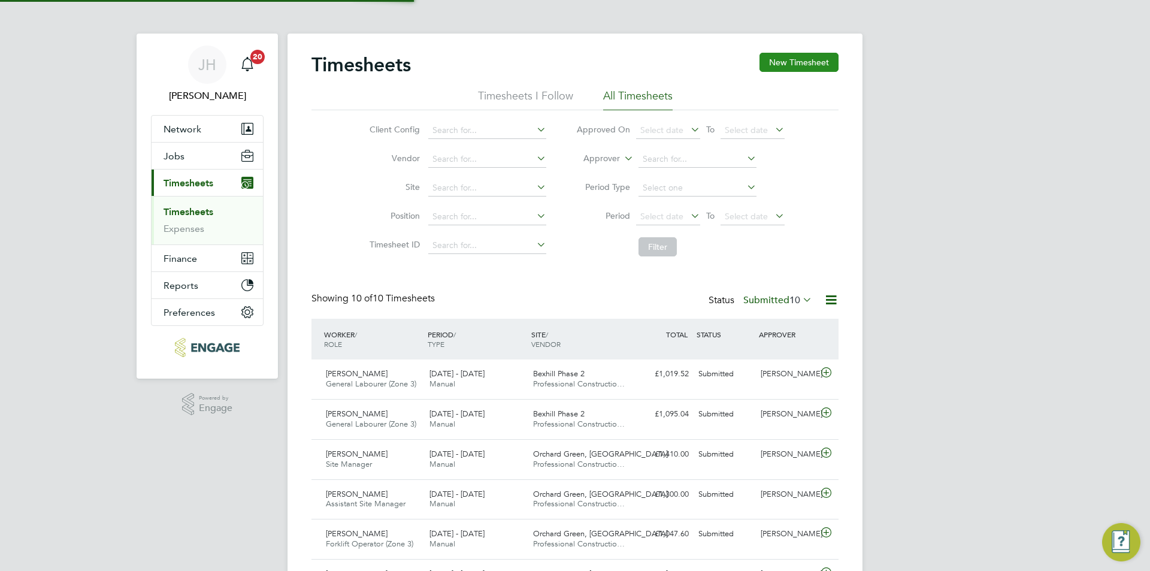
click at [812, 58] on button "New Timesheet" at bounding box center [799, 62] width 79 height 19
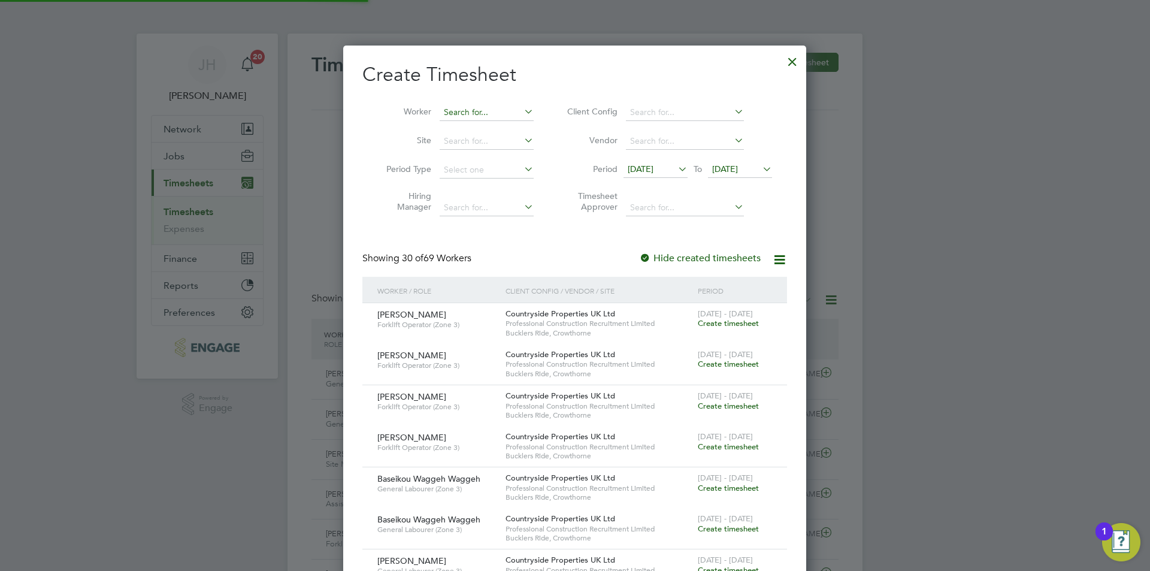
click at [467, 113] on input at bounding box center [487, 112] width 94 height 17
click at [499, 128] on li "Prince [PERSON_NAME]" at bounding box center [486, 128] width 95 height 16
type input "Prince [PERSON_NAME]"
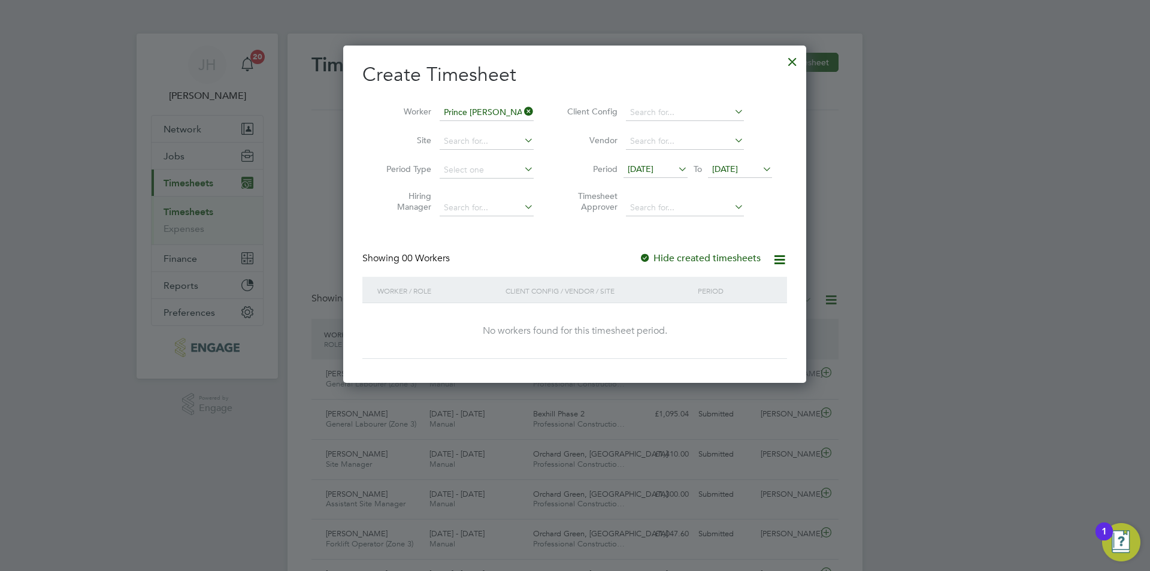
click at [492, 102] on li "Worker Prince [PERSON_NAME]" at bounding box center [455, 112] width 186 height 29
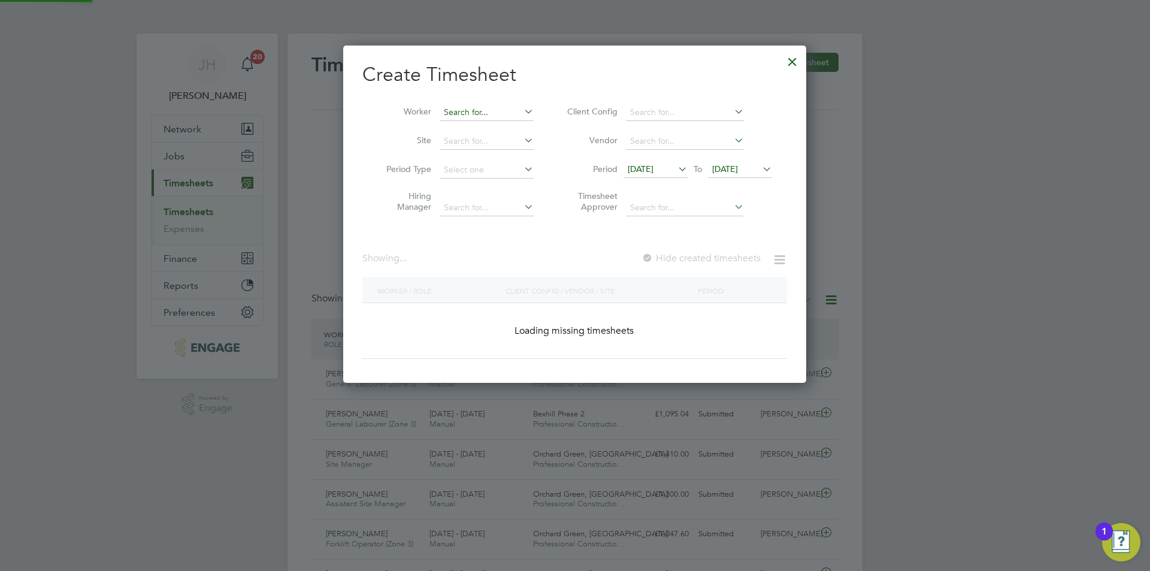
click at [495, 109] on input at bounding box center [487, 112] width 94 height 17
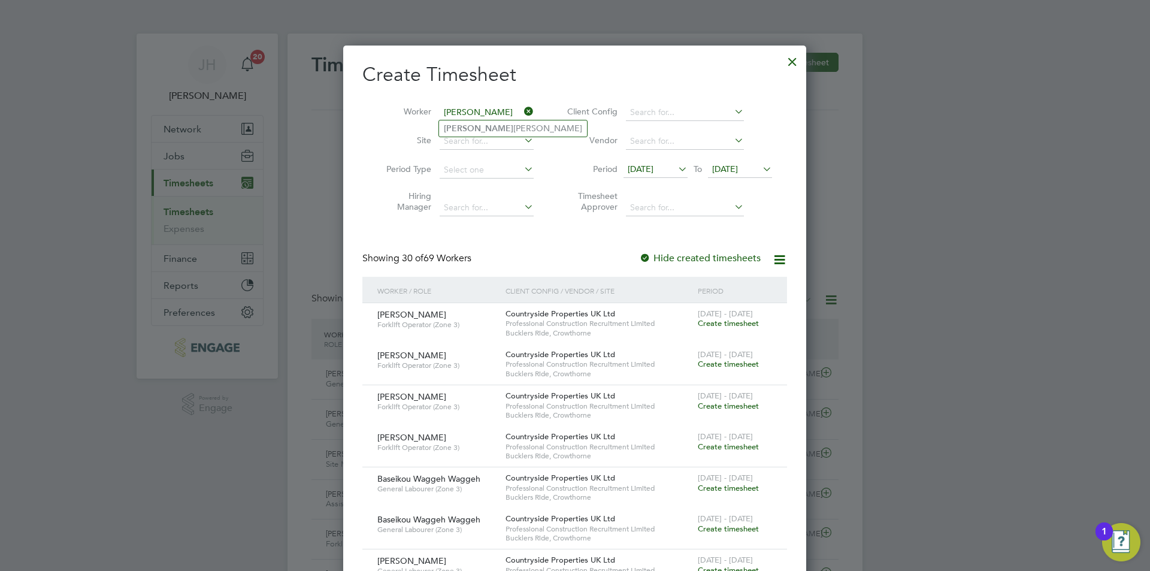
type input "[PERSON_NAME]"
click at [785, 62] on div at bounding box center [793, 59] width 22 height 22
click at [981, 155] on div at bounding box center [575, 285] width 1150 height 571
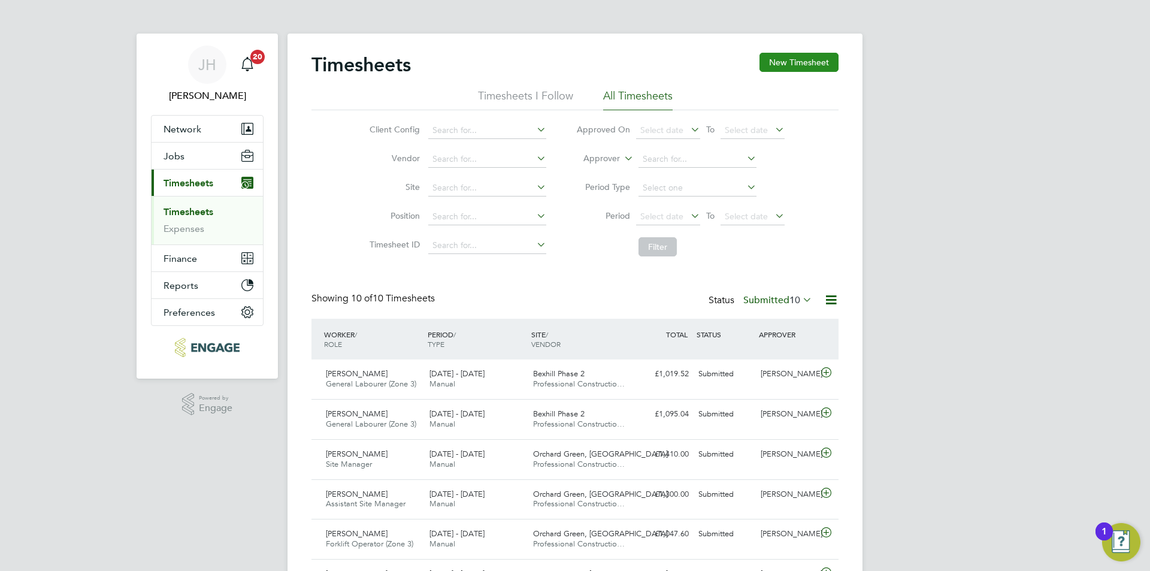
click at [789, 70] on button "New Timesheet" at bounding box center [799, 62] width 79 height 19
click at [800, 65] on div "Timesheets New Timesheet Timesheets I Follow All Timesheets Client Config Vendo…" at bounding box center [575, 419] width 575 height 770
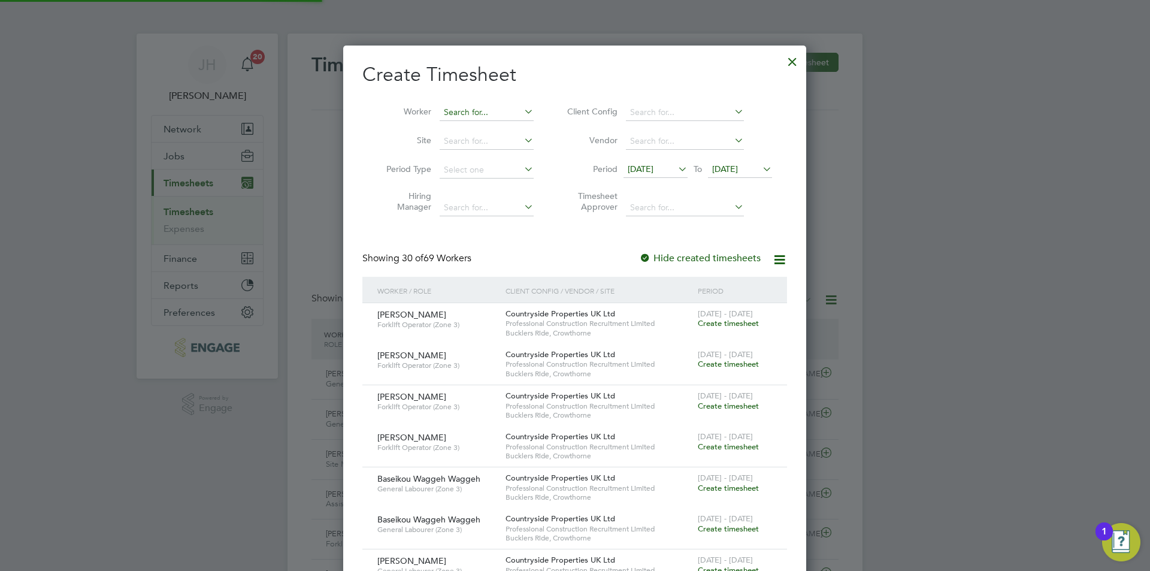
click at [477, 112] on input at bounding box center [487, 112] width 94 height 17
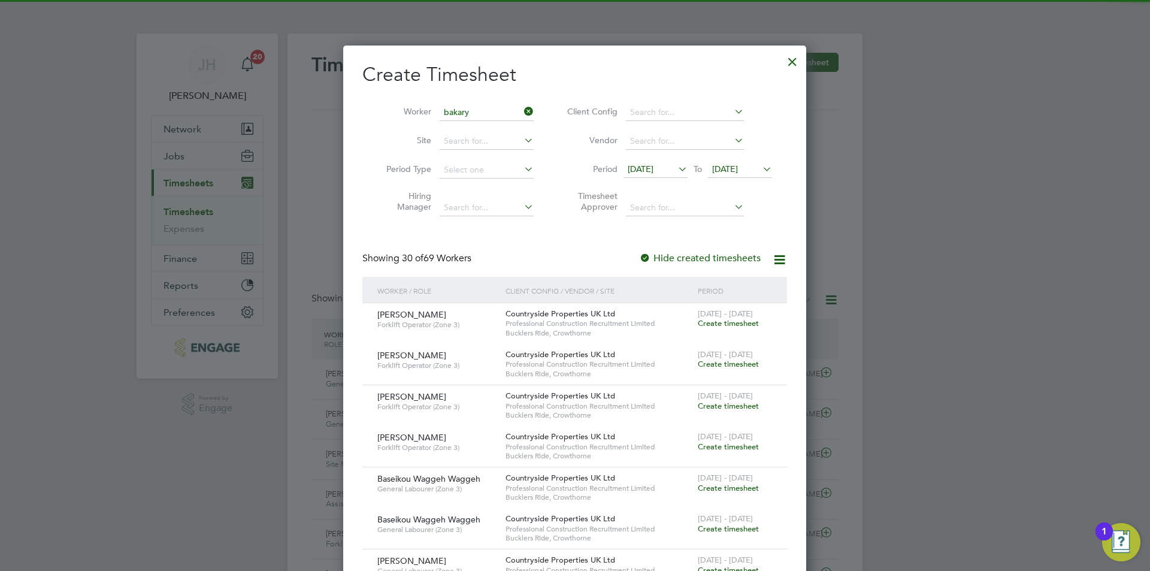
click at [492, 123] on li "[PERSON_NAME]" at bounding box center [486, 128] width 95 height 16
type input "[PERSON_NAME]"
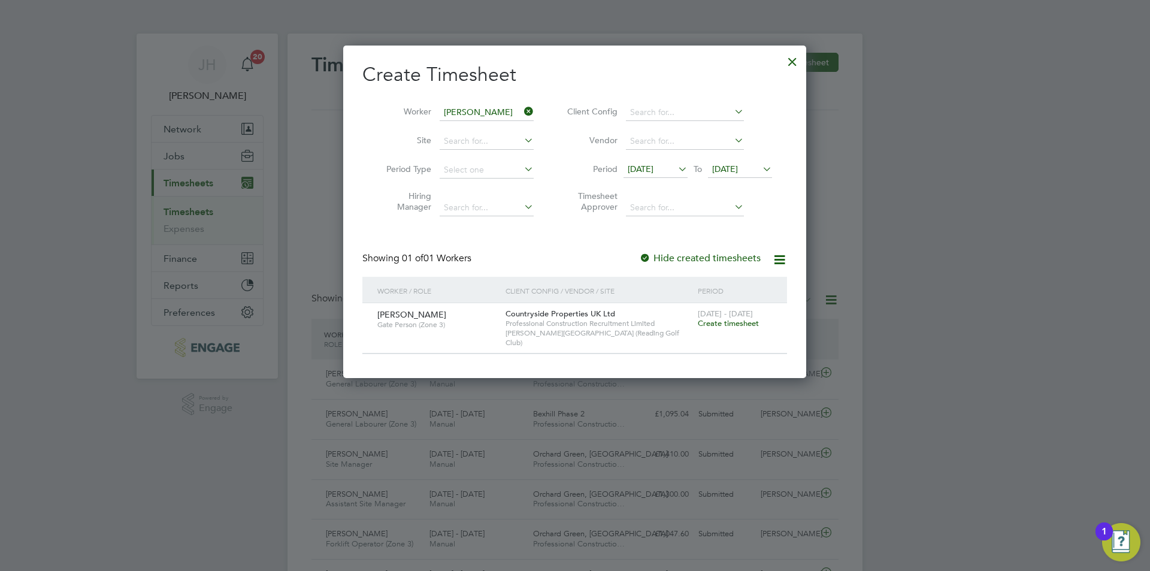
click at [739, 320] on span "Create timesheet" at bounding box center [728, 323] width 61 height 10
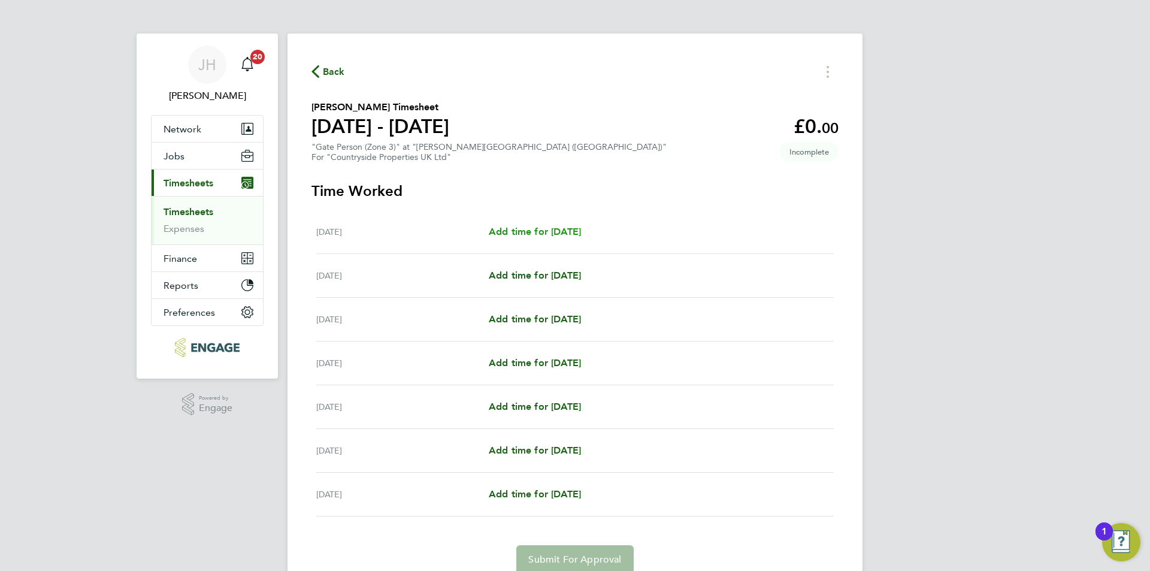
click at [496, 235] on span "Add time for [DATE]" at bounding box center [535, 231] width 92 height 11
select select "30"
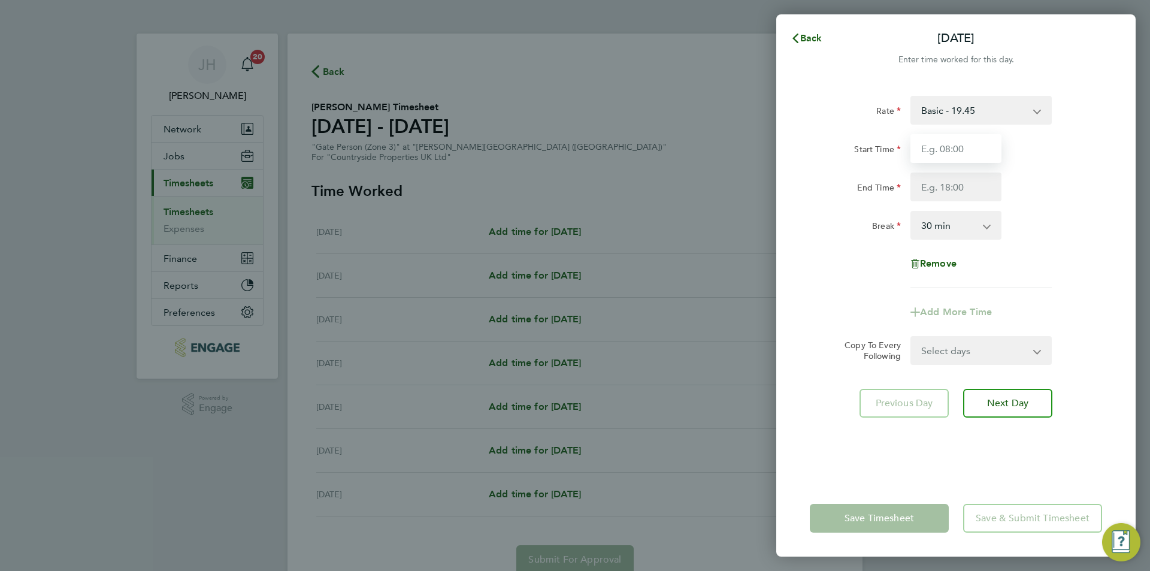
click at [951, 148] on input "Start Time" at bounding box center [956, 148] width 91 height 29
type input "07:30"
type input "18:00"
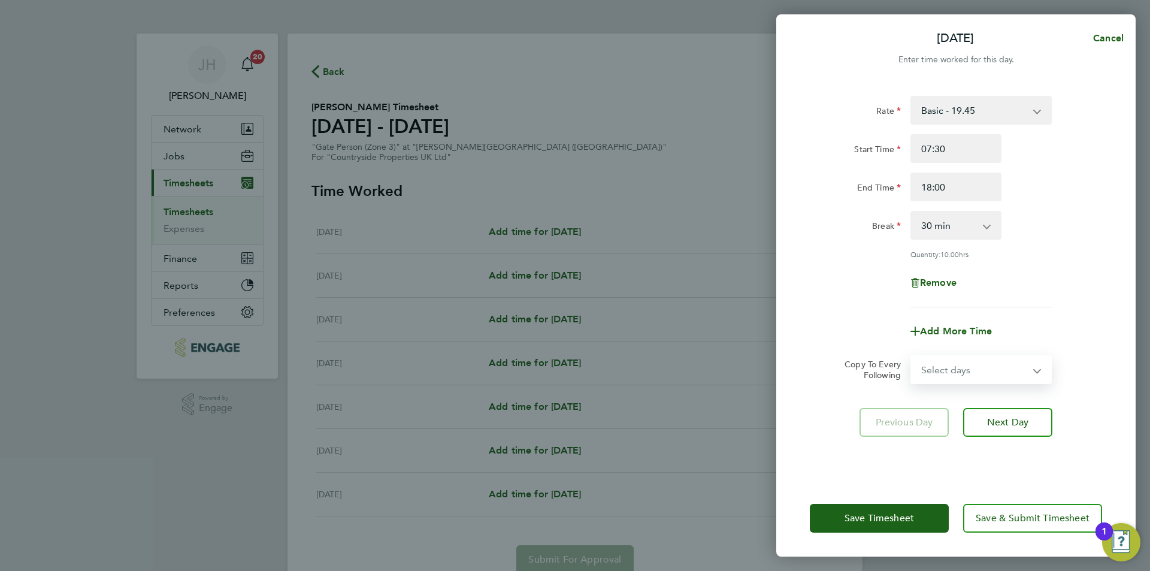
click at [958, 374] on select "Select days Day Weekday (Mon-Fri) Weekend (Sat-Sun) [DATE] [DATE] [DATE] [DATE]…" at bounding box center [975, 369] width 126 height 26
select select "WEEKDAY"
click at [912, 356] on select "Select days Day Weekday (Mon-Fri) Weekend (Sat-Sun) [DATE] [DATE] [DATE] [DATE]…" at bounding box center [975, 369] width 126 height 26
select select "[DATE]"
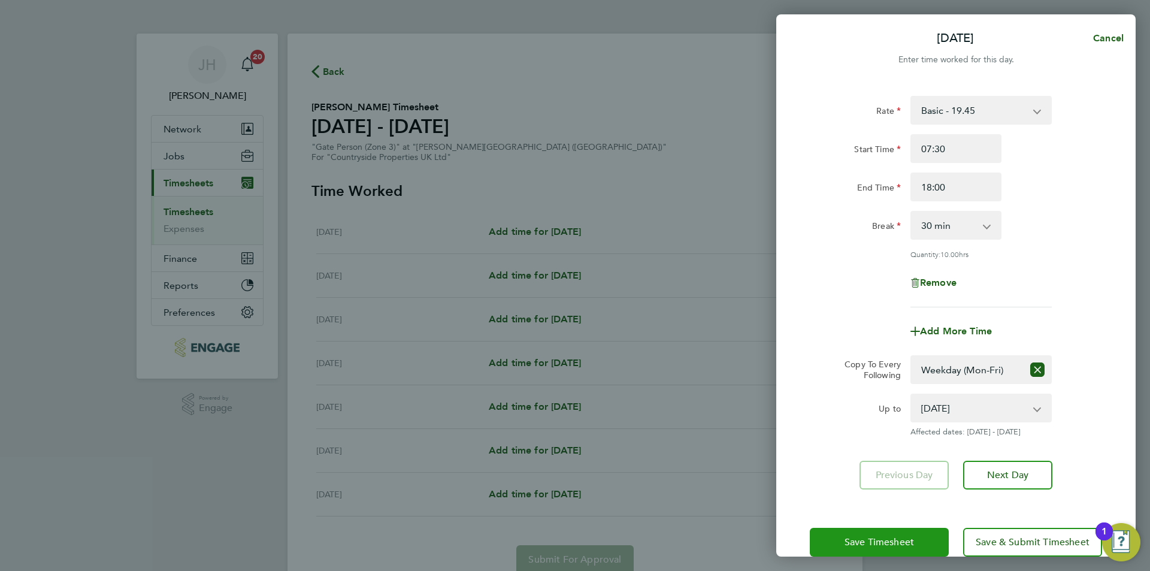
click at [899, 544] on span "Save Timesheet" at bounding box center [879, 542] width 69 height 12
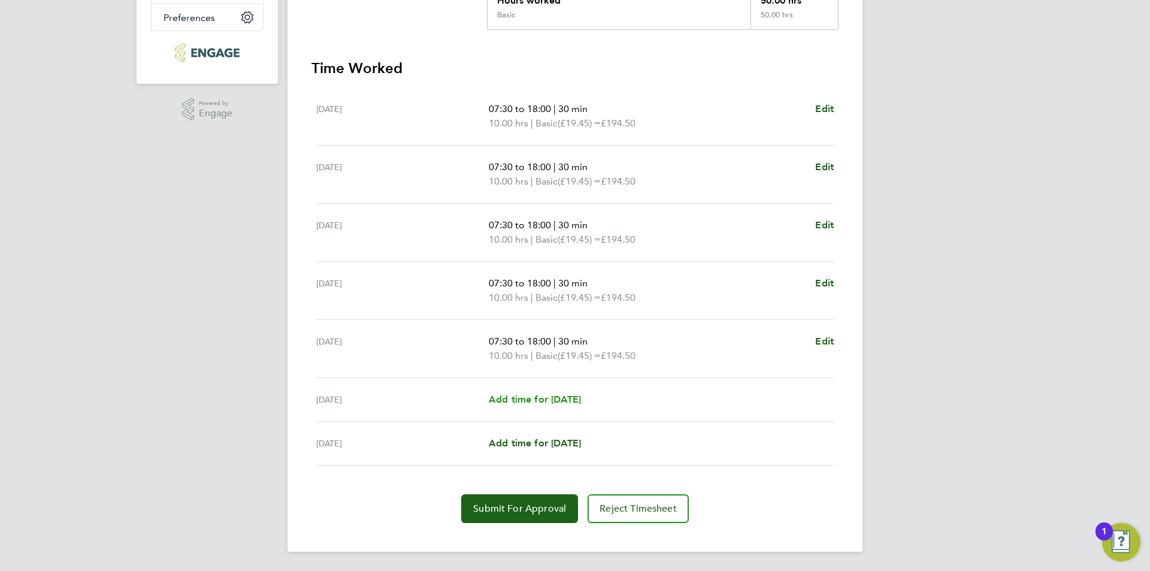
click at [568, 395] on span "Add time for [DATE]" at bounding box center [535, 399] width 92 height 11
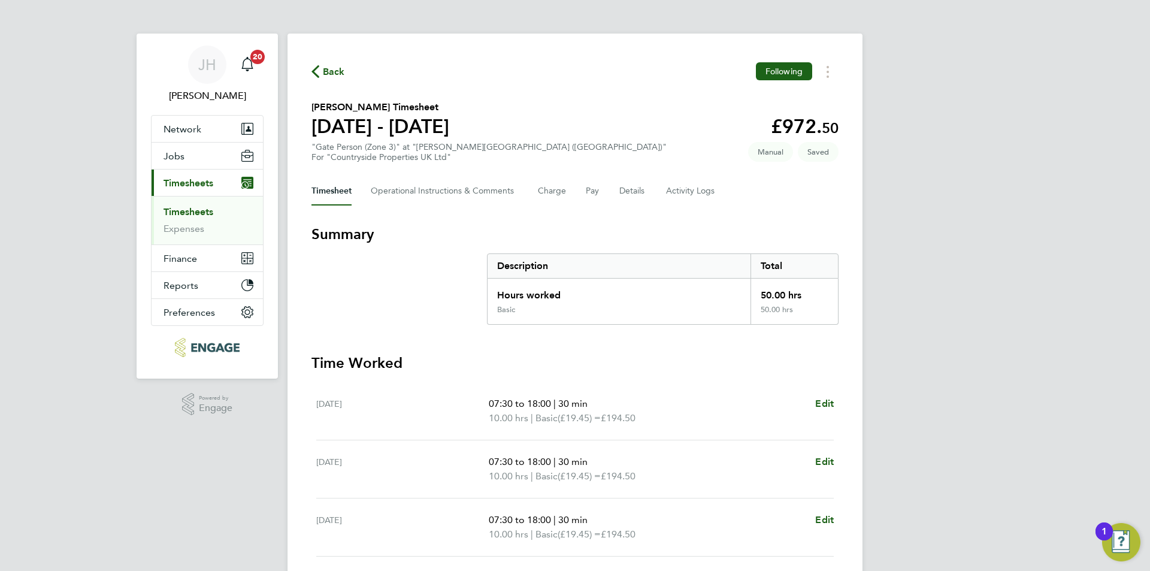
select select "30"
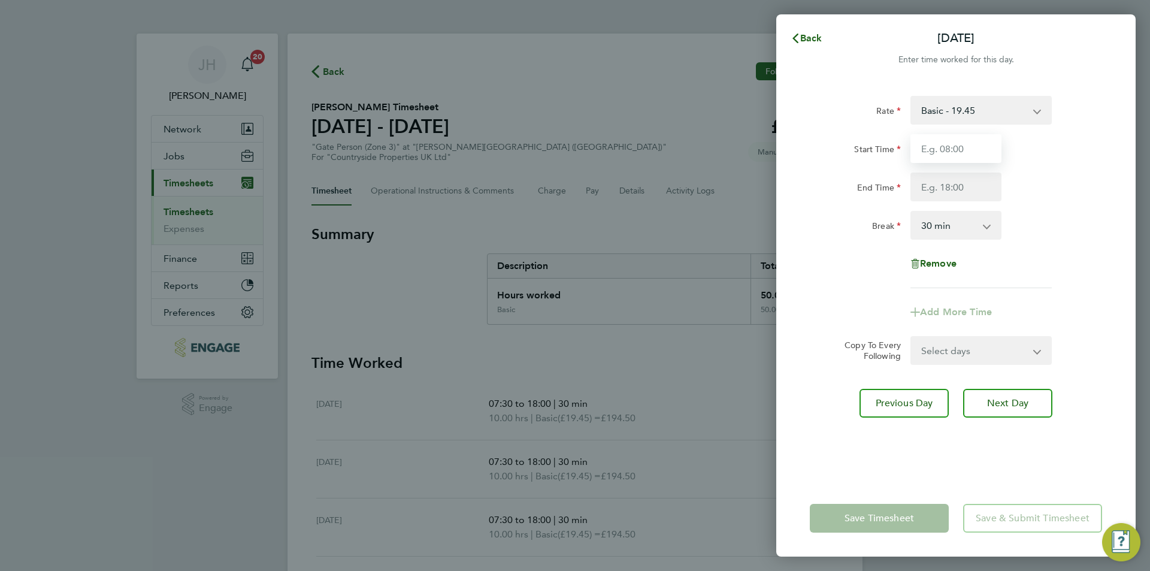
click at [955, 148] on input "Start Time" at bounding box center [956, 148] width 91 height 29
type input "07:30"
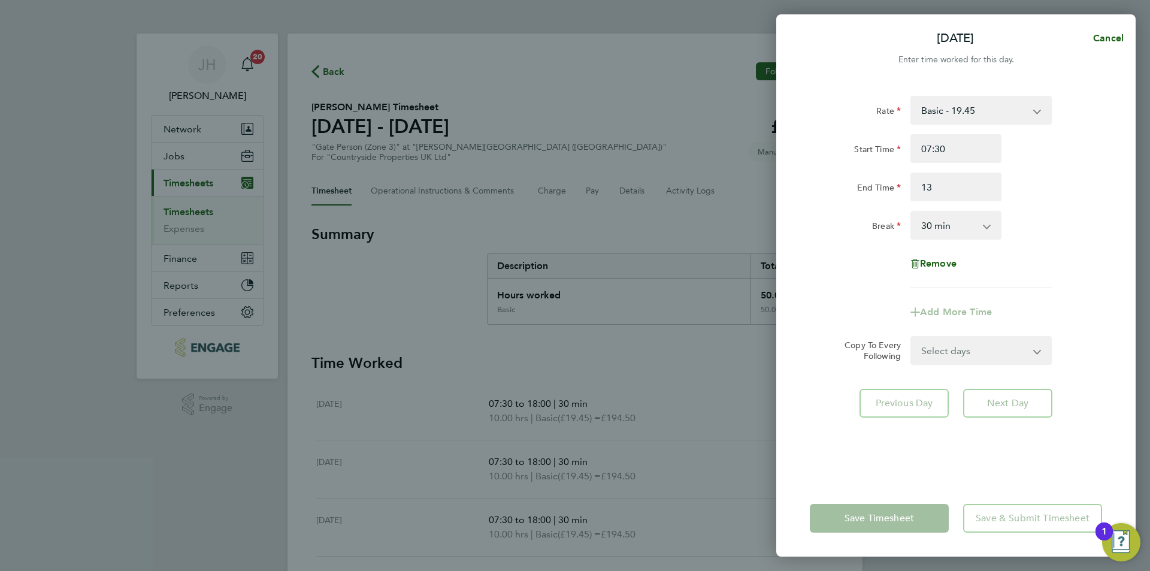
type input "13:00"
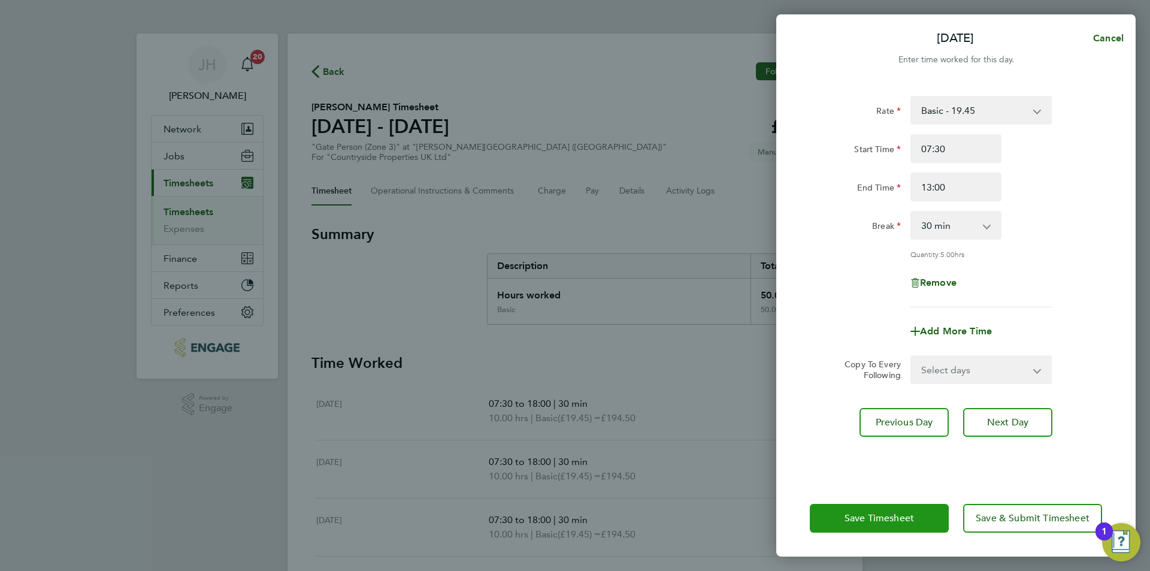
click at [898, 515] on span "Save Timesheet" at bounding box center [879, 518] width 69 height 12
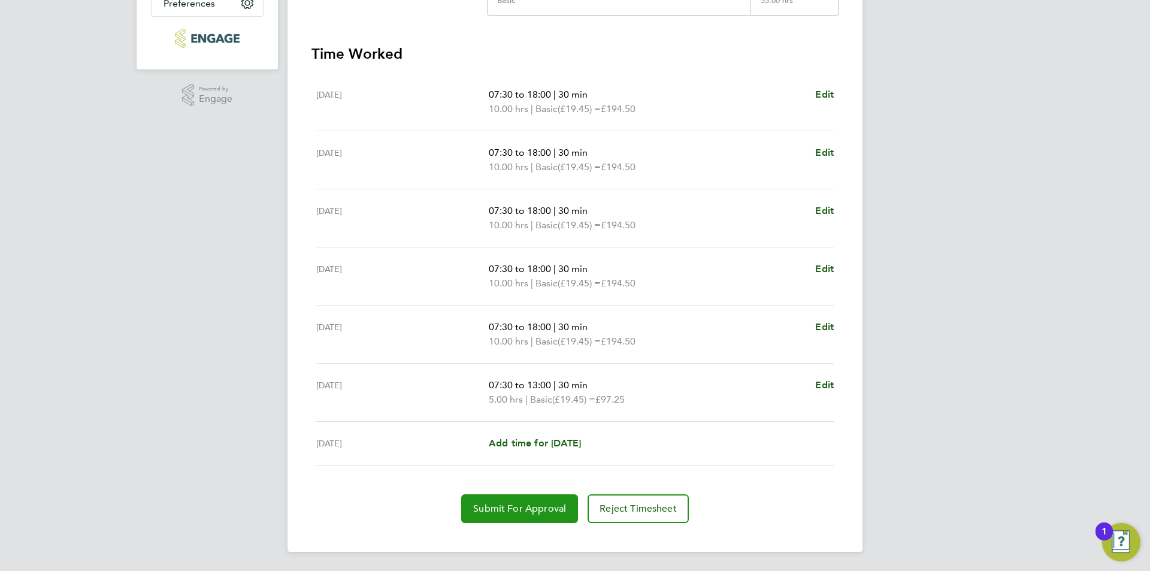
click at [536, 502] on button "Submit For Approval" at bounding box center [519, 508] width 117 height 29
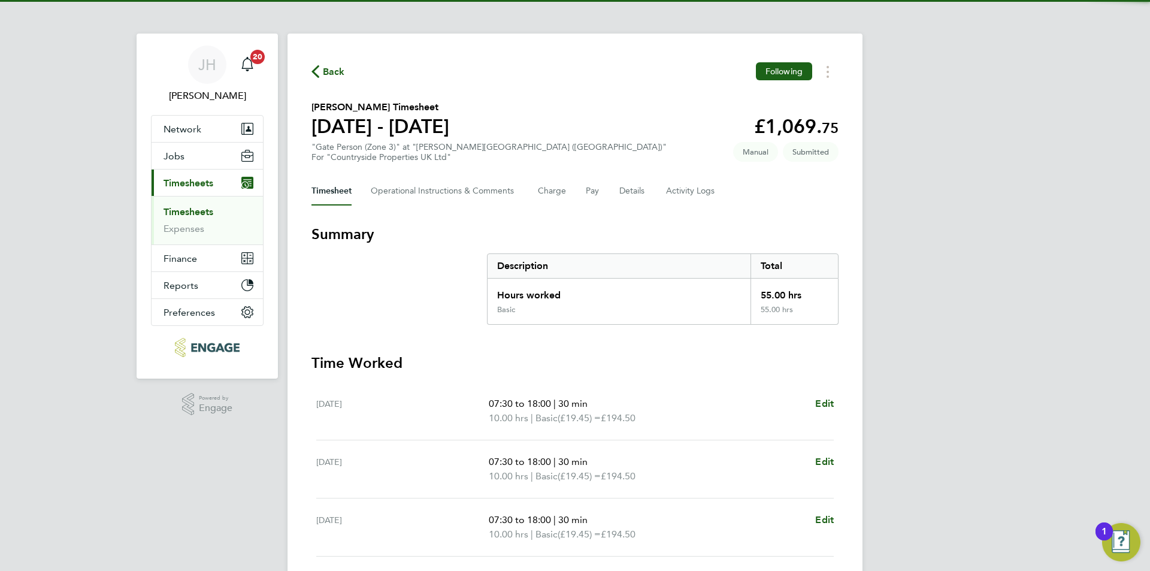
click at [331, 70] on span "Back" at bounding box center [334, 72] width 22 height 14
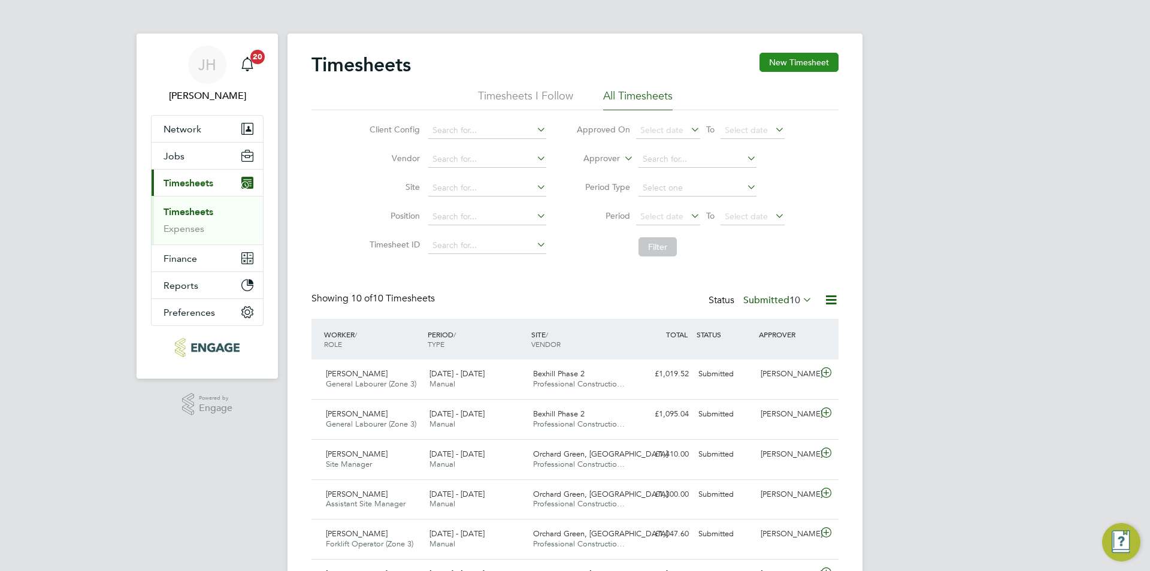
click at [796, 63] on button "New Timesheet" at bounding box center [799, 62] width 79 height 19
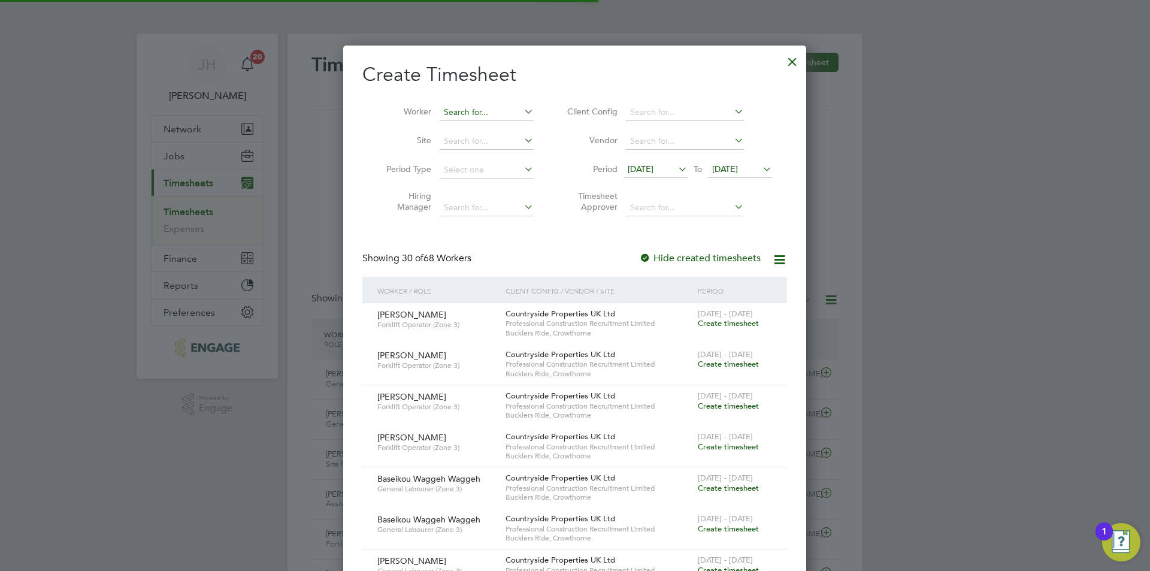
click at [458, 112] on input at bounding box center [487, 112] width 94 height 17
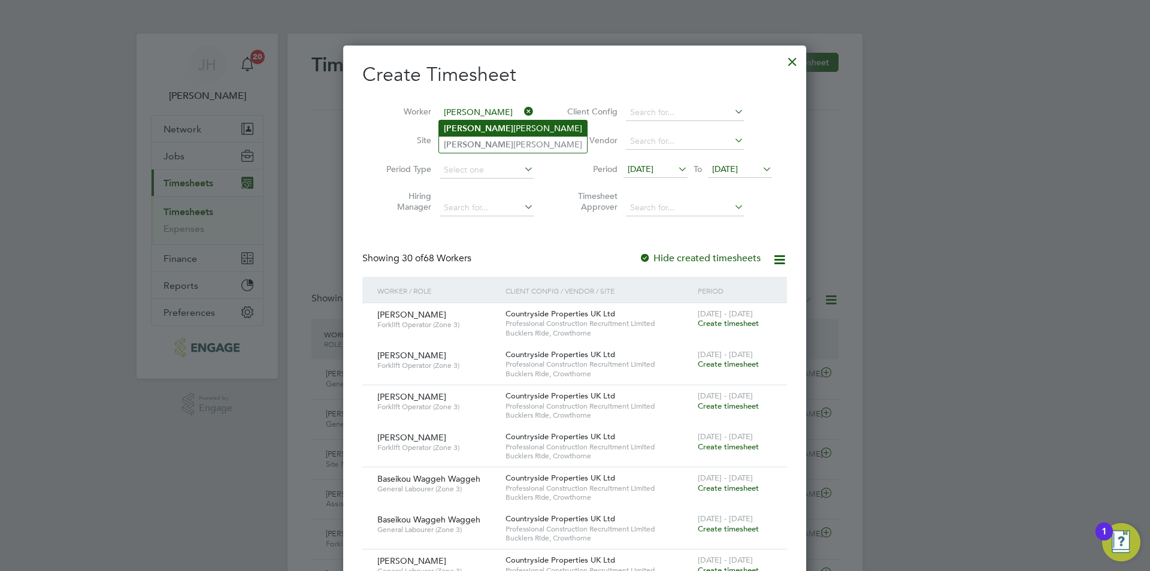
click at [495, 133] on li "[PERSON_NAME]" at bounding box center [513, 128] width 148 height 16
type input "[PERSON_NAME]"
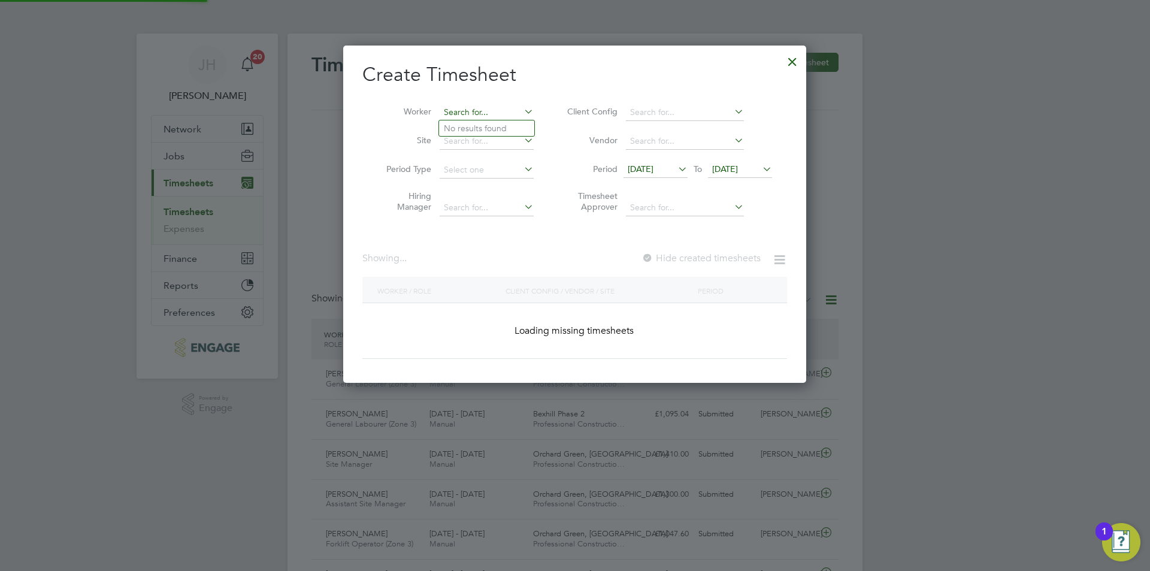
click at [491, 113] on input at bounding box center [487, 112] width 94 height 17
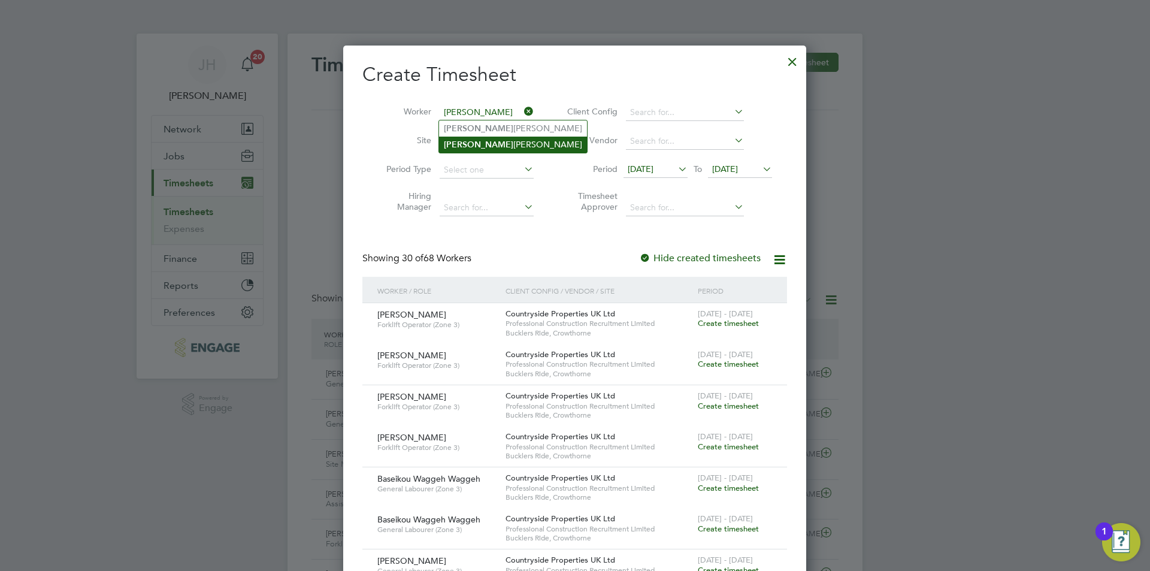
click at [500, 144] on li "[PERSON_NAME]" at bounding box center [513, 145] width 148 height 16
type input "[PERSON_NAME]"
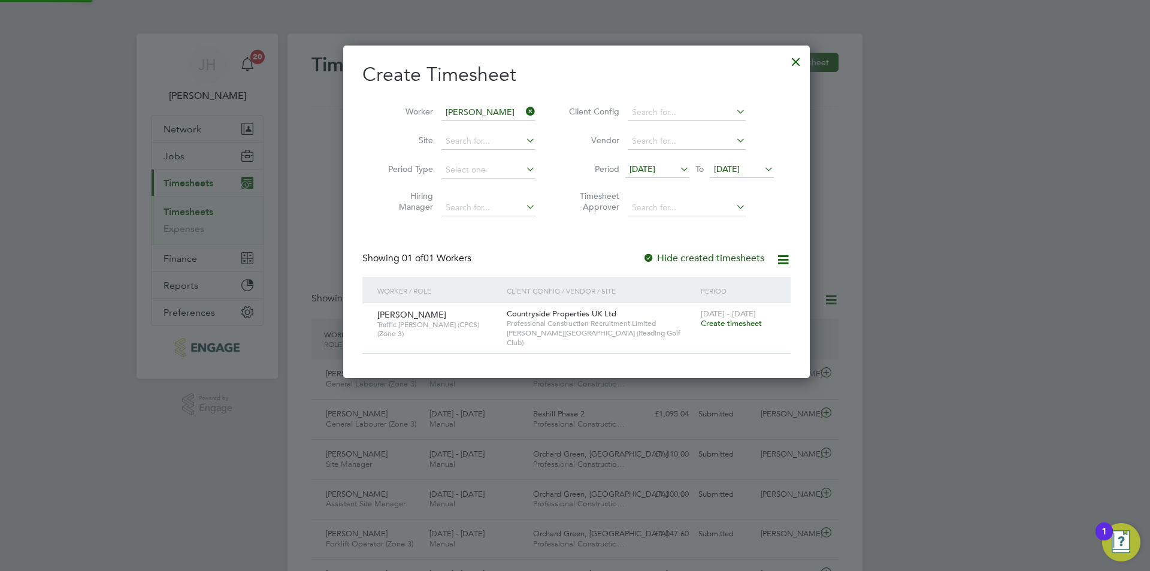
click at [742, 320] on span "Create timesheet" at bounding box center [731, 323] width 61 height 10
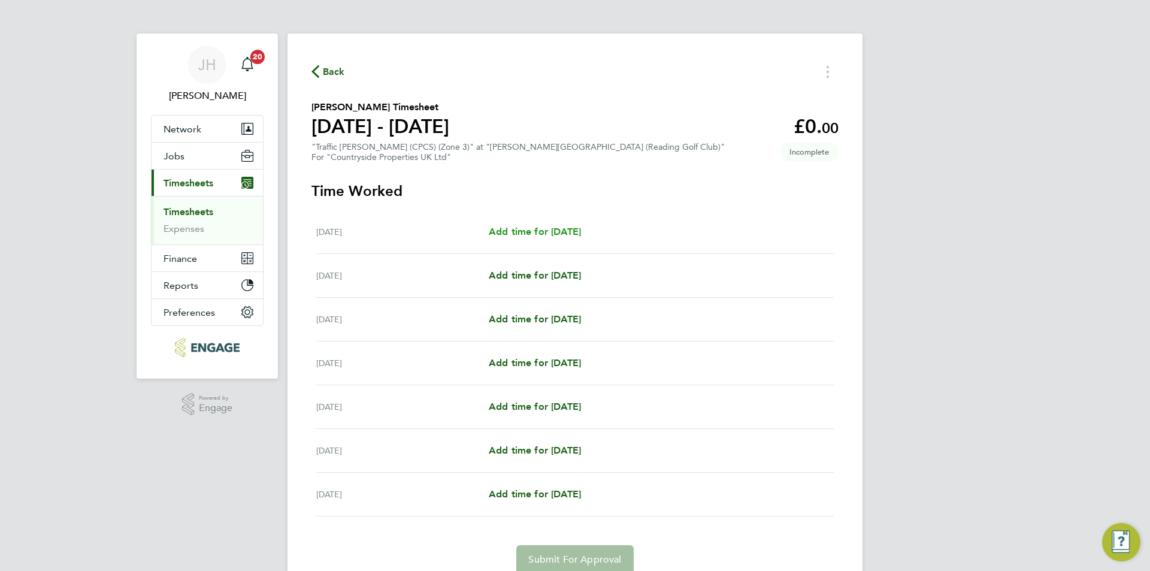
click at [545, 236] on span "Add time for [DATE]" at bounding box center [535, 231] width 92 height 11
select select "30"
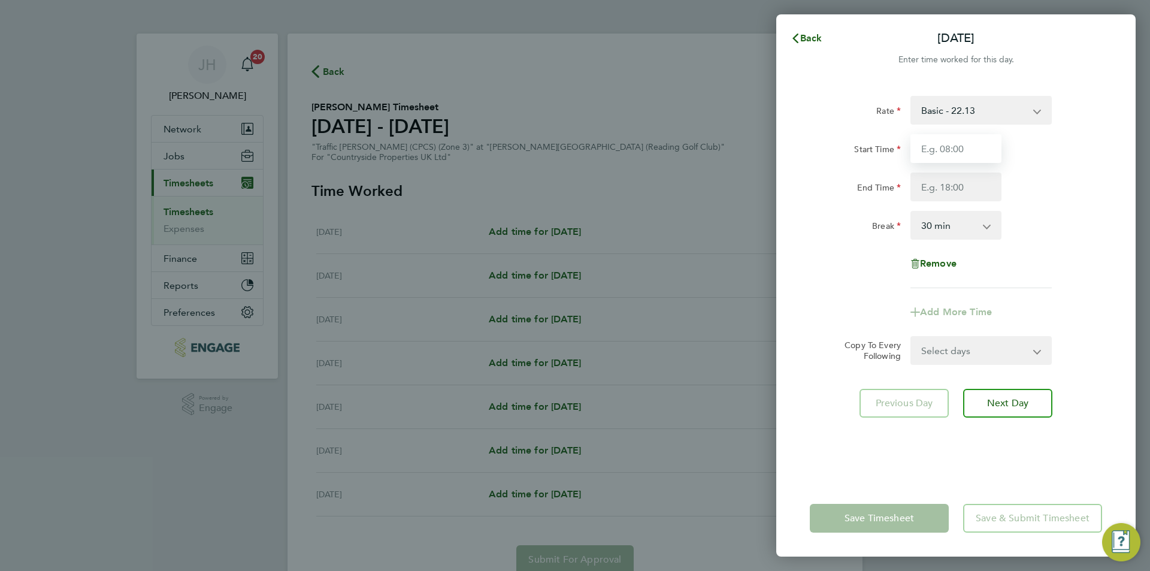
click at [958, 154] on input "Start Time" at bounding box center [956, 148] width 91 height 29
type input "07:30"
type input "17:00"
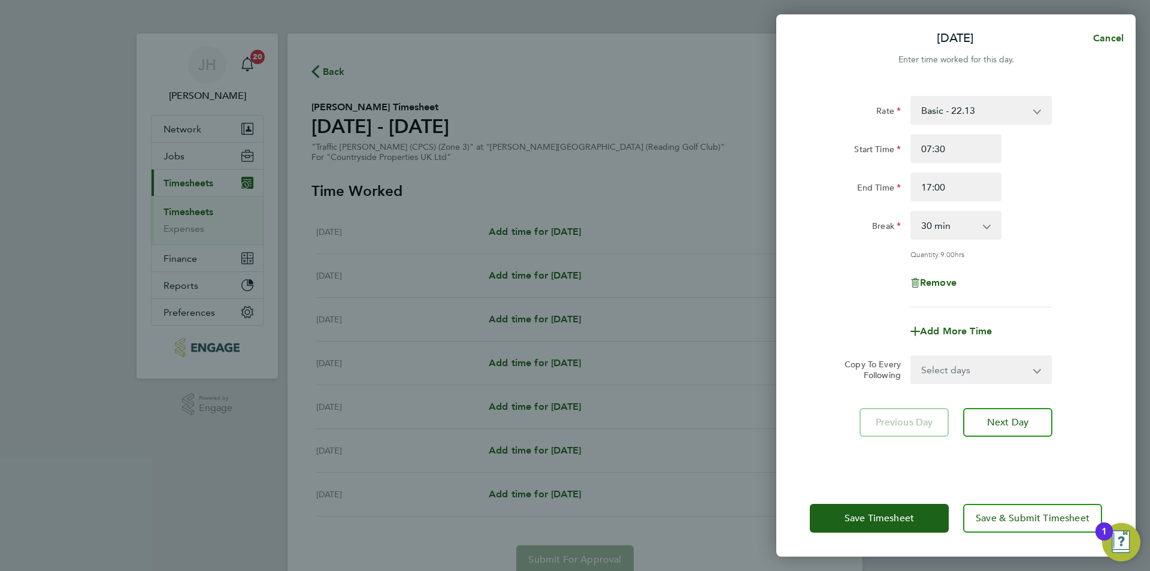
drag, startPoint x: 969, startPoint y: 341, endPoint x: 970, endPoint y: 347, distance: 6.1
click at [970, 342] on div "Add More Time" at bounding box center [956, 331] width 101 height 29
click at [974, 372] on select "Select days Day Weekday (Mon-Fri) Weekend (Sat-Sun) [DATE] [DATE] [DATE] [DATE]…" at bounding box center [975, 369] width 126 height 26
select select "WEEKDAY"
click at [912, 356] on select "Select days Day Weekday (Mon-Fri) Weekend (Sat-Sun) [DATE] [DATE] [DATE] [DATE]…" at bounding box center [975, 369] width 126 height 26
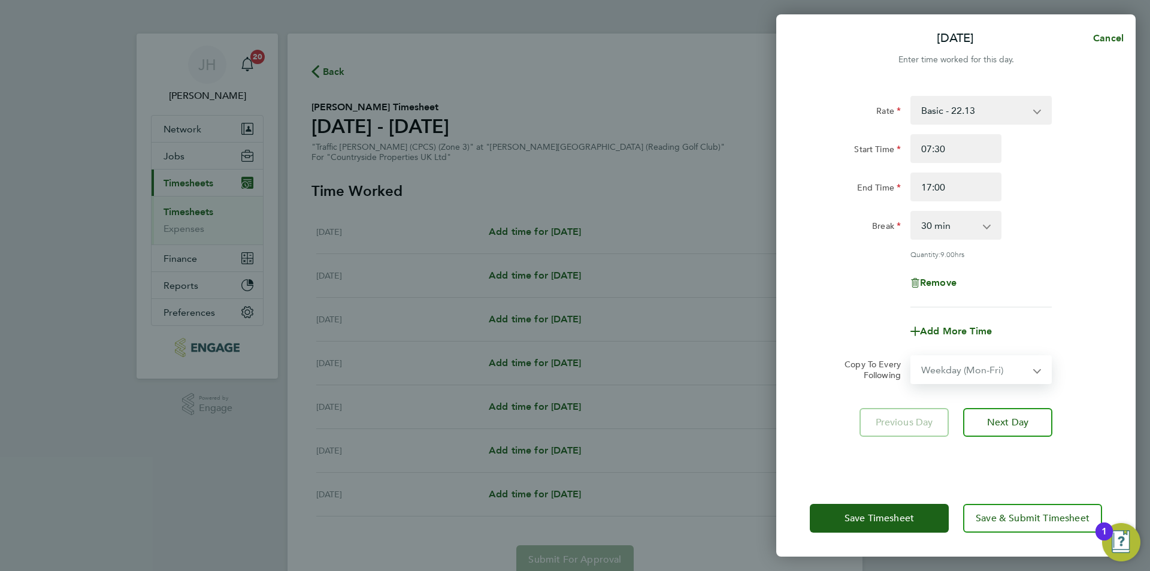
select select "[DATE]"
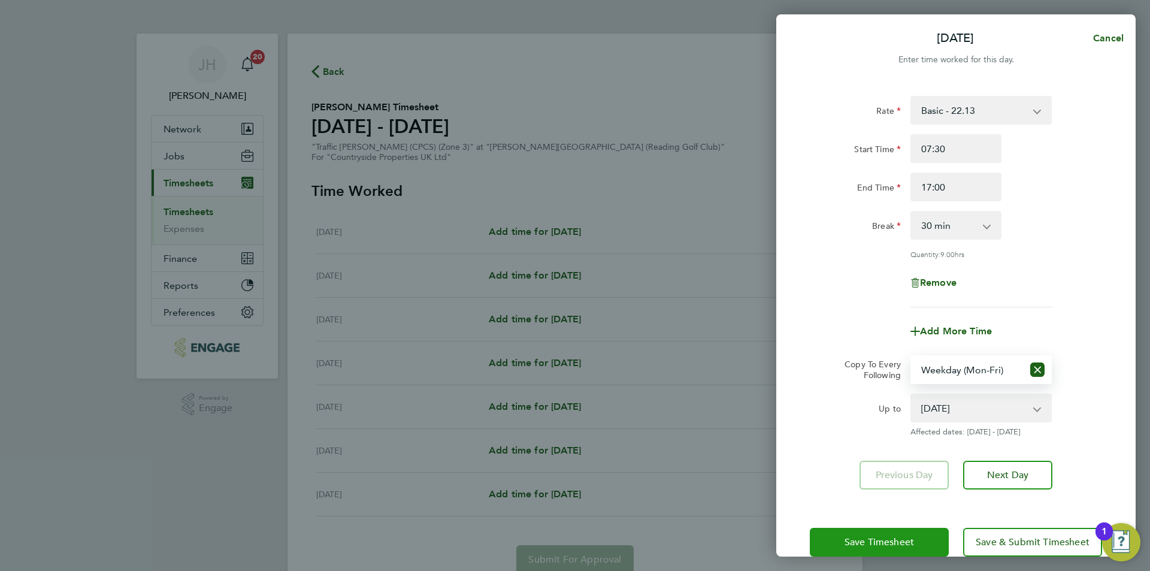
click at [906, 545] on span "Save Timesheet" at bounding box center [879, 542] width 69 height 12
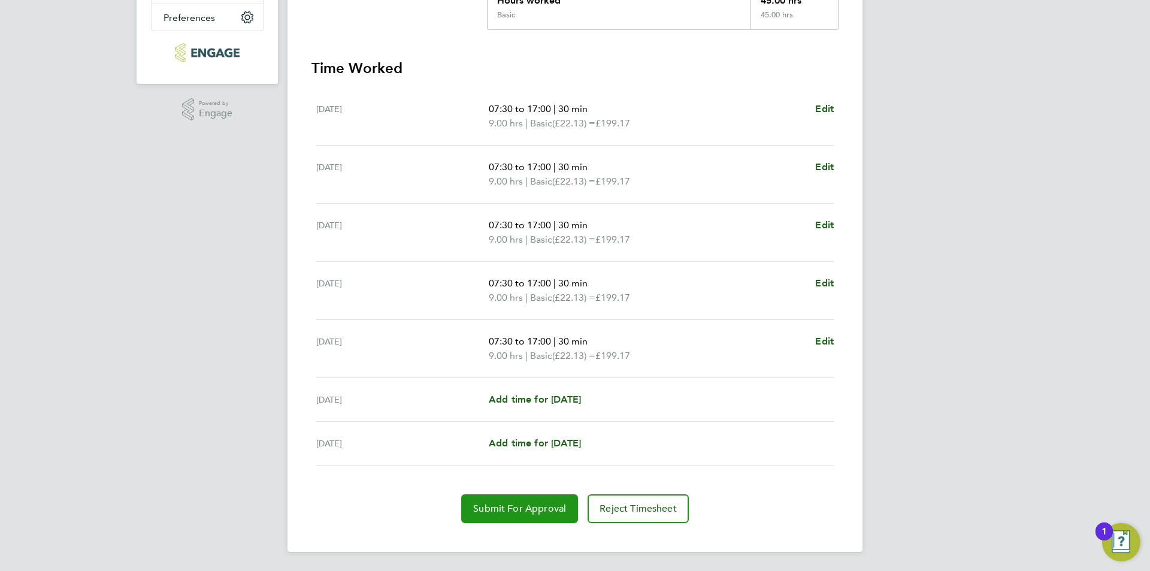
click at [536, 512] on span "Submit For Approval" at bounding box center [519, 509] width 93 height 12
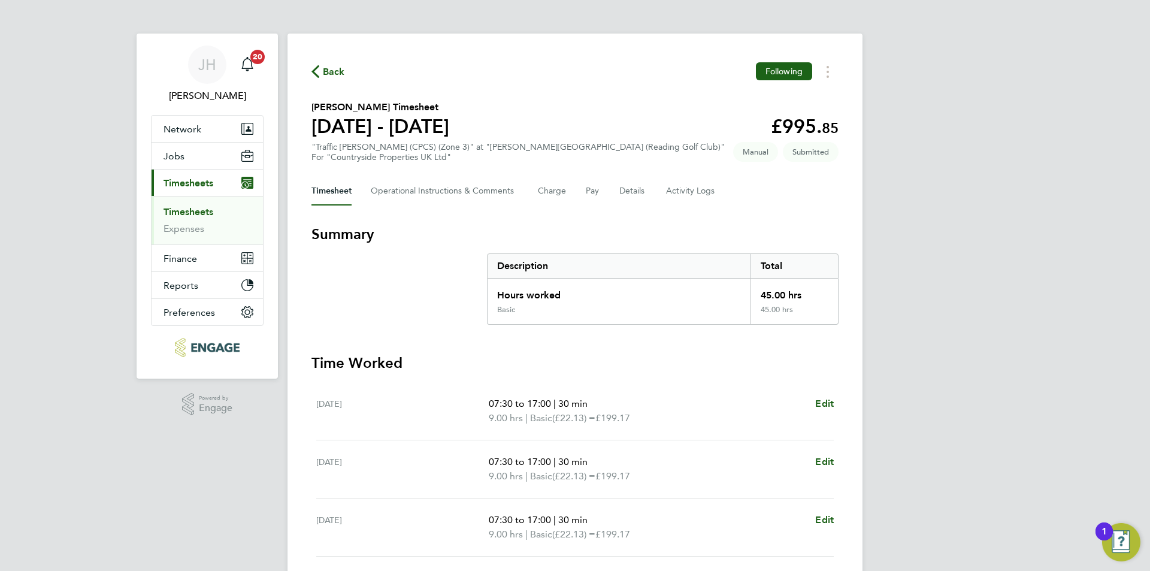
click at [344, 68] on div "Back Following" at bounding box center [575, 71] width 527 height 19
click at [338, 68] on span "Back" at bounding box center [334, 72] width 22 height 14
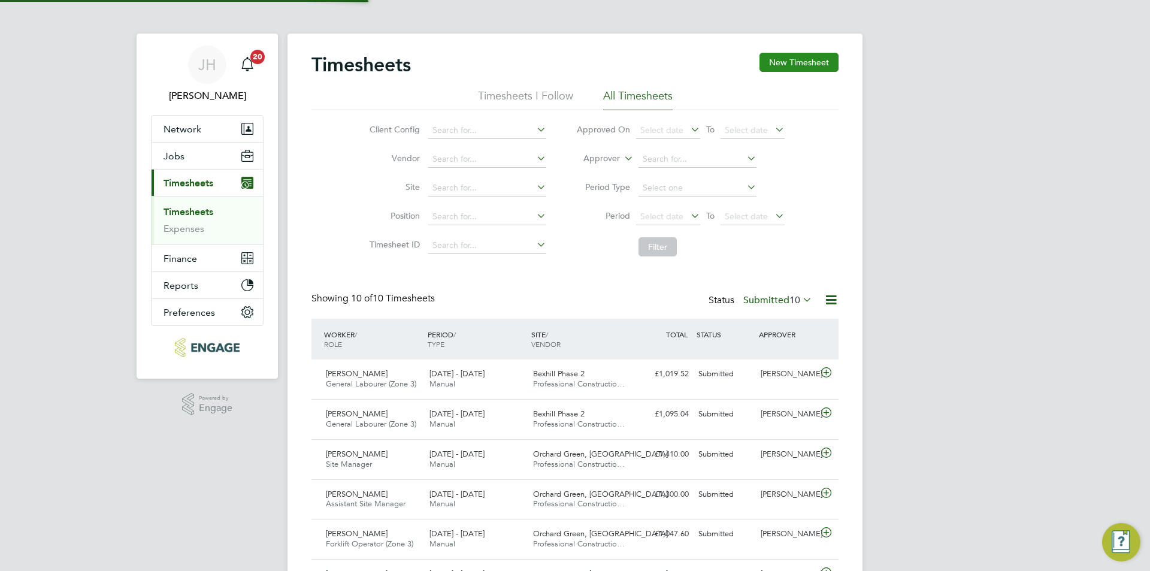
click at [790, 56] on button "New Timesheet" at bounding box center [799, 62] width 79 height 19
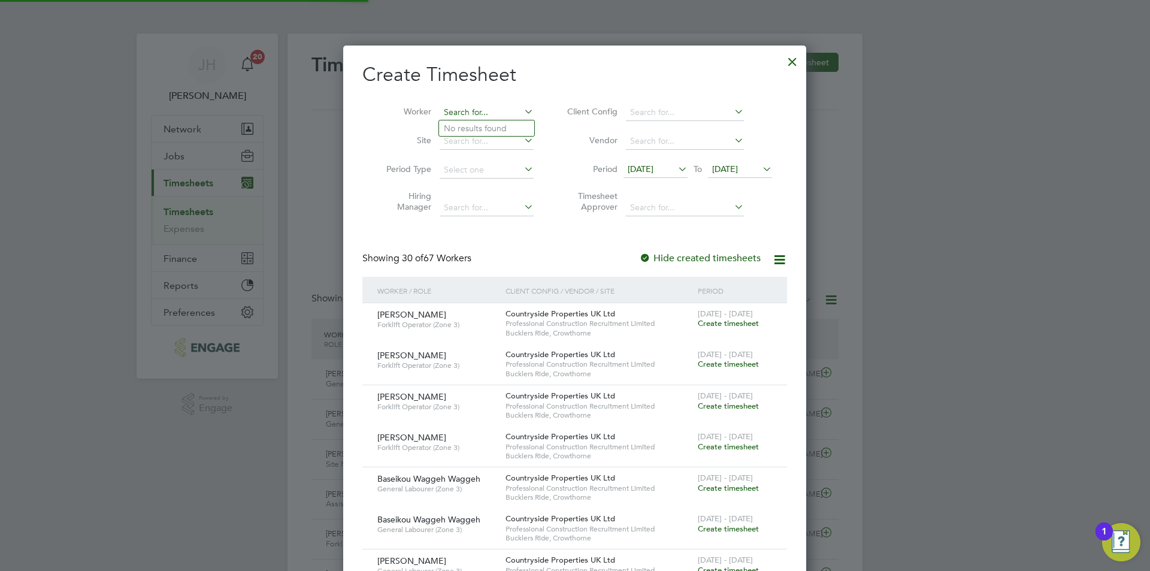
click at [461, 111] on input at bounding box center [487, 112] width 94 height 17
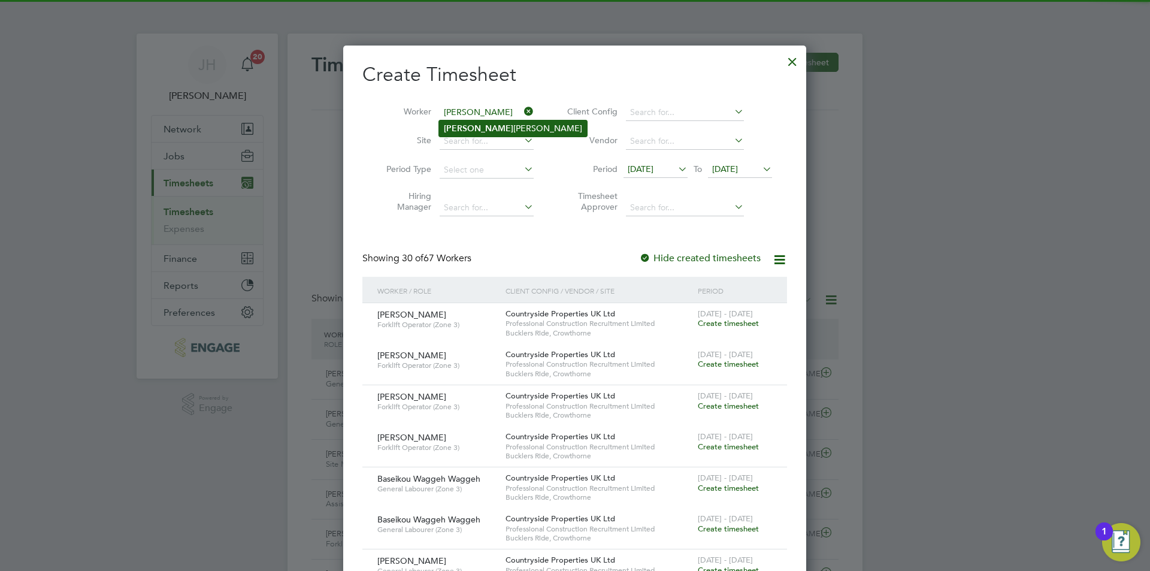
click at [507, 132] on li "[PERSON_NAME]" at bounding box center [513, 128] width 148 height 16
type input "[PERSON_NAME]"
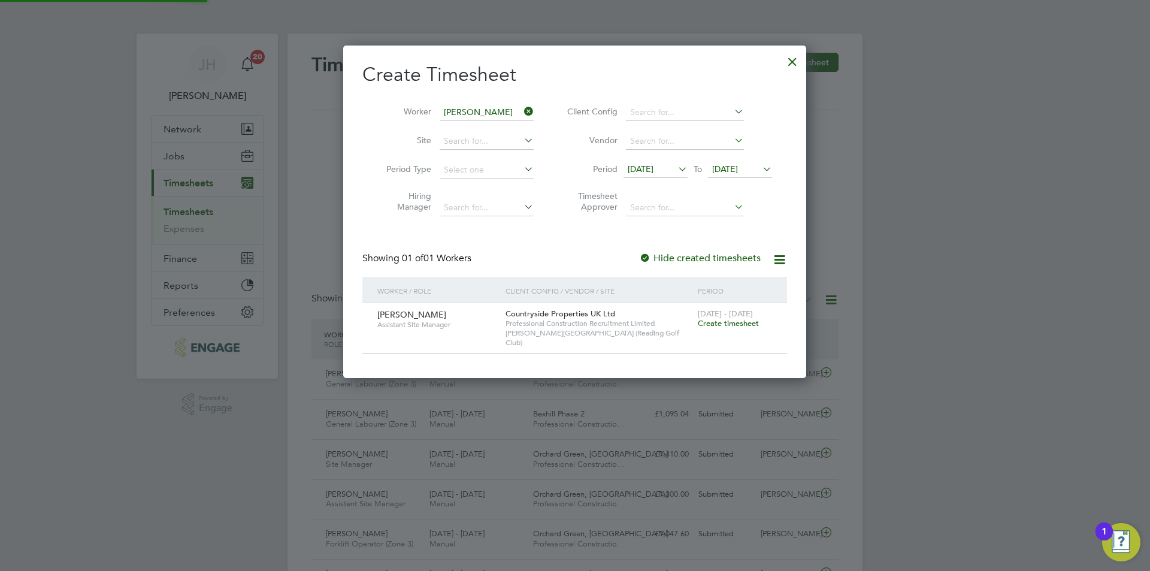
click at [712, 320] on span "Create timesheet" at bounding box center [728, 323] width 61 height 10
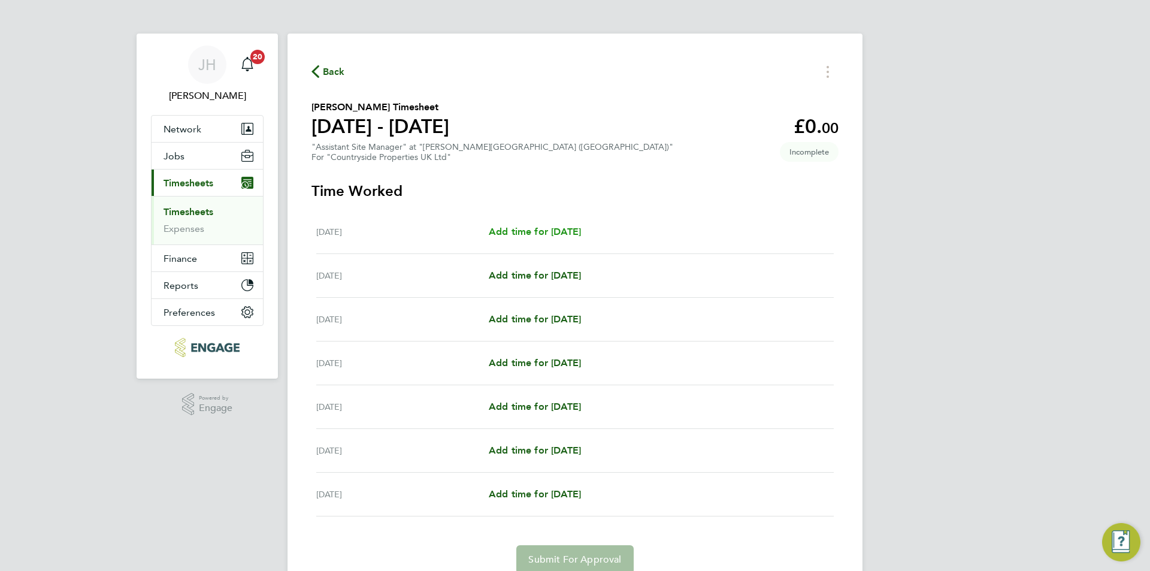
click at [536, 226] on span "Add time for [DATE]" at bounding box center [535, 231] width 92 height 11
select select "30"
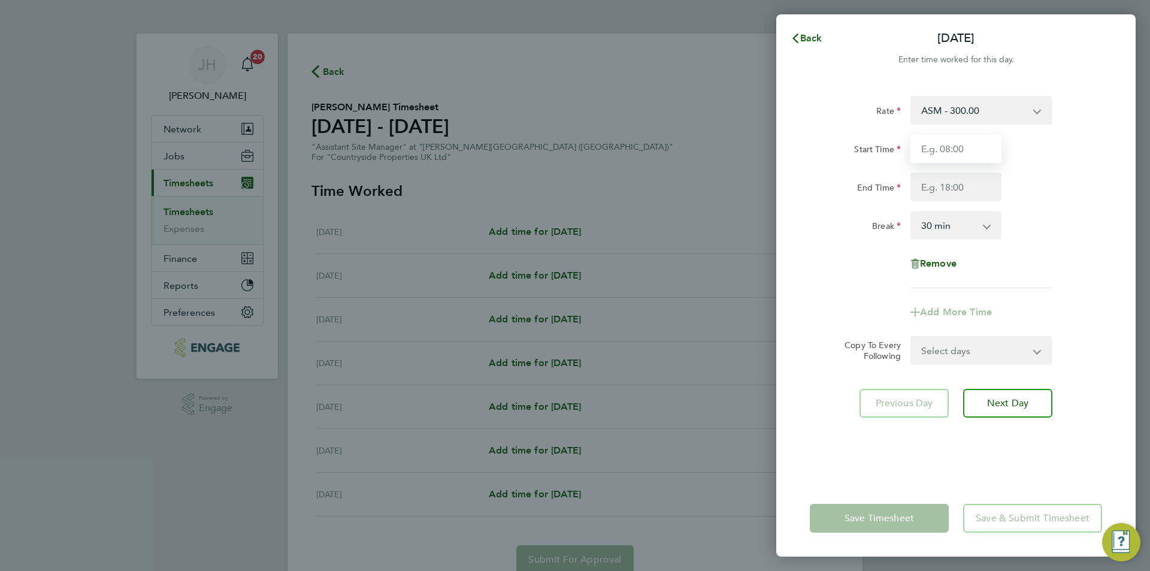
click at [924, 144] on input "Start Time" at bounding box center [956, 148] width 91 height 29
type input "07:30"
type input "09:00"
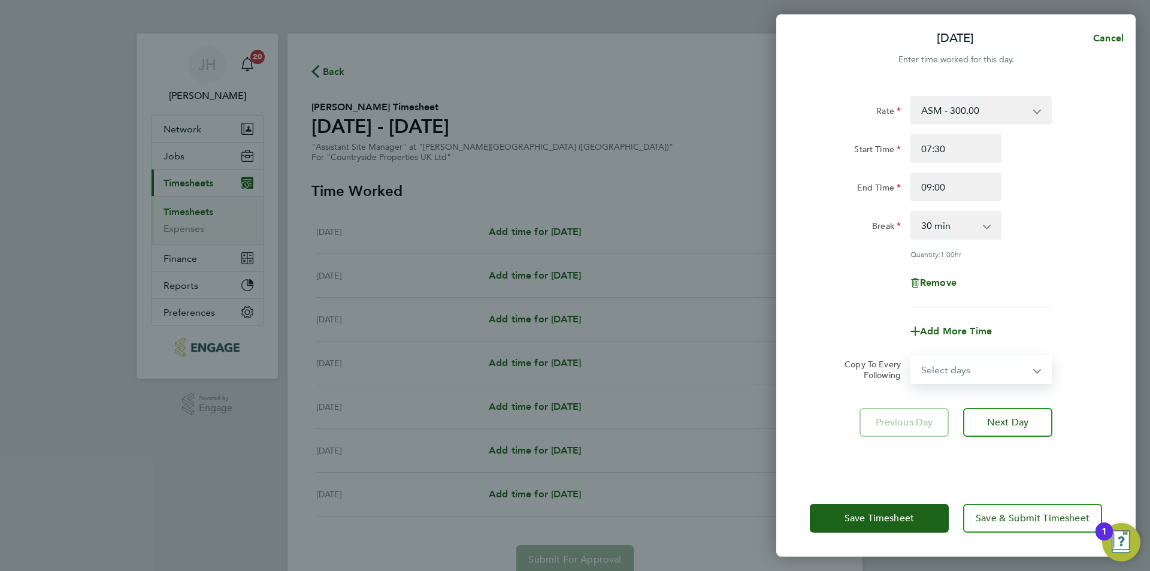
click at [954, 361] on select "Select days Day Weekday (Mon-Fri) Weekend (Sat-Sun) [DATE] [DATE] [DATE] [DATE]…" at bounding box center [975, 369] width 126 height 26
select select "WEEKDAY"
click at [912, 356] on select "Select days Day Weekday (Mon-Fri) Weekend (Sat-Sun) [DATE] [DATE] [DATE] [DATE]…" at bounding box center [975, 369] width 126 height 26
select select "[DATE]"
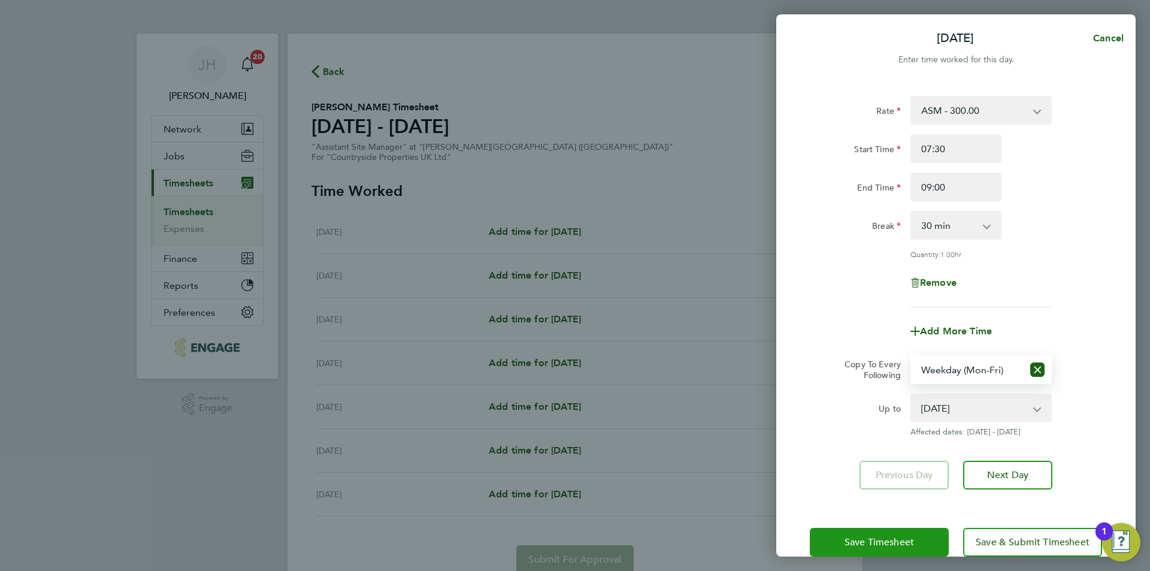
click at [888, 534] on button "Save Timesheet" at bounding box center [879, 542] width 139 height 29
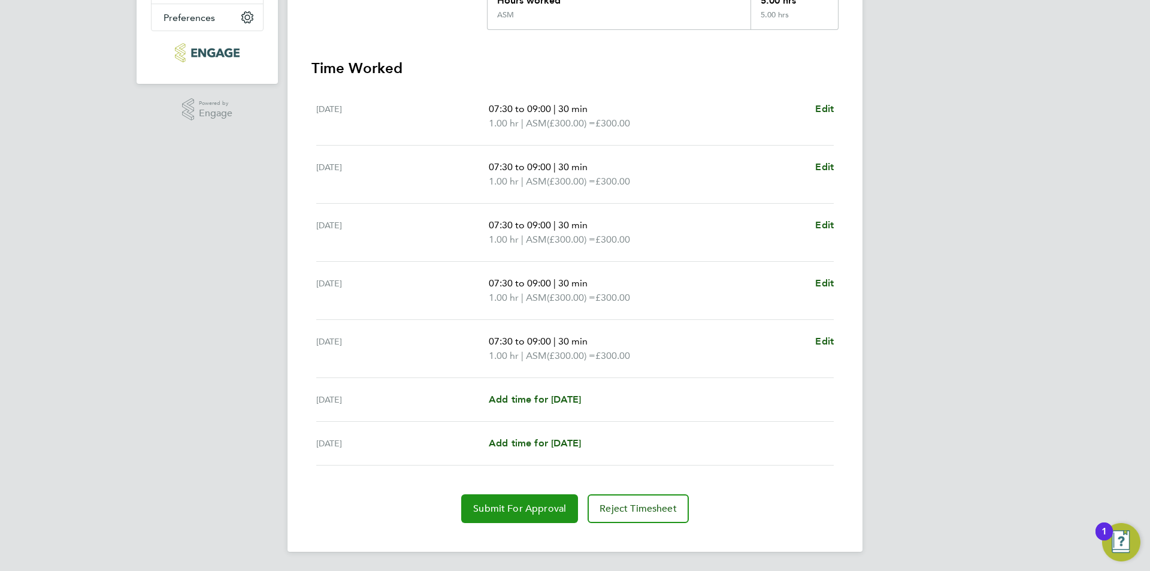
click at [507, 507] on span "Submit For Approval" at bounding box center [519, 509] width 93 height 12
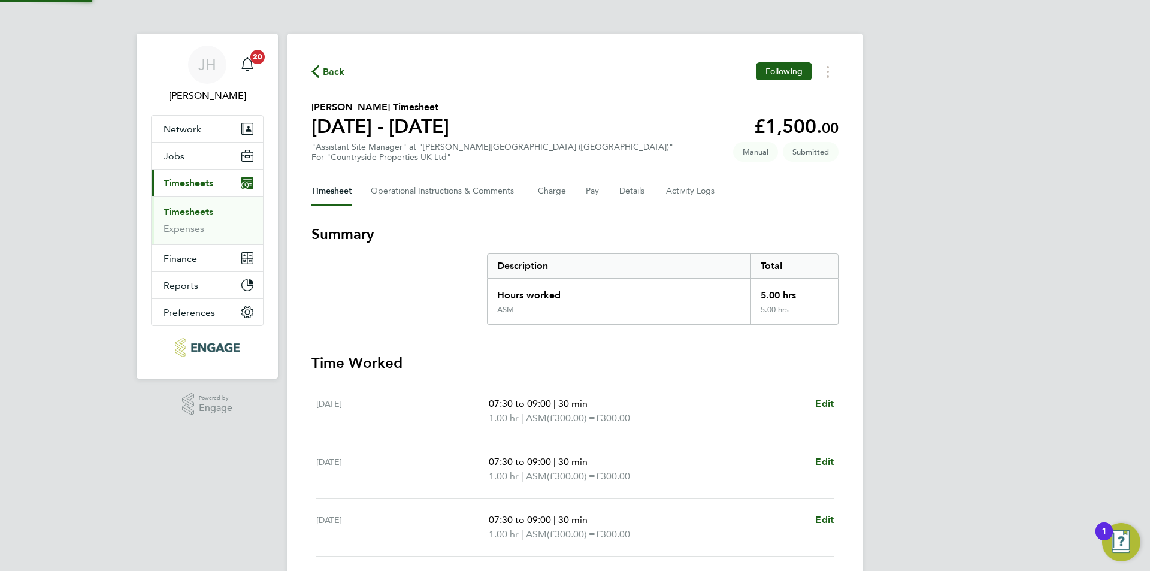
click at [332, 79] on div "Back Following" at bounding box center [575, 71] width 527 height 19
click at [332, 72] on span "Back" at bounding box center [334, 72] width 22 height 14
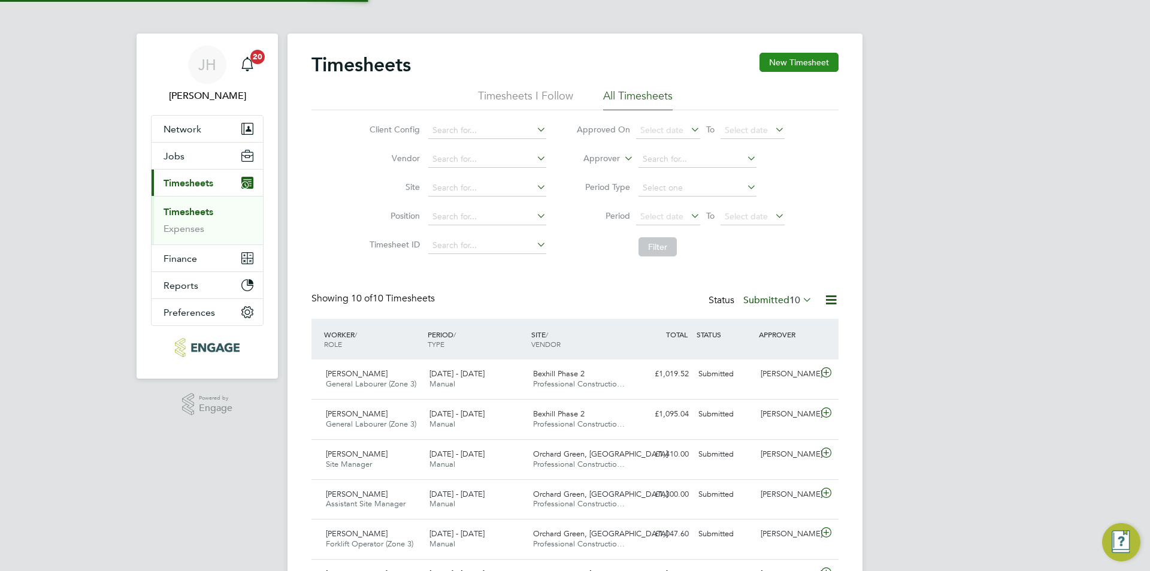
click at [788, 66] on button "New Timesheet" at bounding box center [799, 62] width 79 height 19
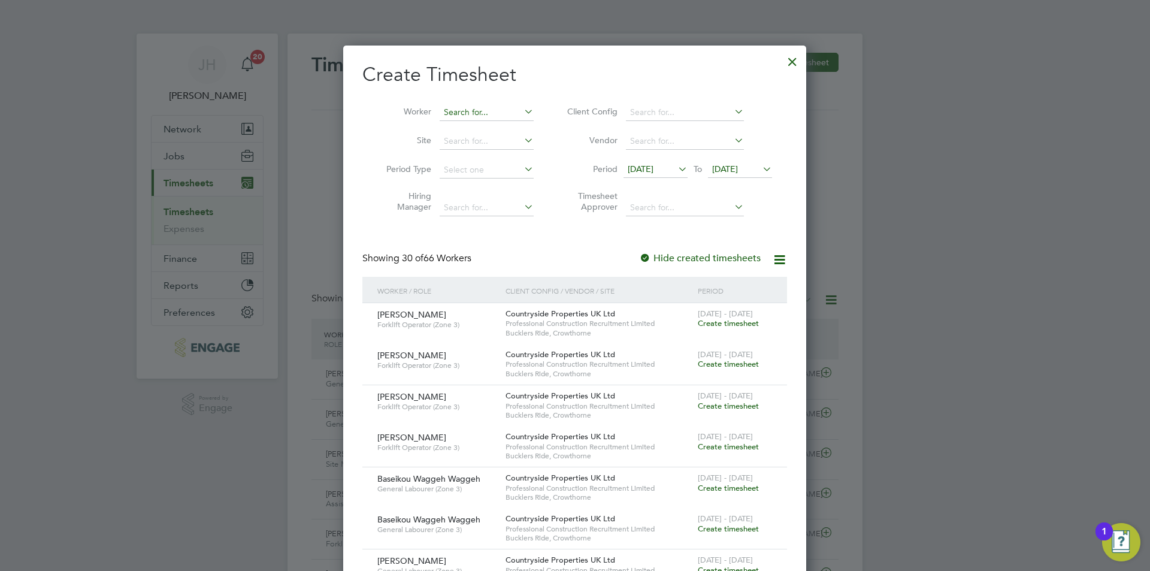
click at [502, 107] on input at bounding box center [487, 112] width 94 height 17
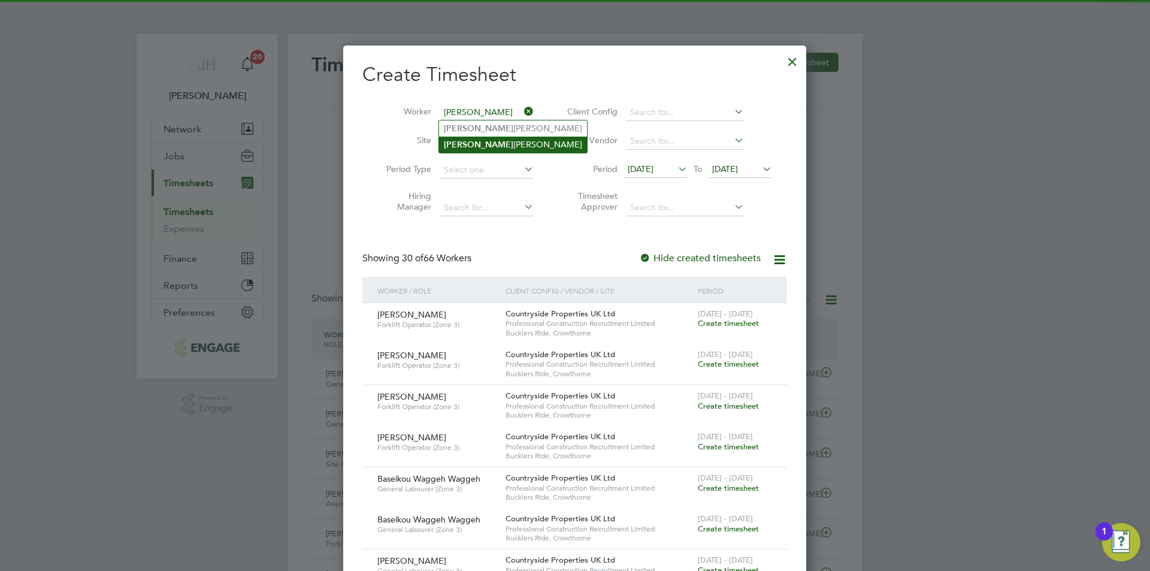
click at [502, 144] on li "[PERSON_NAME]" at bounding box center [513, 145] width 148 height 16
type input "[PERSON_NAME]"
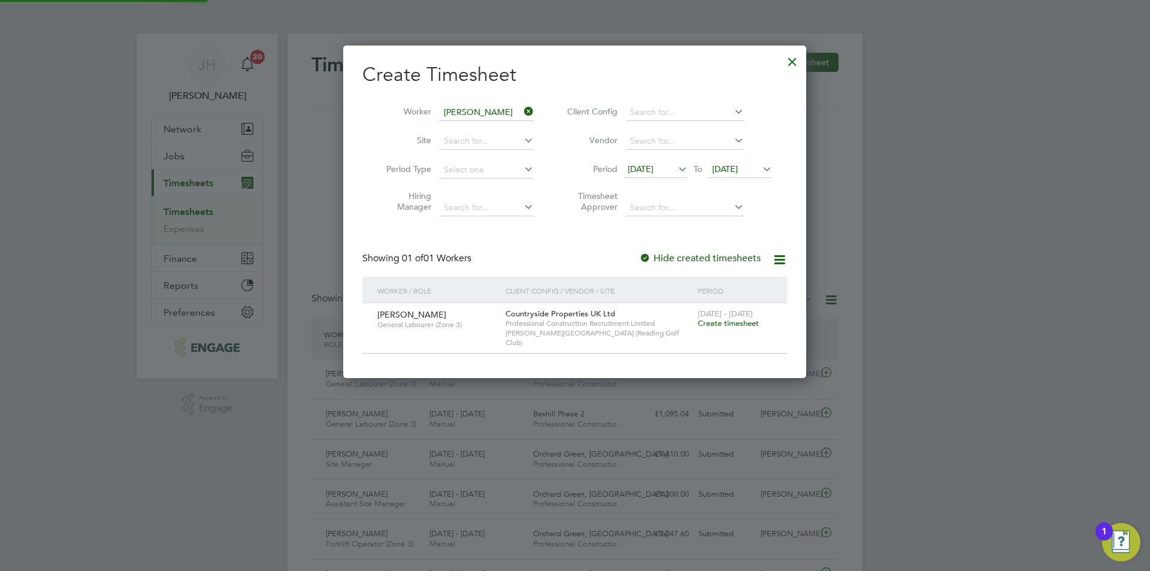
click at [738, 312] on span "[DATE] - [DATE]" at bounding box center [725, 314] width 55 height 10
click at [741, 325] on span "Create timesheet" at bounding box center [728, 323] width 61 height 10
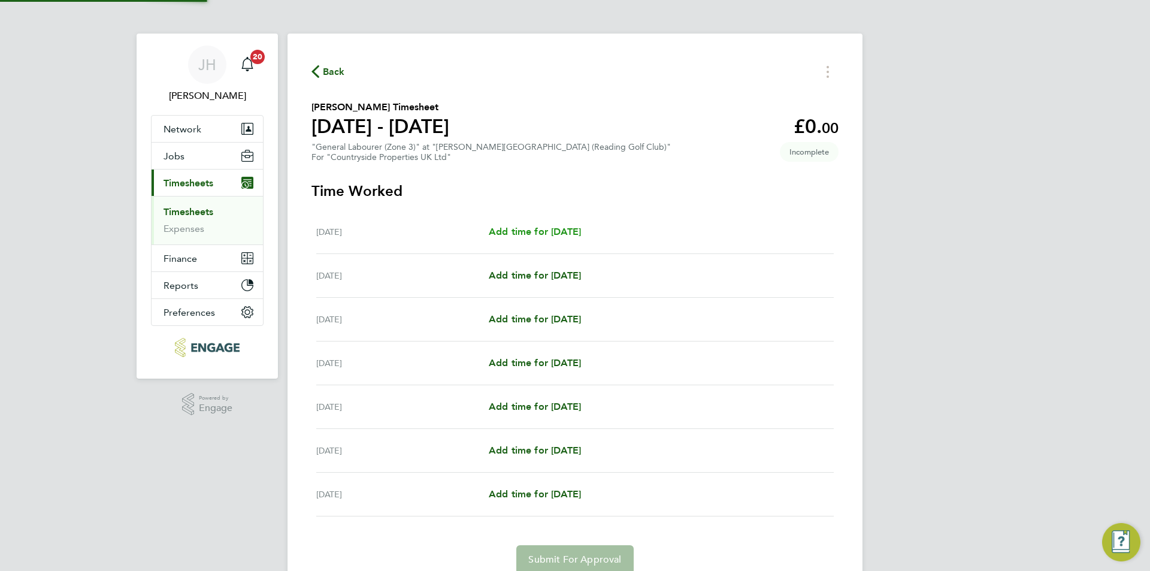
click at [563, 238] on link "Add time for [DATE]" at bounding box center [535, 232] width 92 height 14
select select "30"
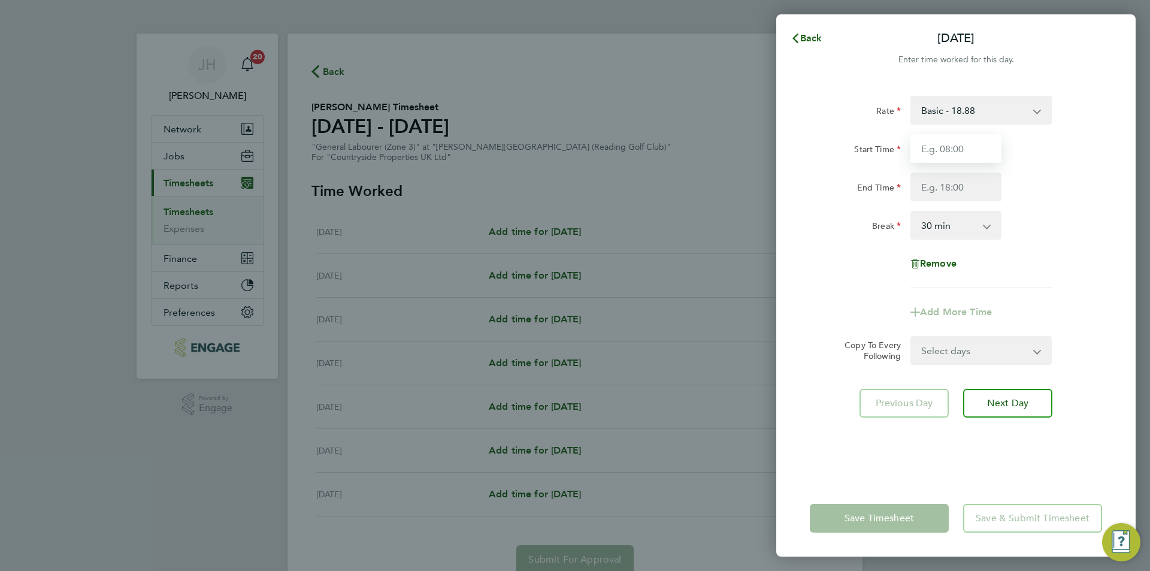
click at [960, 145] on input "Start Time" at bounding box center [956, 148] width 91 height 29
type input "1"
type input "07:30"
type input "17:00"
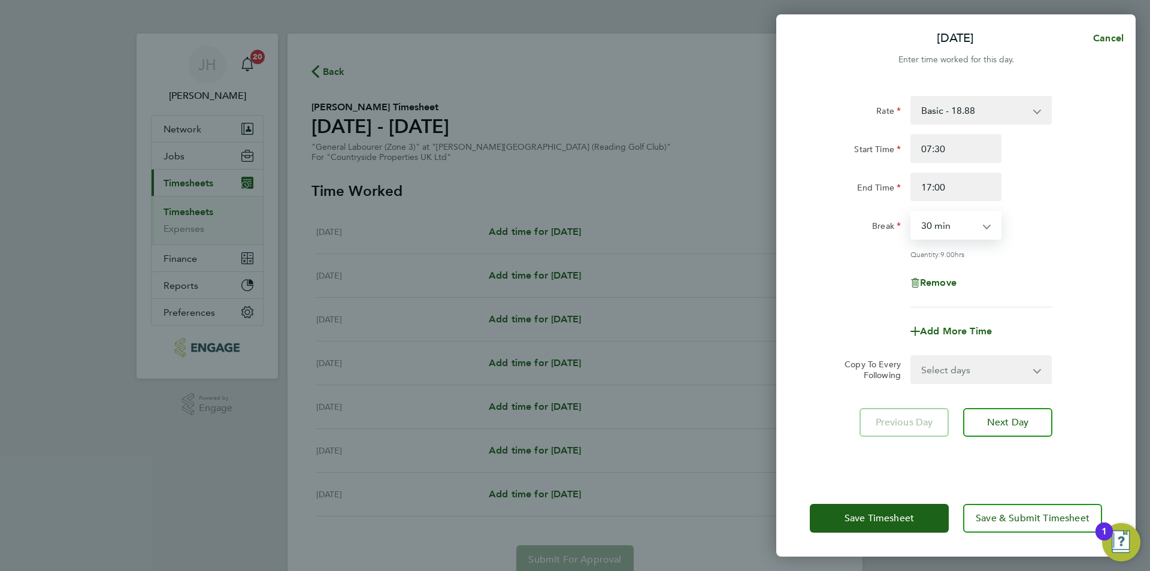
click at [973, 376] on select "Select days Day Weekday (Mon-Fri) Weekend (Sat-Sun) [DATE] [DATE] [DATE] [DATE]…" at bounding box center [975, 369] width 126 height 26
select select "WEEKDAY"
click at [912, 356] on select "Select days Day Weekday (Mon-Fri) Weekend (Sat-Sun) [DATE] [DATE] [DATE] [DATE]…" at bounding box center [975, 369] width 126 height 26
select select "[DATE]"
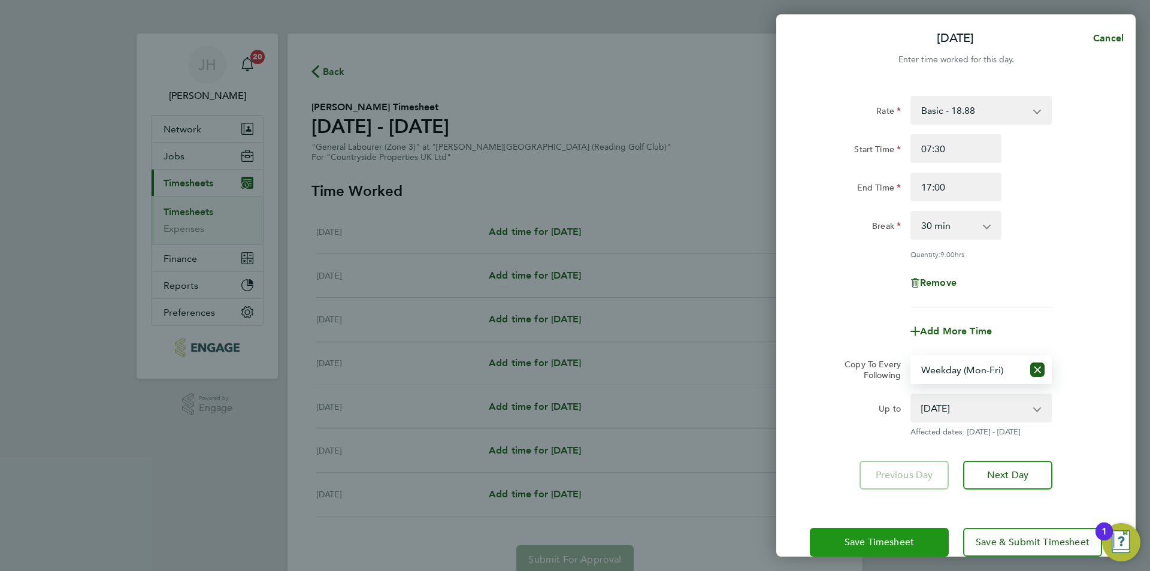
click at [900, 529] on button "Save Timesheet" at bounding box center [879, 542] width 139 height 29
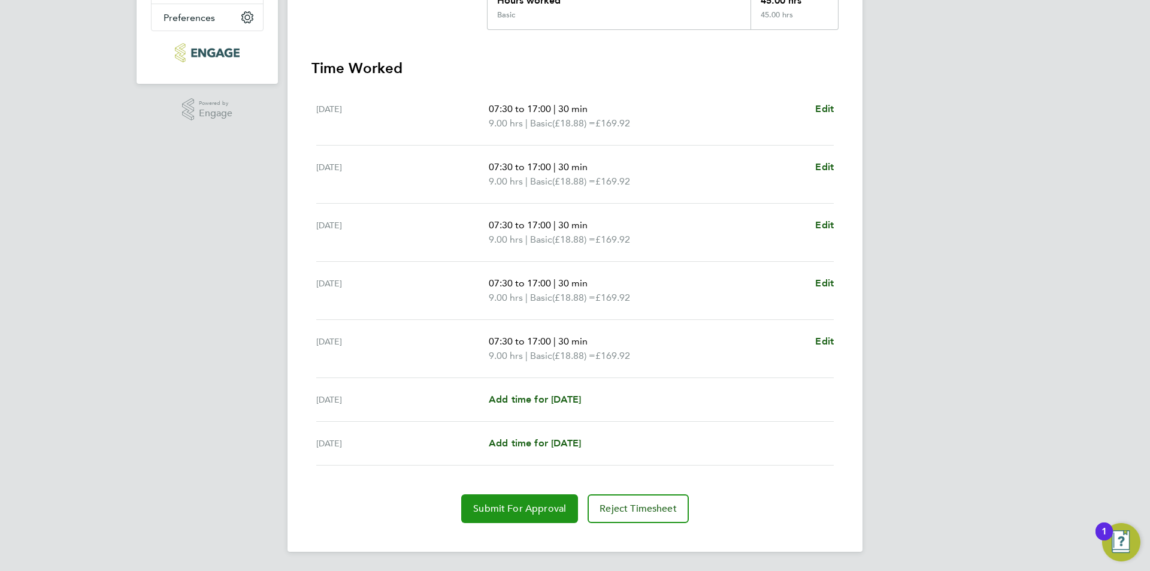
click at [527, 509] on span "Submit For Approval" at bounding box center [519, 509] width 93 height 12
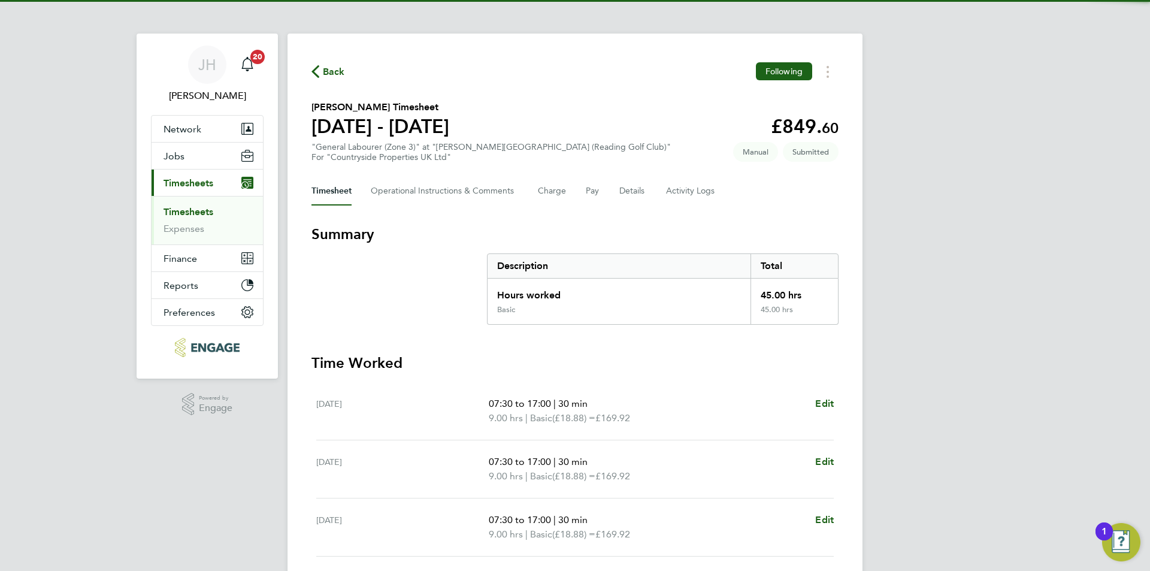
click at [323, 75] on span "Back" at bounding box center [334, 72] width 22 height 14
